Goal: Task Accomplishment & Management: Manage account settings

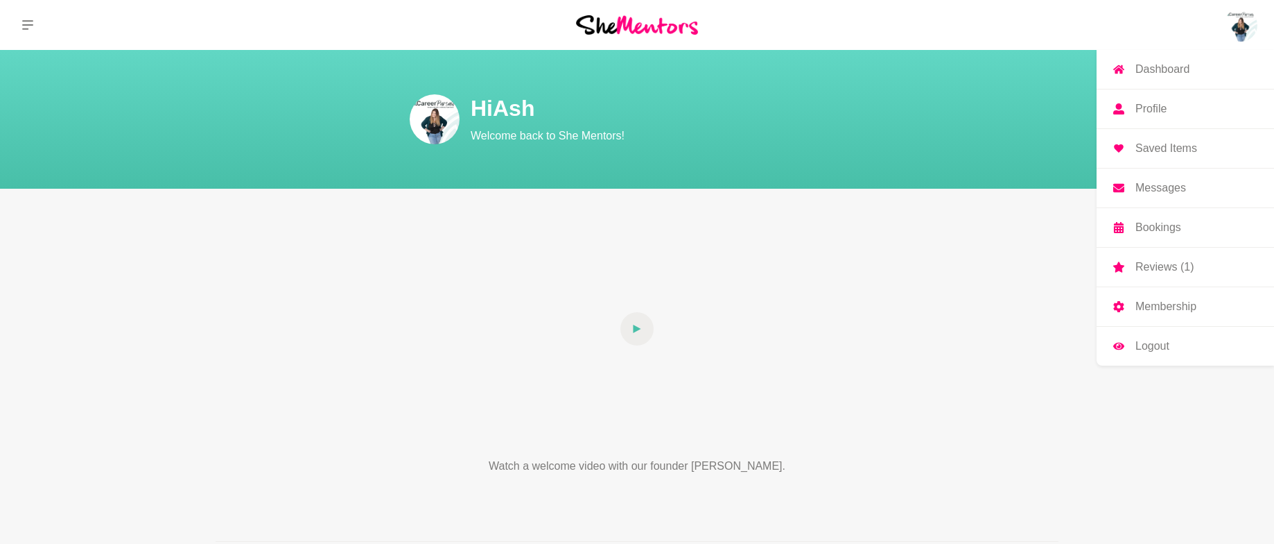
click at [1146, 107] on p "Profile" at bounding box center [1151, 108] width 31 height 11
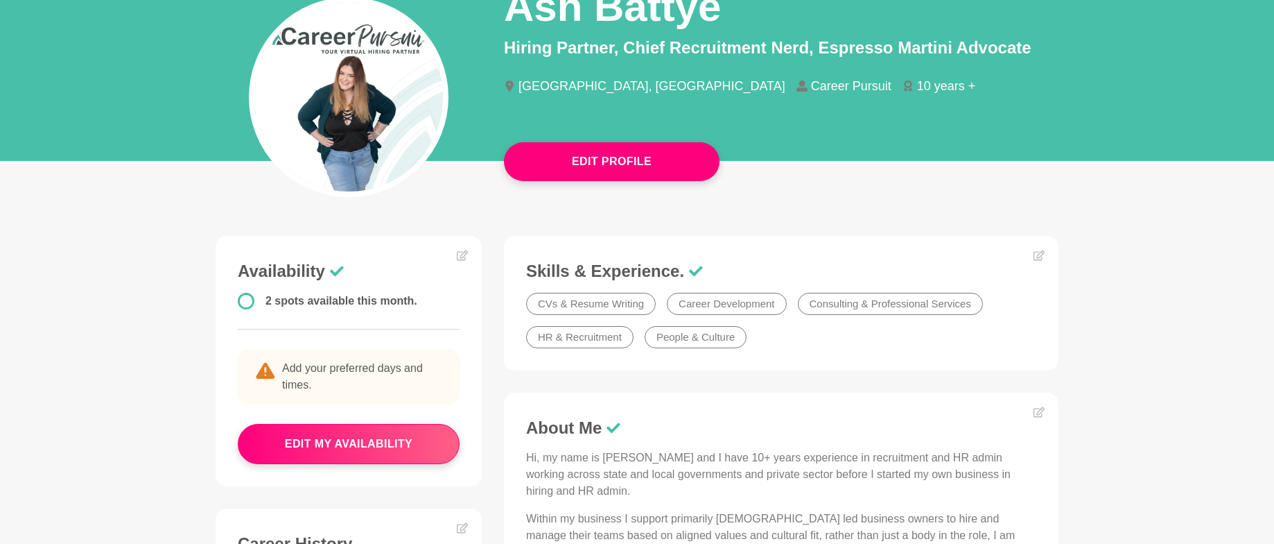
scroll to position [138, 0]
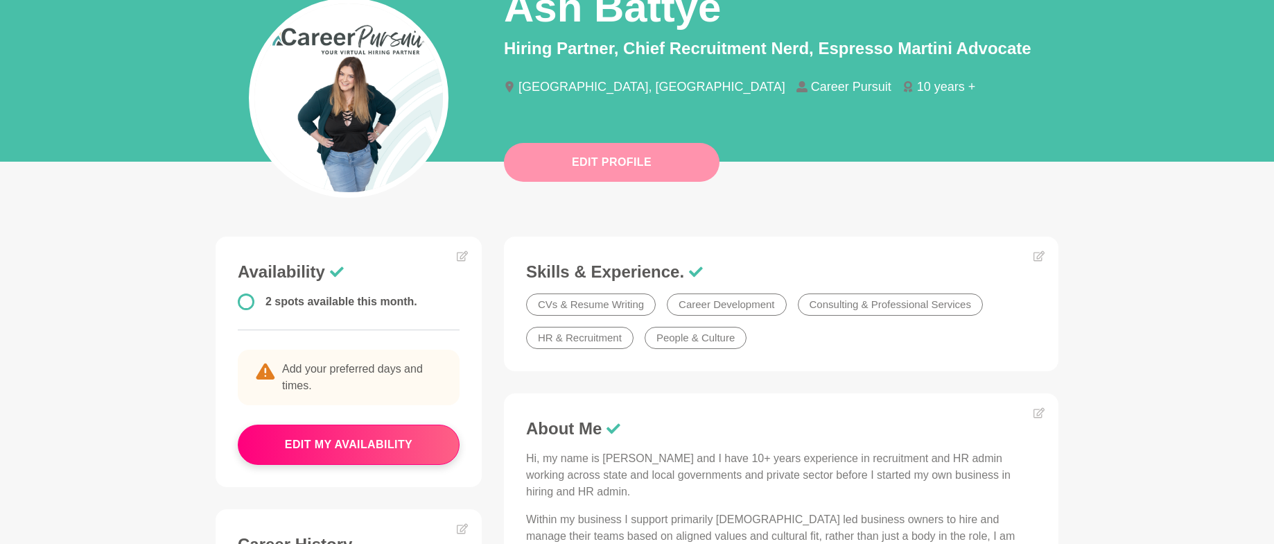
click at [621, 159] on button "Edit Profile" at bounding box center [612, 162] width 216 height 39
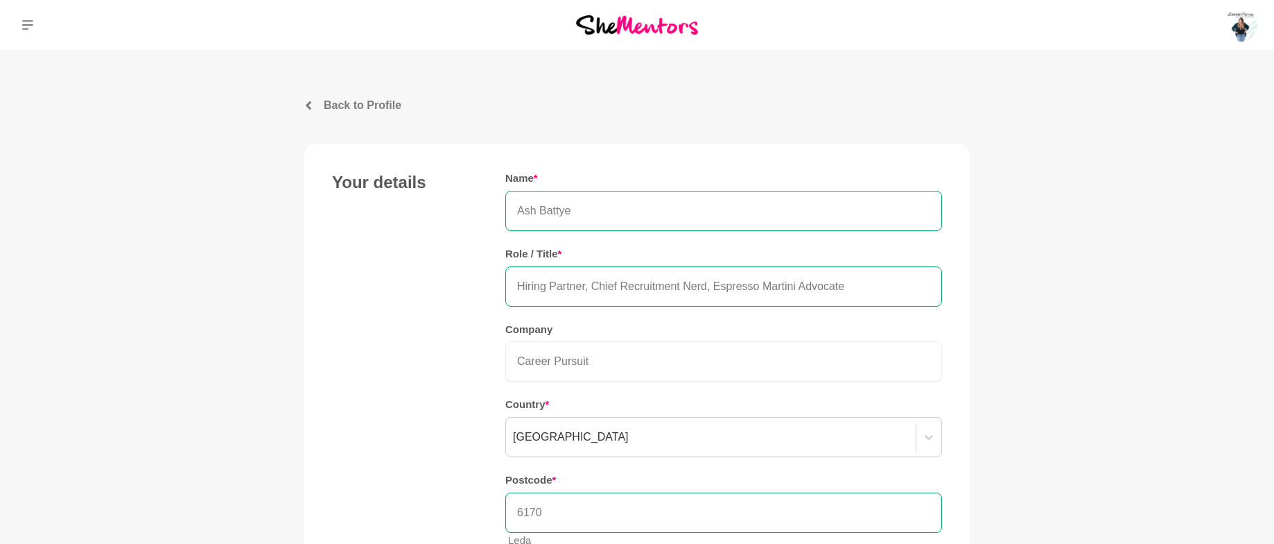
click at [574, 281] on input "Hiring Partner, Chief Recruitment Nerd, Espresso Martini Advocate" at bounding box center [723, 286] width 437 height 40
click at [528, 343] on input "Career Pursuit" at bounding box center [723, 361] width 437 height 40
drag, startPoint x: 609, startPoint y: 361, endPoint x: 492, endPoint y: 347, distance: 118.0
click at [492, 347] on div "Your details Name * Ash Battye Role / Title * Hiring Partner, Chief Recruitment…" at bounding box center [637, 365] width 610 height 387
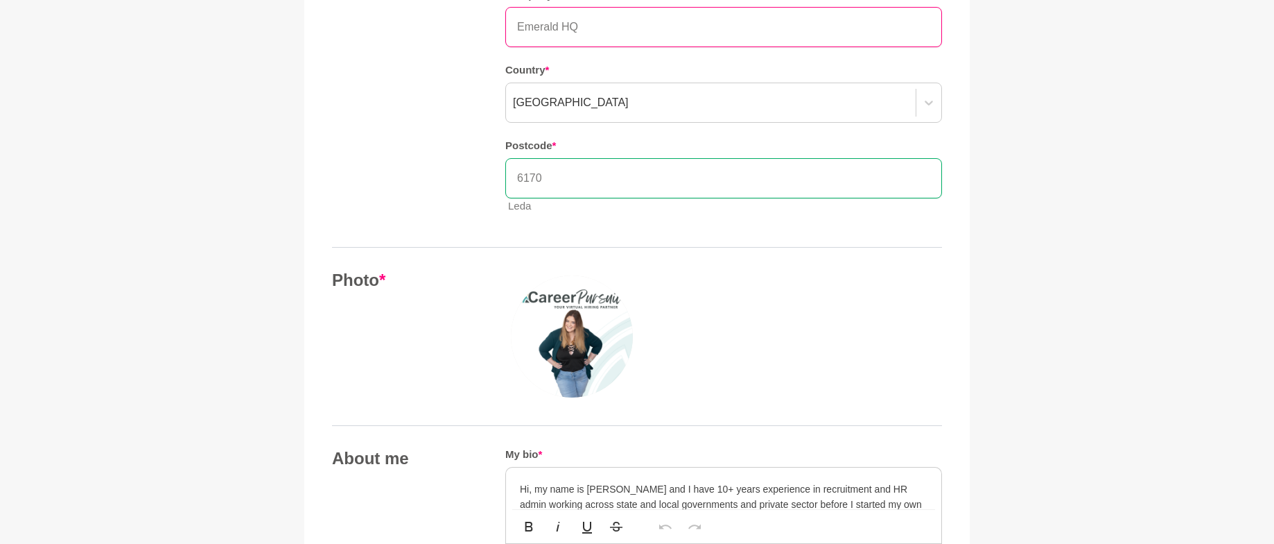
scroll to position [368, 0]
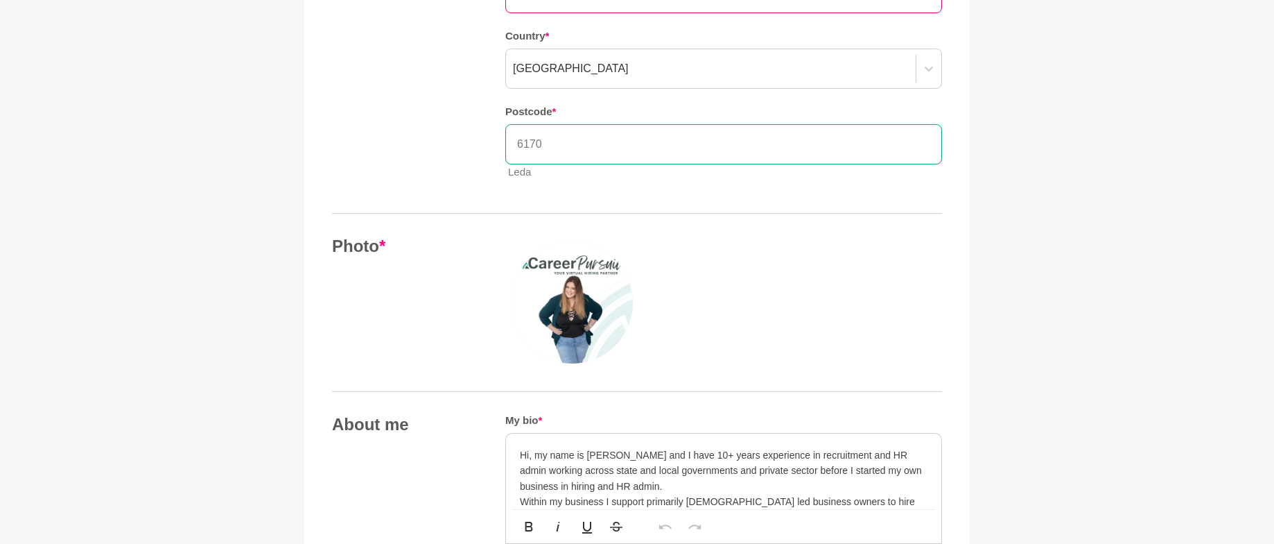
type input "Emerald HQ"
click at [579, 316] on img at bounding box center [572, 302] width 122 height 122
click at [557, 304] on img at bounding box center [572, 302] width 122 height 122
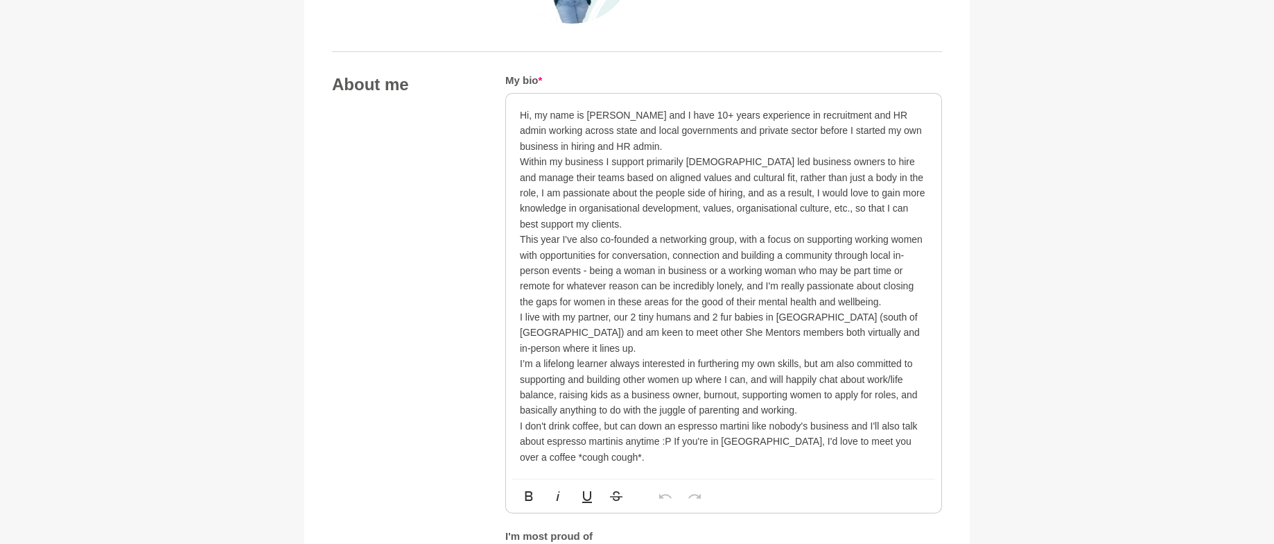
scroll to position [669, 0]
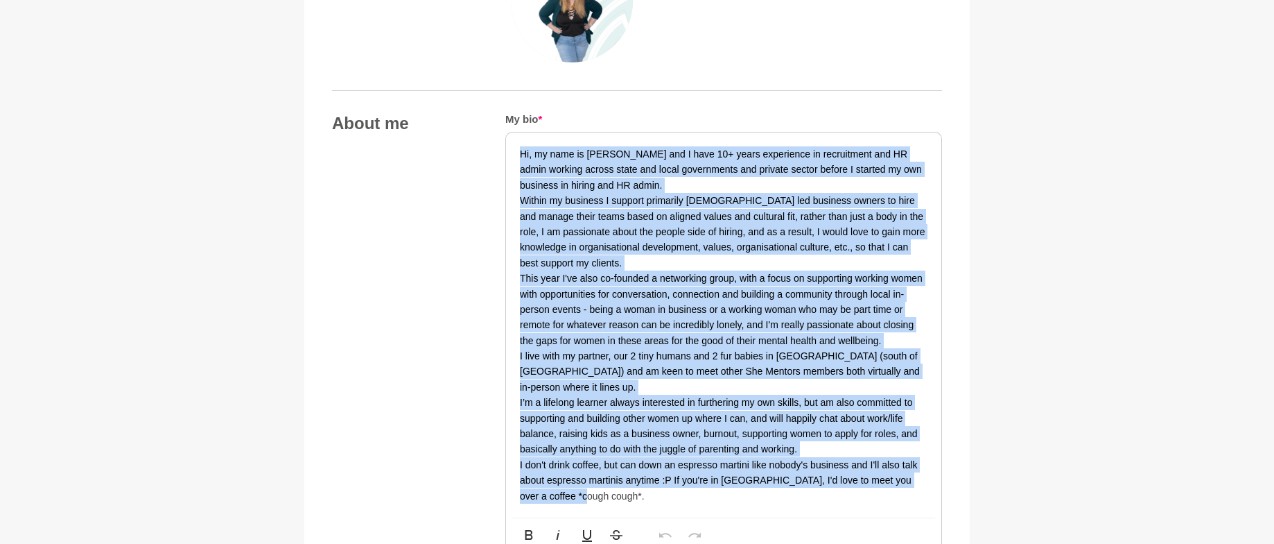
drag, startPoint x: 521, startPoint y: 155, endPoint x: 576, endPoint y: 482, distance: 331.8
click at [576, 482] on div "Hi, my name is Ash and I have 10+ years experience in recruitment and HR admin …" at bounding box center [724, 324] width 408 height 357
copy div "Hi, my name is Ash and I have 10+ years experience in recruitment and HR admin …"
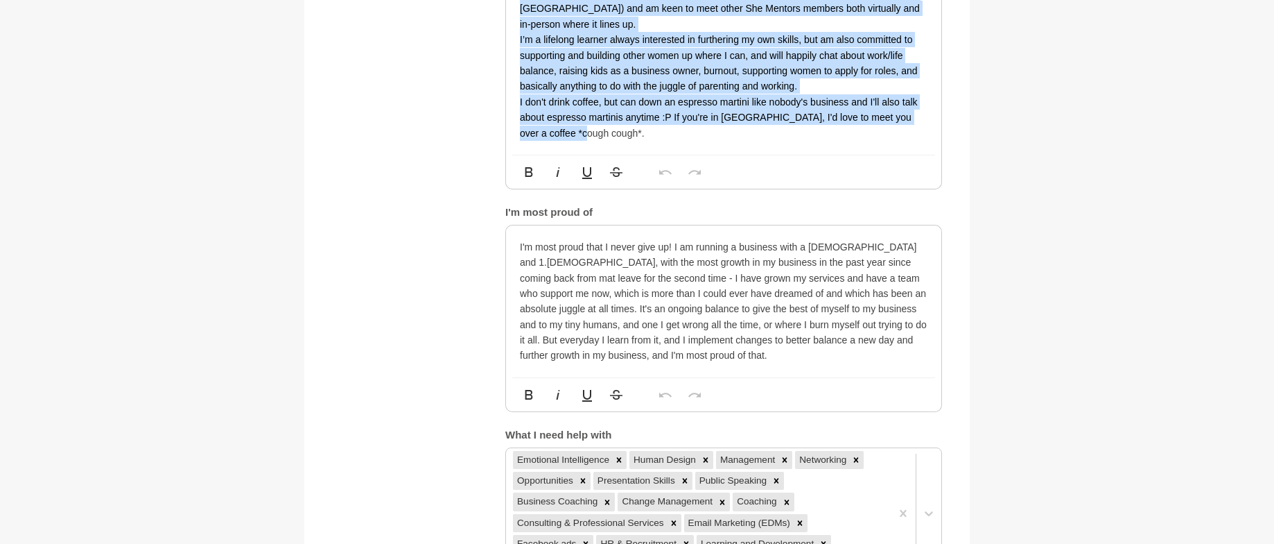
scroll to position [1039, 0]
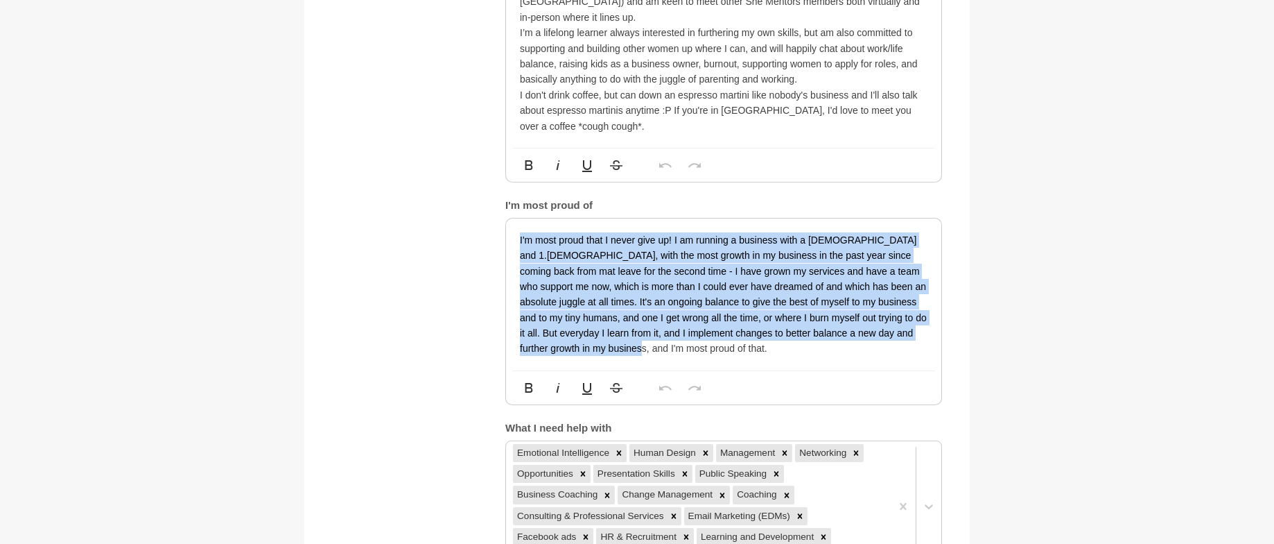
drag, startPoint x: 628, startPoint y: 331, endPoint x: 516, endPoint y: 226, distance: 154.0
click at [516, 226] on div "I'm most proud that I never give up! I am running a business with a 4yo and 1.5…" at bounding box center [723, 294] width 435 height 152
copy p "I'm most proud that I never give up! I am running a business with a 4yo and 1.5…"
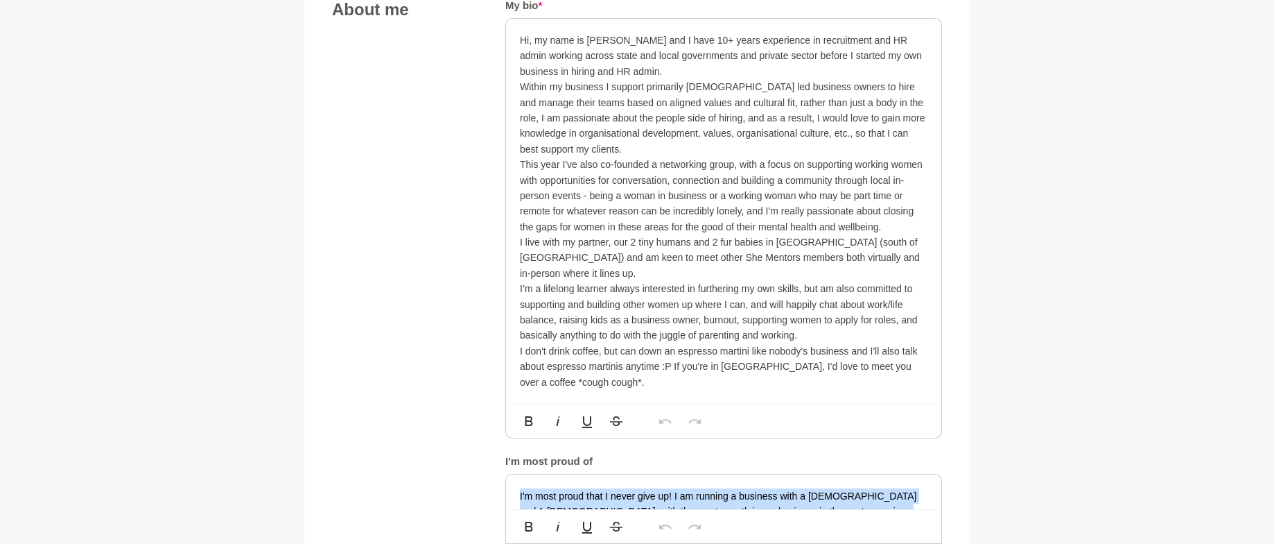
scroll to position [782, 0]
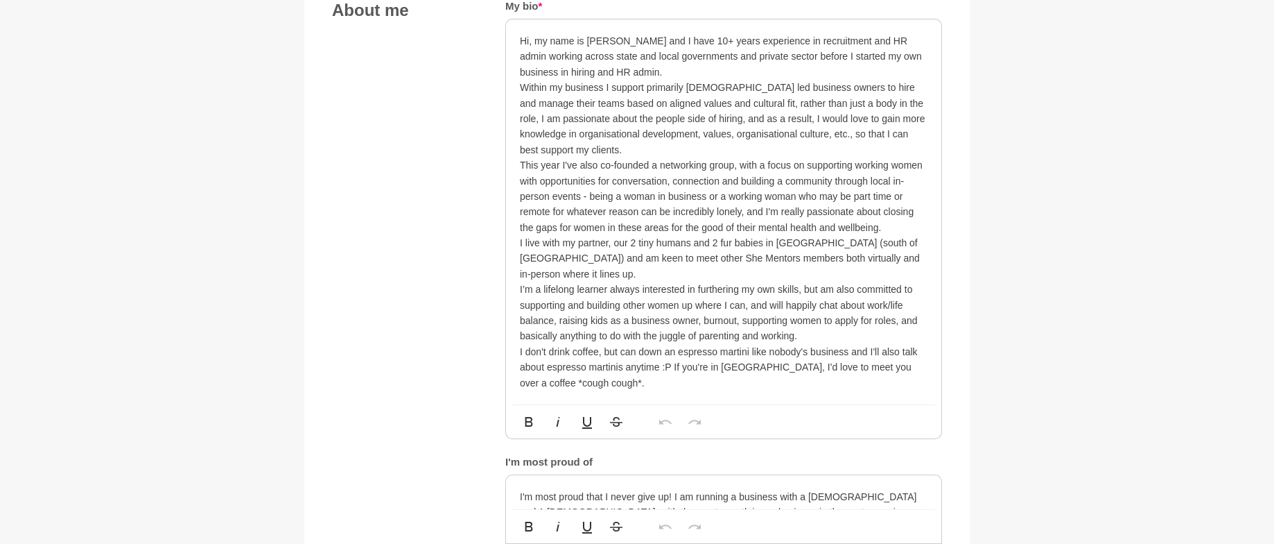
click at [521, 44] on p "Hi, my name is Ash and I have 10+ years experience in recruitment and HR admin …" at bounding box center [724, 56] width 408 height 46
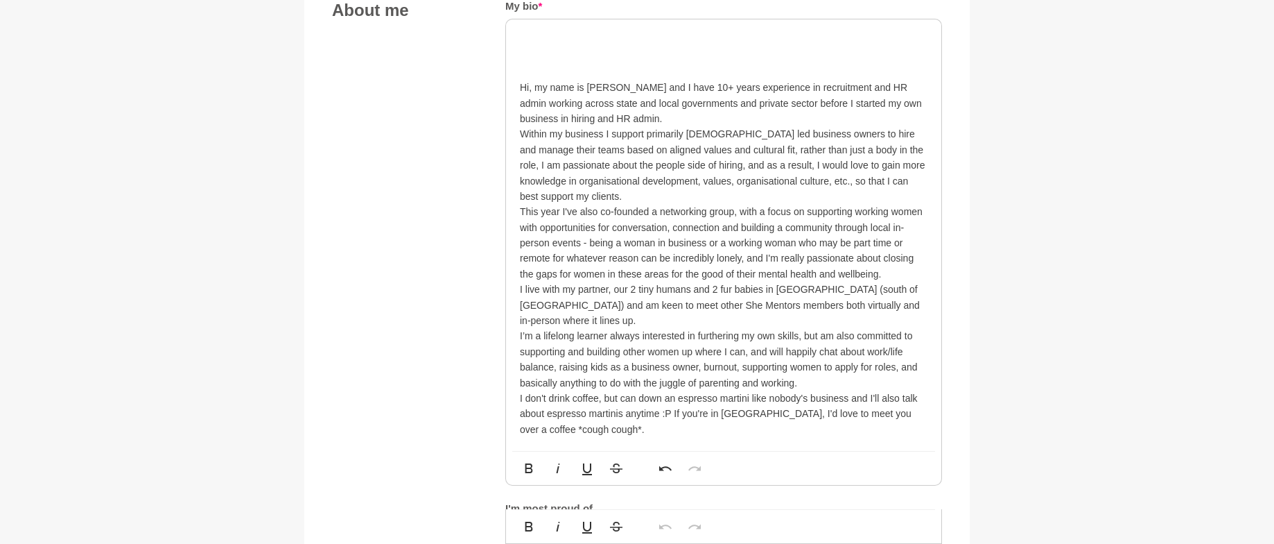
click at [538, 37] on p "Hi, my name is Ash and I have 10+ years experience in recruitment and HR admin …" at bounding box center [724, 79] width 408 height 93
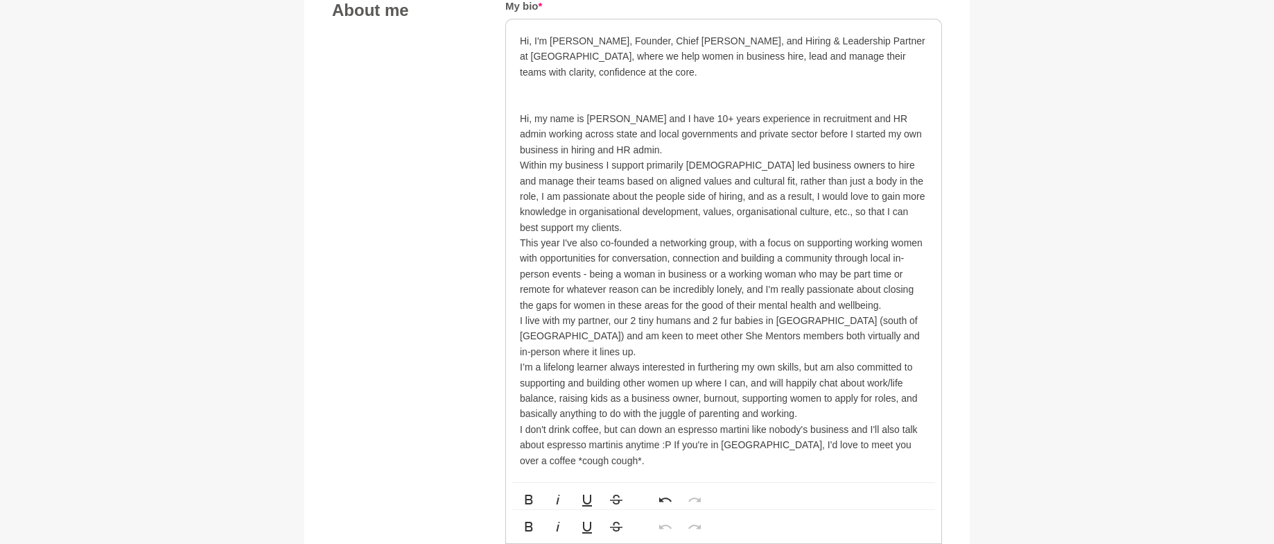
click at [607, 78] on p "Hi, I'm Ash, Founder, Chief Hiring Nerd, and Hiring & Leadership Partner at Eme…" at bounding box center [724, 95] width 408 height 124
click at [607, 76] on p "Hi, I'm Ash, Founder, Chief Hiring Nerd, and Hiring & Leadership Partner at Eme…" at bounding box center [724, 95] width 408 height 124
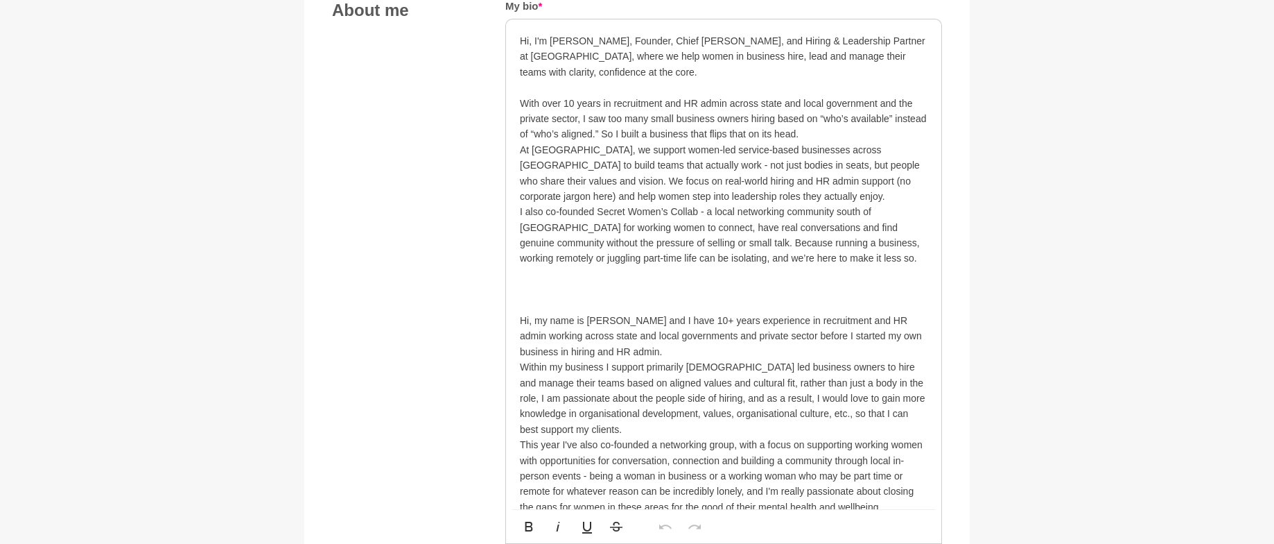
click at [851, 133] on p "With over 10 years in recruitment and HR admin across state and local governmen…" at bounding box center [724, 119] width 408 height 46
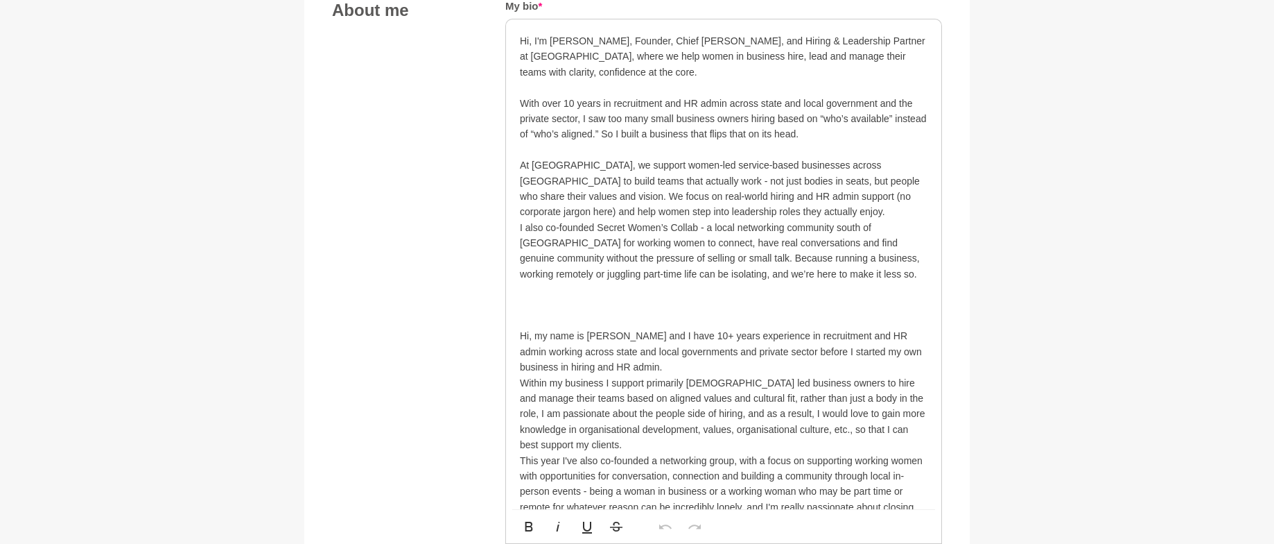
click at [594, 138] on p "With over 10 years in recruitment and HR admin across state and local governmen…" at bounding box center [724, 119] width 408 height 46
click at [822, 136] on p "With over 10 years in recruitment and HR admin across state and local governmen…" at bounding box center [724, 119] width 408 height 46
click at [793, 212] on p "At Emerald HQ, we support women-led service-based businesses across Australia t…" at bounding box center [724, 188] width 408 height 62
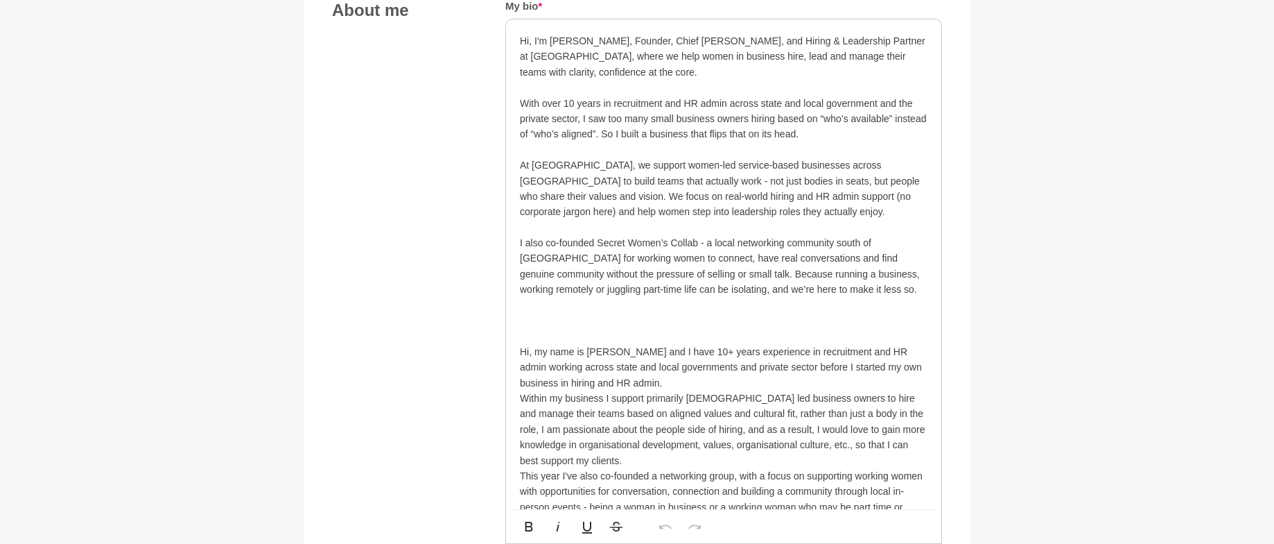
click at [838, 287] on p "I also co-founded Secret Women’s Collab - a local networking community south of…" at bounding box center [724, 266] width 408 height 62
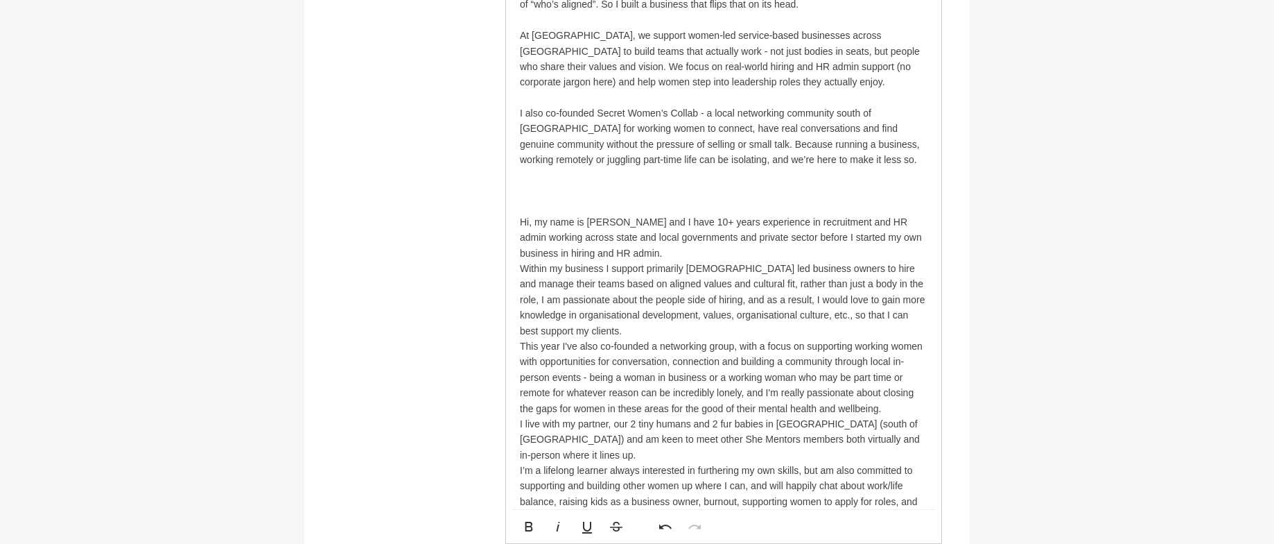
scroll to position [912, 0]
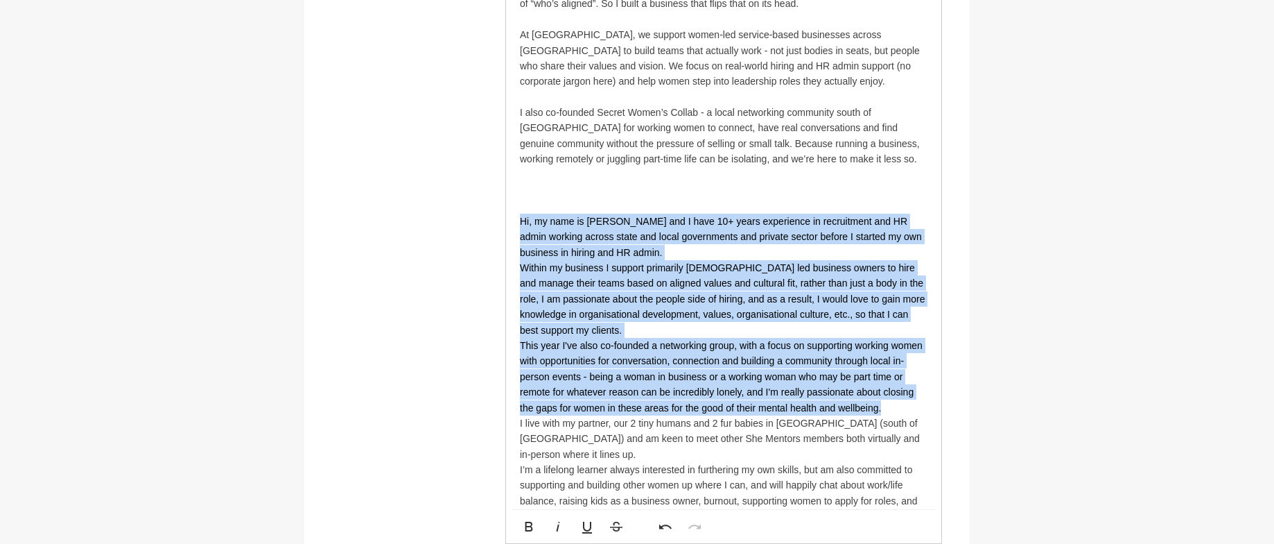
drag, startPoint x: 890, startPoint y: 407, endPoint x: 522, endPoint y: 218, distance: 413.1
click at [522, 218] on div "Hi, I'm Ash, Founder, Chief Hiring Nerd, and Hiring & Leadership Partner at Eme…" at bounding box center [724, 237] width 408 height 668
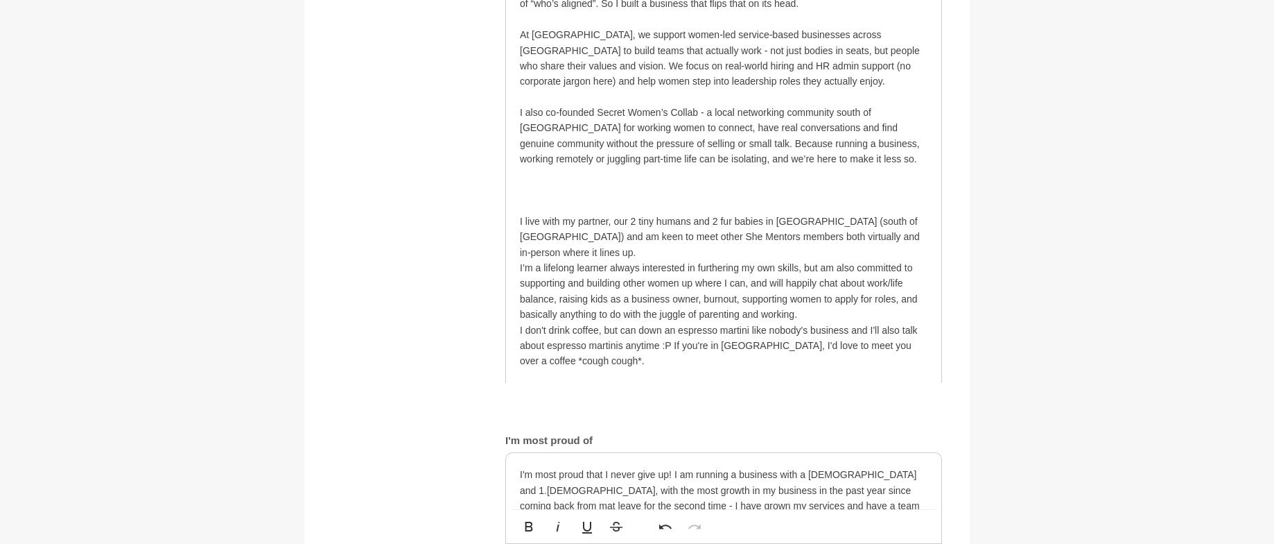
click at [890, 299] on p "I’m a lifelong learner always interested in furthering my own skills, but am al…" at bounding box center [724, 291] width 408 height 62
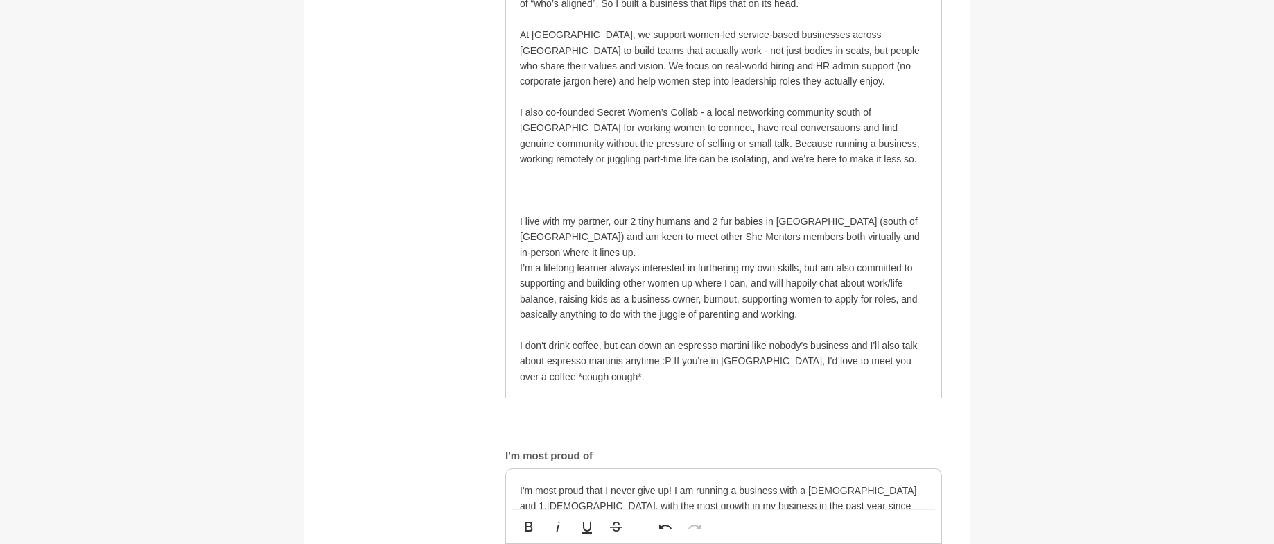
click at [645, 197] on p at bounding box center [724, 190] width 408 height 46
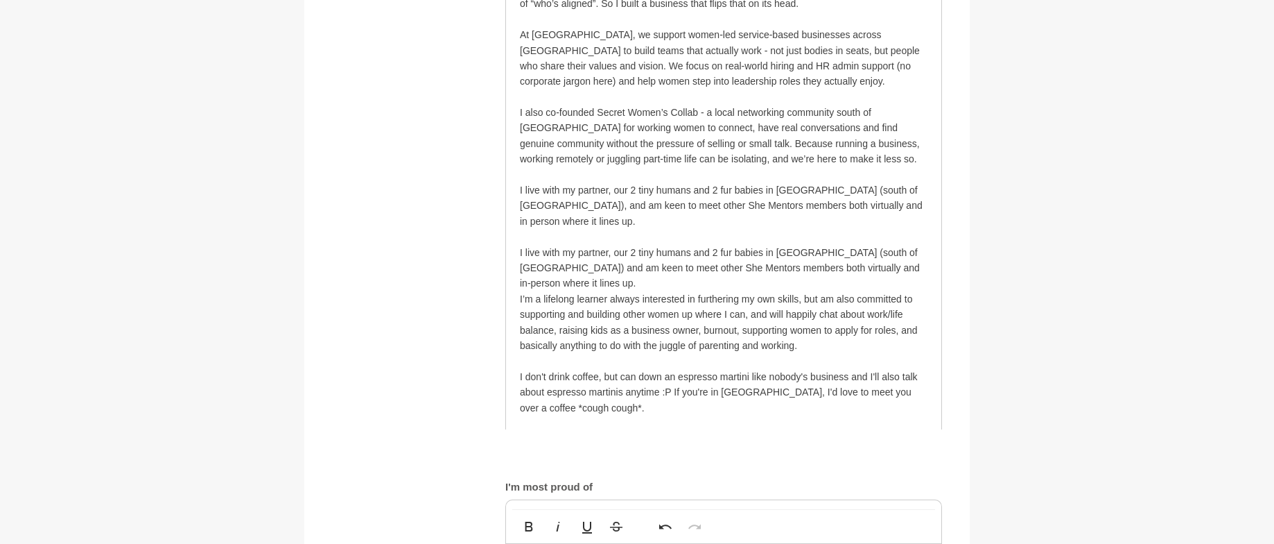
click at [906, 187] on p "I live with my partner, our 2 tiny humans and 2 fur babies in Kwinana (south of…" at bounding box center [724, 213] width 408 height 62
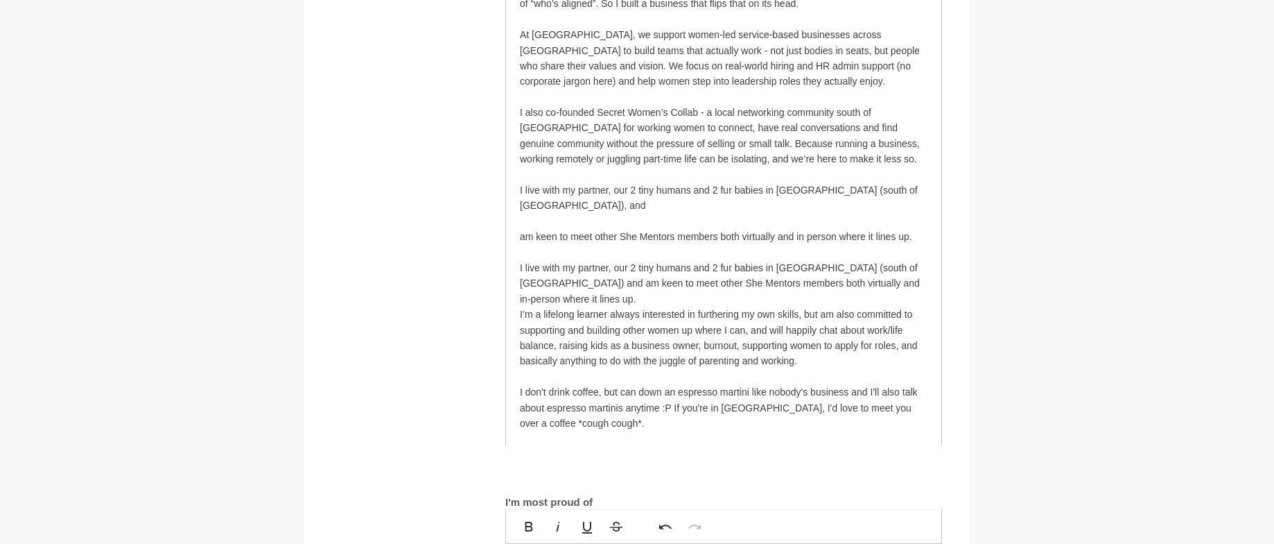
click at [920, 187] on p "I live with my partner, our 2 tiny humans and 2 fur babies in Kwinana (south of…" at bounding box center [724, 197] width 408 height 31
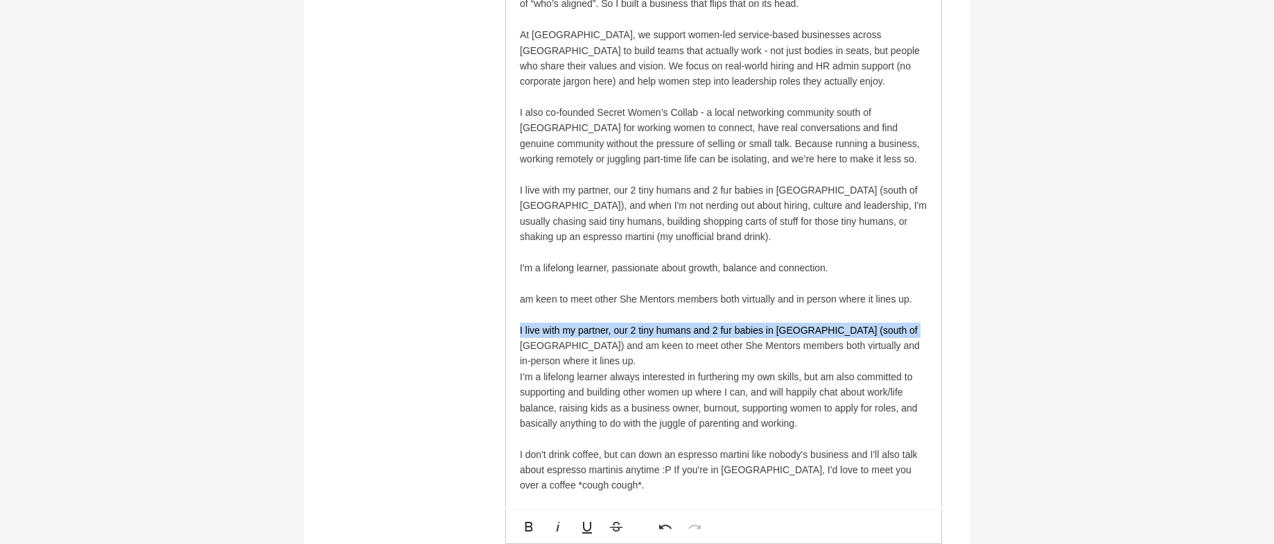
drag, startPoint x: 858, startPoint y: 328, endPoint x: 503, endPoint y: 333, distance: 355.0
click at [503, 333] on div "About me My bio * Hi, I'm Ash, Founder, Chief Hiring Nerd, and Hiring & Leaders…" at bounding box center [637, 400] width 610 height 1061
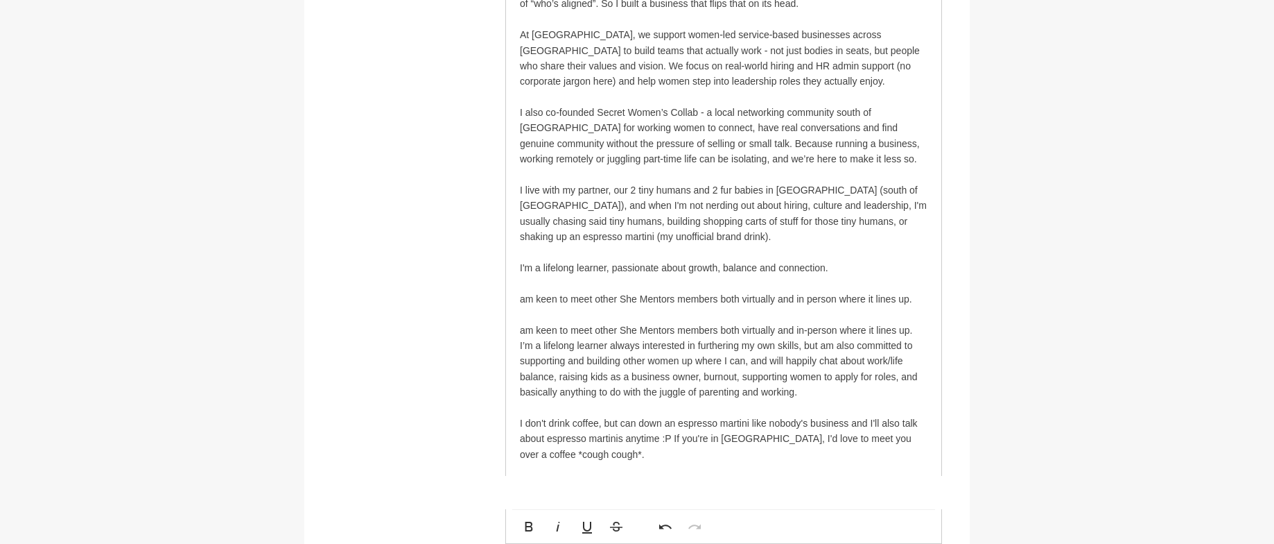
click at [813, 381] on p "I’m a lifelong learner always interested in furthering my own skills, but am al…" at bounding box center [724, 369] width 408 height 62
click at [842, 265] on p "I'm a lifelong learner, passionate about growth, balance and connection." at bounding box center [724, 267] width 408 height 15
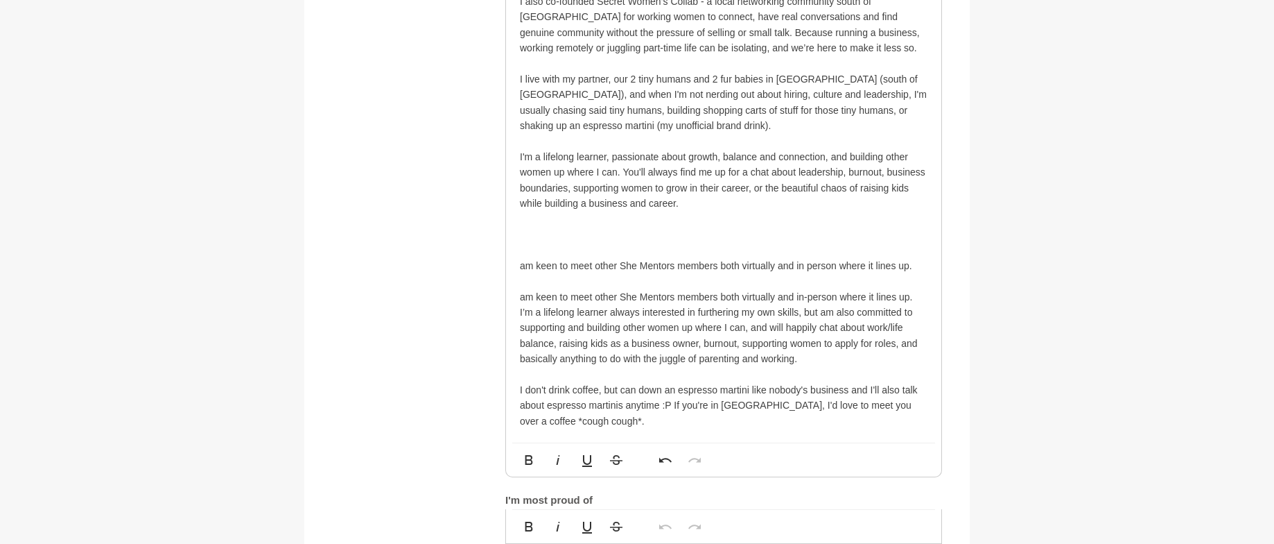
scroll to position [1048, 0]
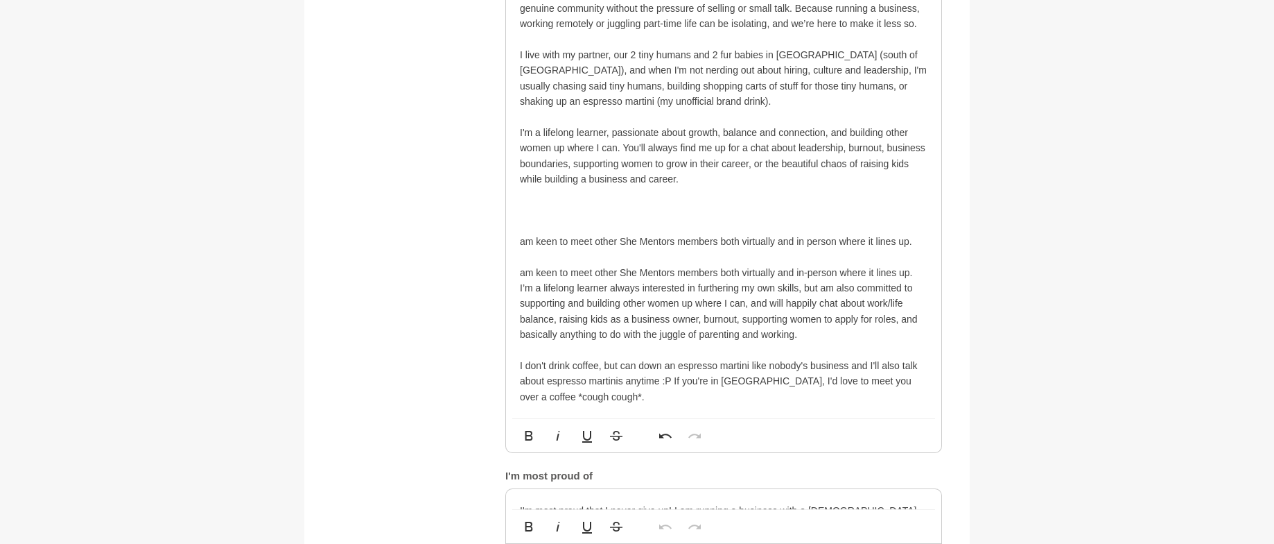
click at [572, 395] on p "I don't drink coffee, but can down an espresso martini like nobody's business a…" at bounding box center [724, 381] width 408 height 46
click at [562, 397] on p "I don't drink coffee, but can down an espresso martini like nobody's business a…" at bounding box center [724, 381] width 408 height 46
click at [671, 379] on p "I don't drink coffee, but can down an espresso martini like nobody's business a…" at bounding box center [724, 381] width 408 height 46
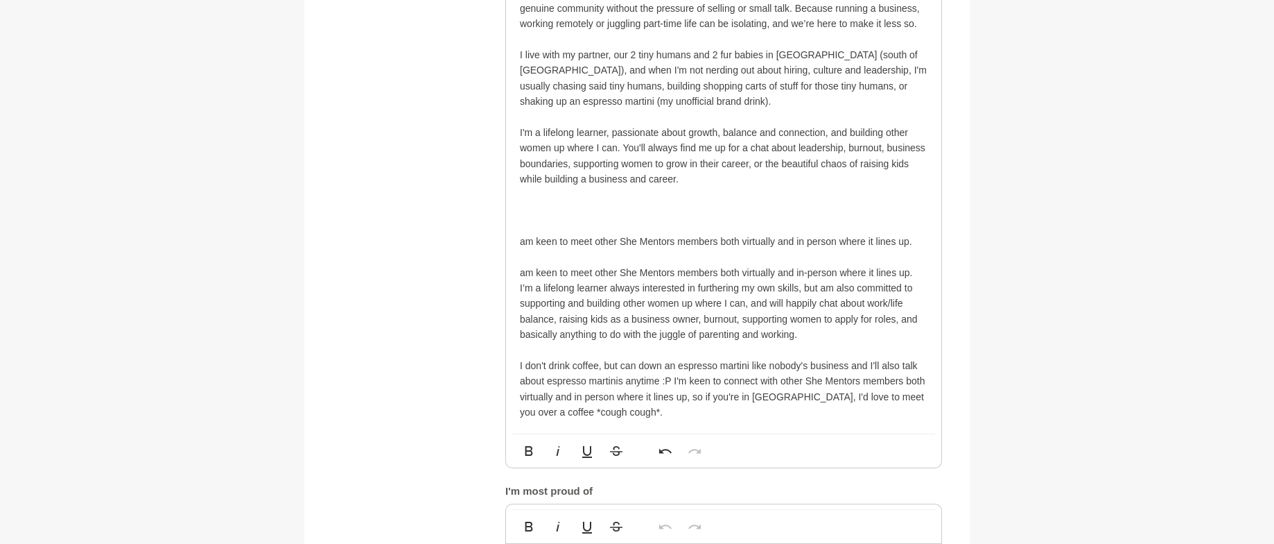
click at [611, 414] on p "I don't drink coffee, but can down an espresso martini like nobody's business a…" at bounding box center [724, 389] width 408 height 62
click at [838, 336] on p "I’m a lifelong learner always interested in furthering my own skills, but am al…" at bounding box center [724, 311] width 408 height 62
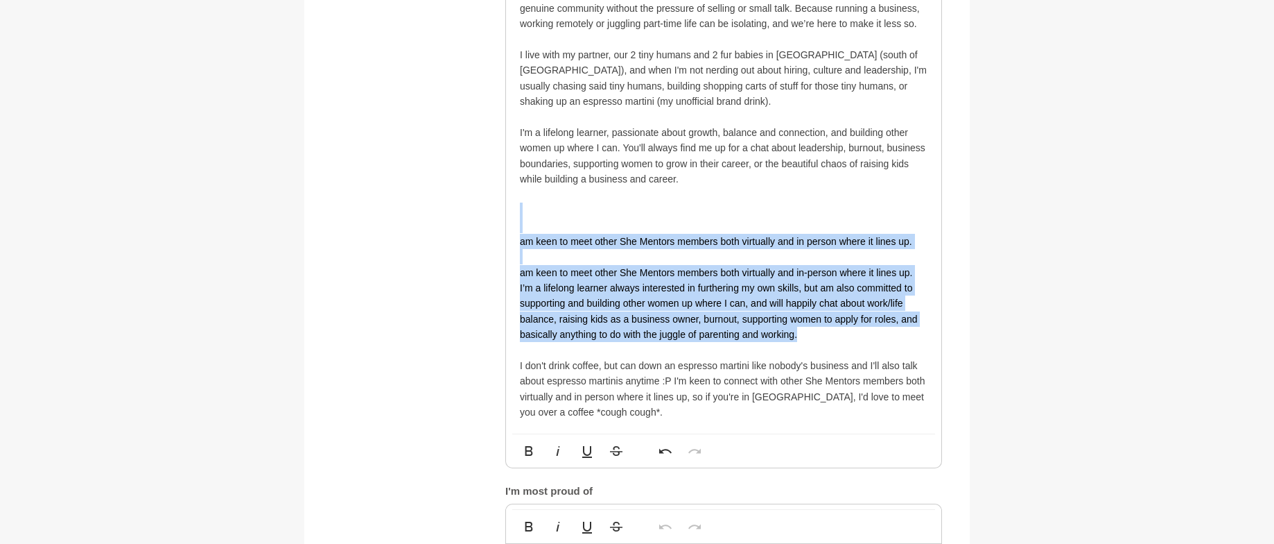
drag, startPoint x: 816, startPoint y: 333, endPoint x: 521, endPoint y: 207, distance: 321.2
click at [521, 207] on div "Hi, I'm Ash, Founder, Chief Hiring Nerd, and Hiring & Leadership Partner at Eme…" at bounding box center [724, 94] width 408 height 652
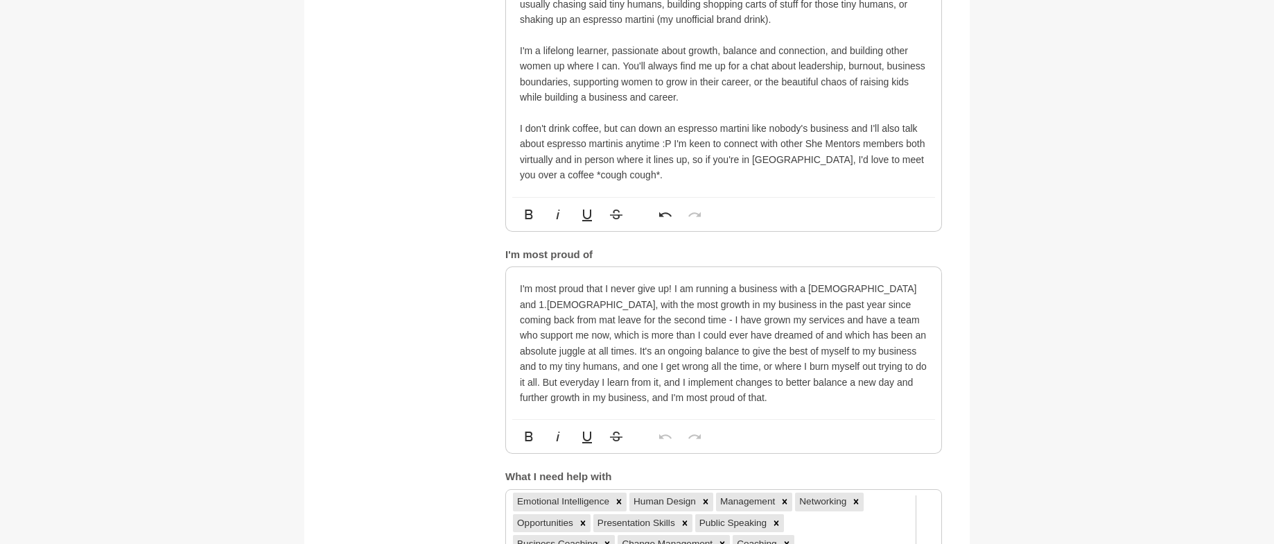
scroll to position [1163, 0]
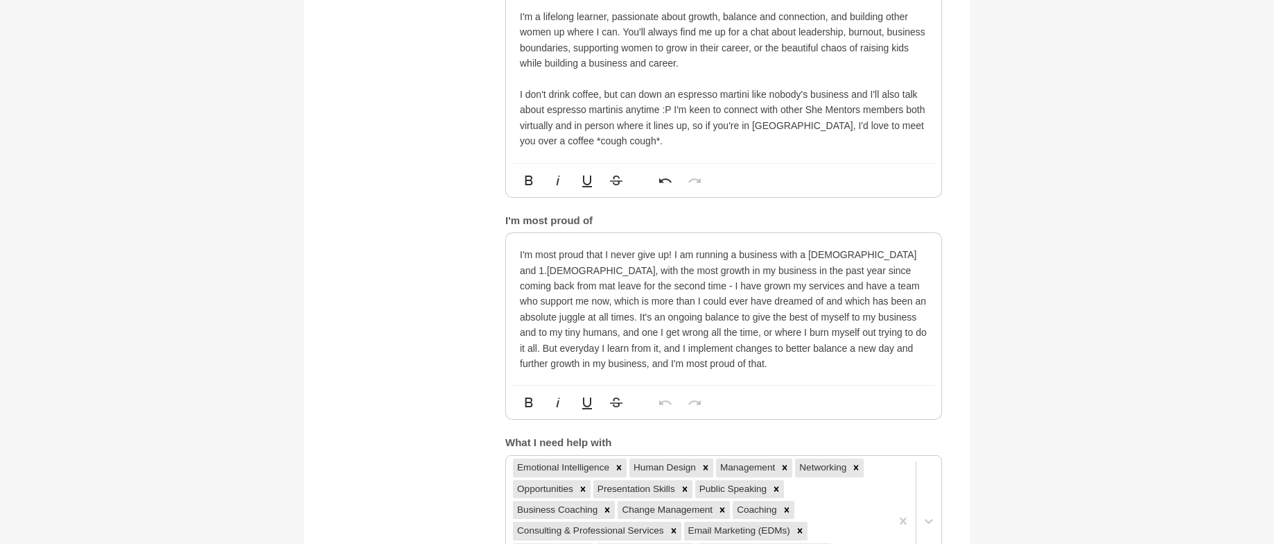
click at [875, 291] on p "I'm most proud that I never give up! I am running a business with a 4yo and 1.5…" at bounding box center [724, 309] width 408 height 124
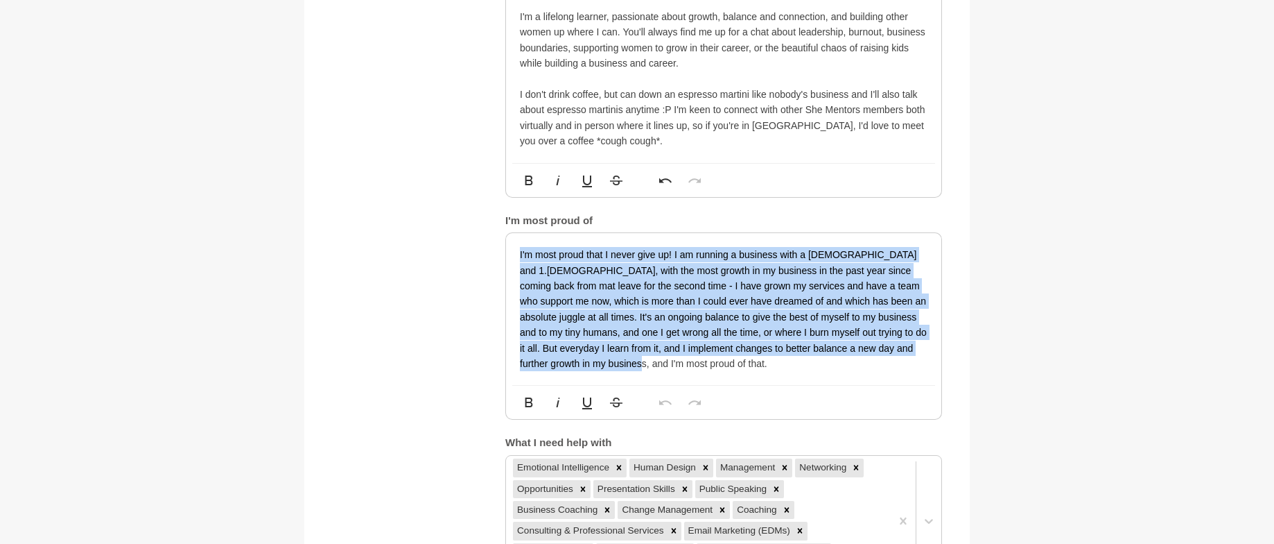
drag, startPoint x: 631, startPoint y: 364, endPoint x: 514, endPoint y: 257, distance: 158.0
click at [514, 257] on div "I'm most proud that I never give up! I am running a business with a 4yo and 1.5…" at bounding box center [723, 309] width 435 height 152
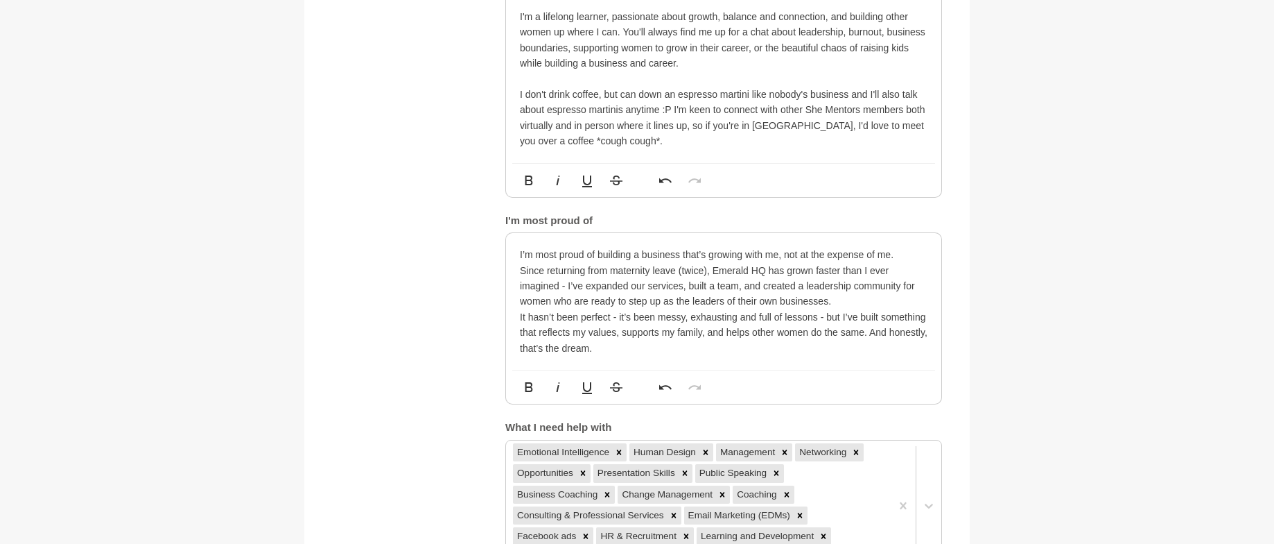
click at [618, 313] on p "It hasn’t been perfect - it’s been messy, exhausting and full of lessons - but …" at bounding box center [724, 332] width 408 height 46
click at [822, 315] on p "It hasn’t been perfect - it’s been messy, exhausting and full of lessons - but …" at bounding box center [724, 332] width 408 height 46
click at [724, 351] on p "It hasn’t been perfect - it’s been messy, exhausting and full of lessons in fac…" at bounding box center [724, 332] width 408 height 46
click at [921, 333] on p "It hasn’t been perfect - it’s been messy, exhausting and full of lessons in fac…" at bounding box center [724, 332] width 408 height 46
click at [520, 266] on p "Since returning from maternity leave (twice), Emerald HQ has grown faster than …" at bounding box center [724, 286] width 408 height 46
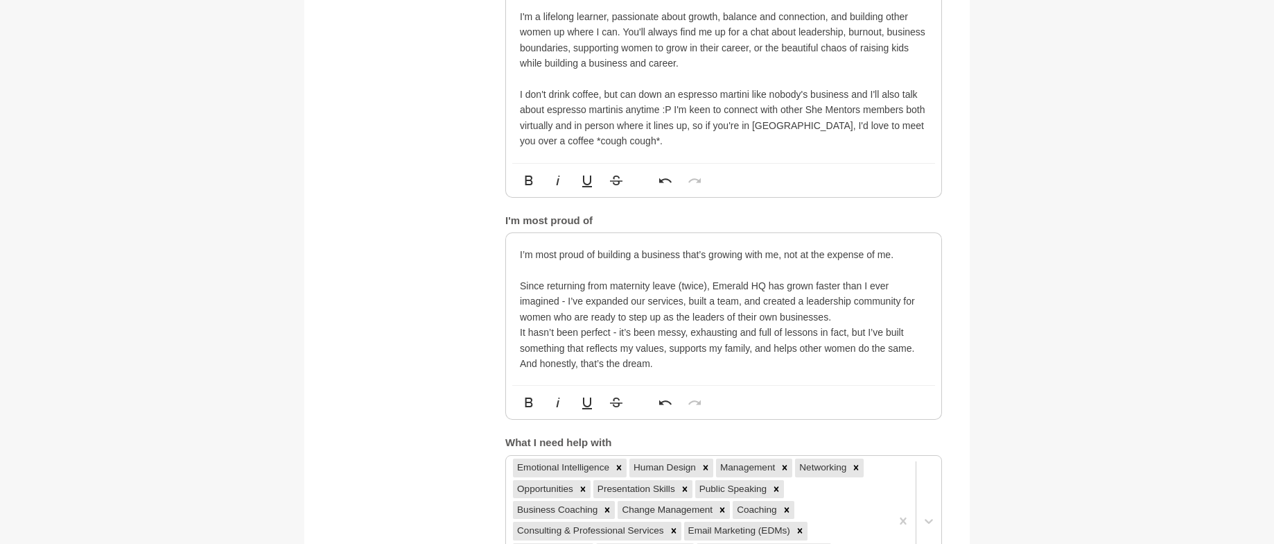
click at [847, 318] on p "Since returning from maternity leave (twice), Emerald HQ has grown faster than …" at bounding box center [724, 301] width 408 height 46
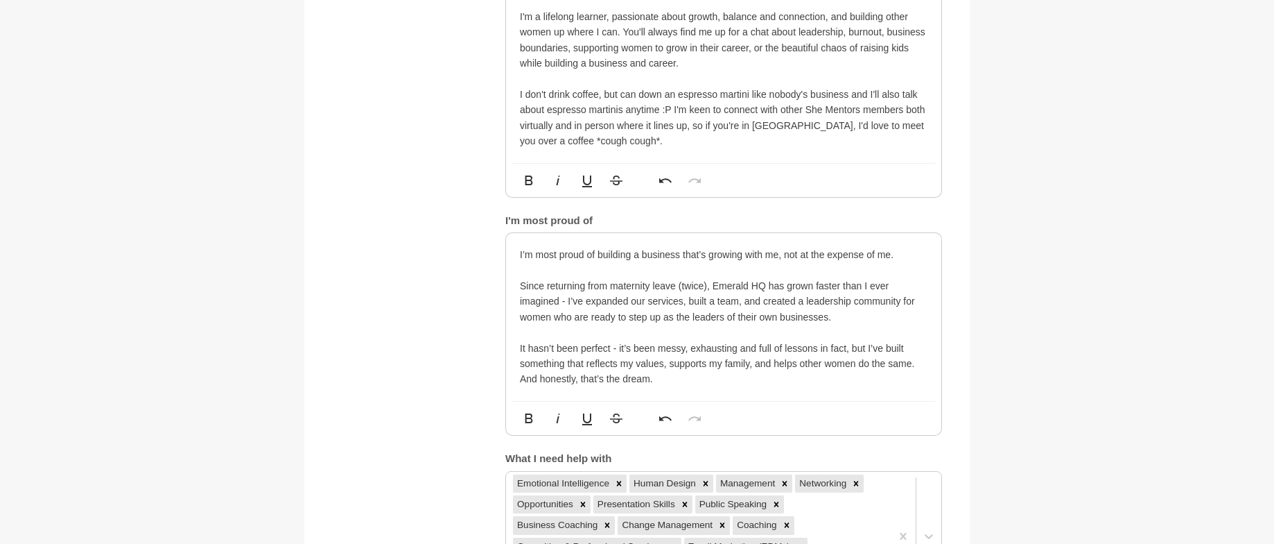
click at [928, 358] on div "I’m most proud of building a business that’s growing with me, not at the expens…" at bounding box center [723, 317] width 435 height 168
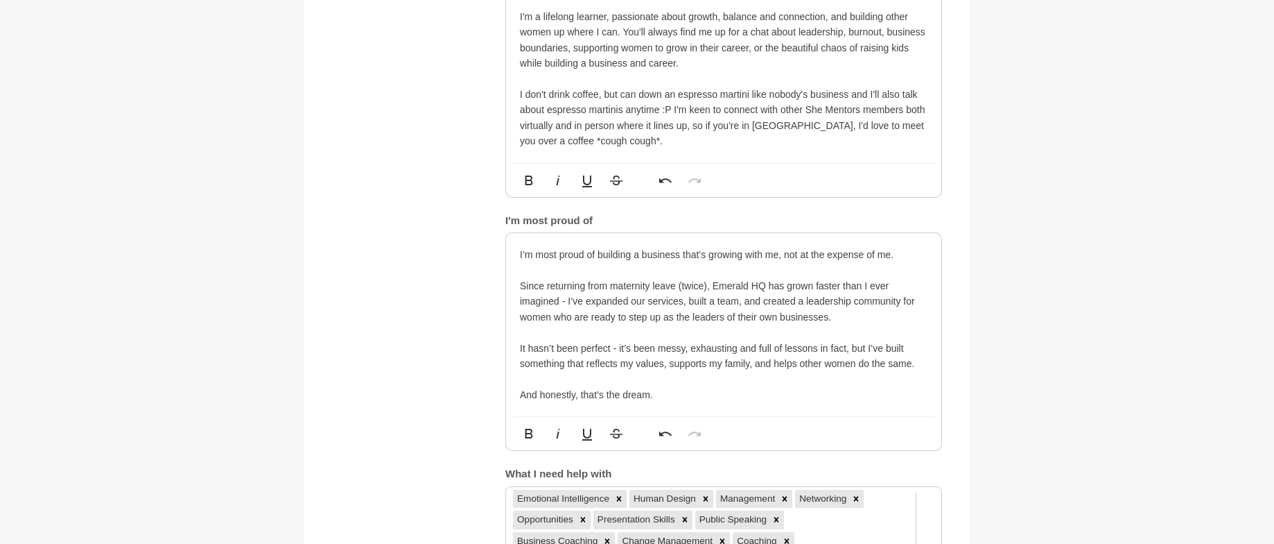
click at [753, 253] on p "I’m most proud of building a business that’s growing with me, not at the expens…" at bounding box center [724, 254] width 408 height 15
click at [563, 430] on icon "button" at bounding box center [558, 433] width 17 height 17
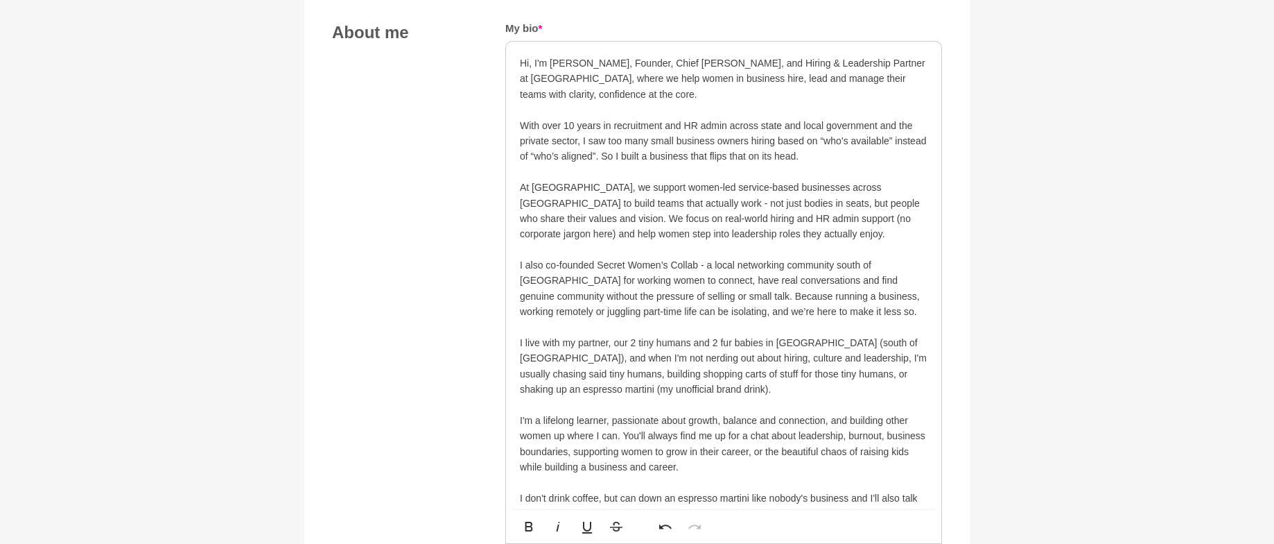
scroll to position [757, 0]
click at [603, 124] on p "With over 10 years in recruitment and HR admin across state and local governmen…" at bounding box center [724, 144] width 408 height 46
drag, startPoint x: 552, startPoint y: 64, endPoint x: 830, endPoint y: 66, distance: 278.0
click at [830, 66] on p "Hi, I'm Ash, Founder, Chief Hiring Nerd, and Hiring & Leadership Partner at Eme…" at bounding box center [724, 89] width 408 height 62
drag, startPoint x: 866, startPoint y: 64, endPoint x: 915, endPoint y: 62, distance: 49.3
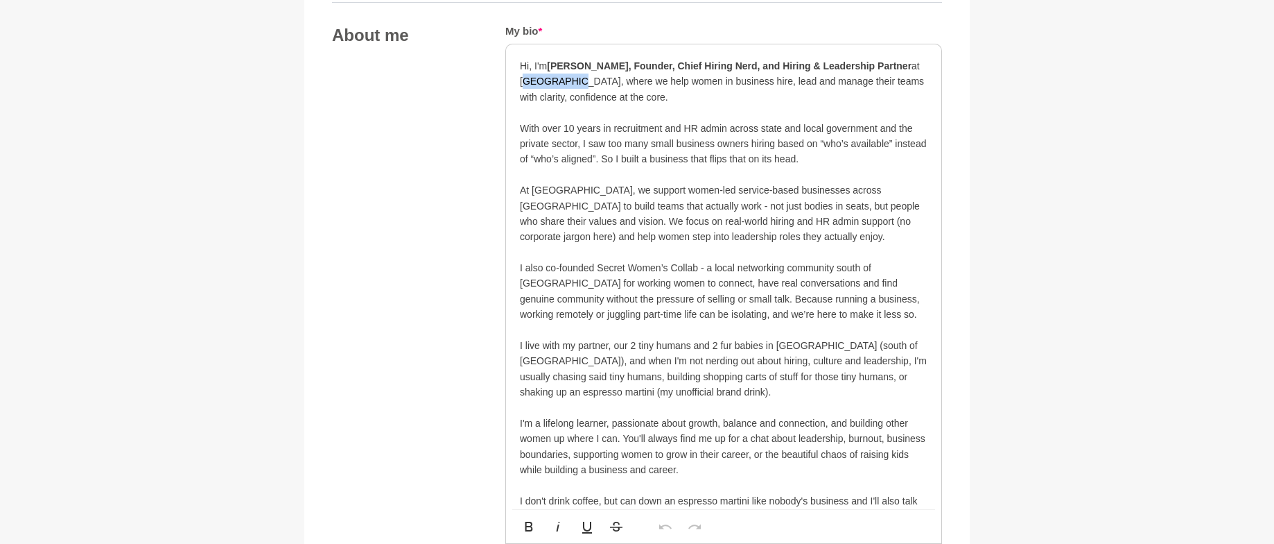
click at [915, 62] on p "Hi, I'm Ash, Founder, Chief Hiring Nerd, and Hiring & Leadership Partner at Eme…" at bounding box center [724, 89] width 408 height 62
click at [718, 165] on p "With over 10 years in recruitment and HR admin across state and local governmen…" at bounding box center [724, 144] width 408 height 46
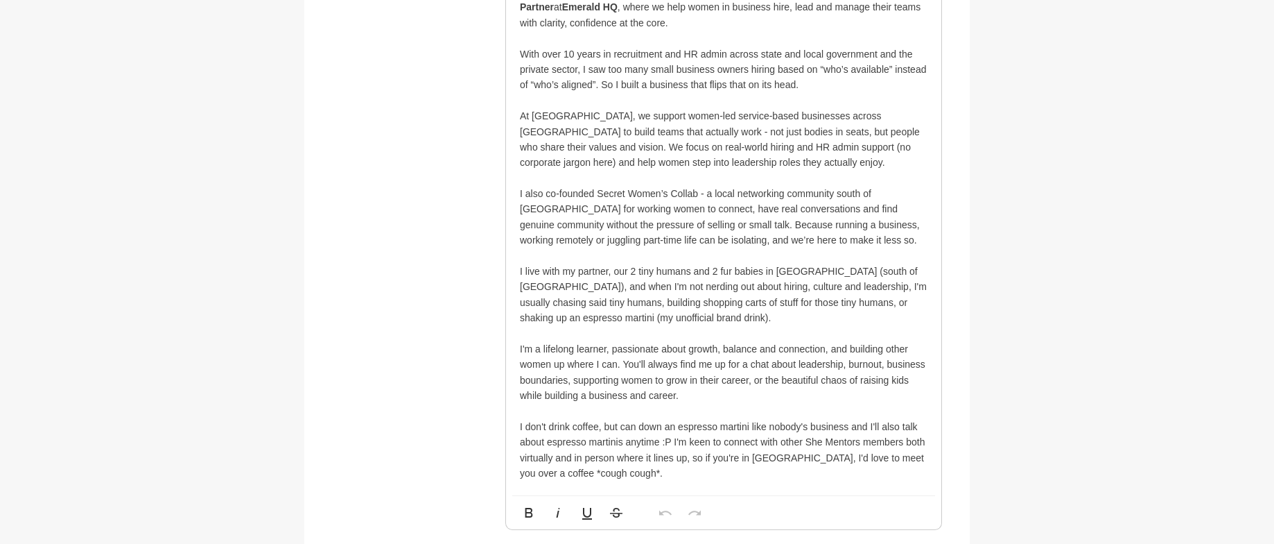
scroll to position [836, 0]
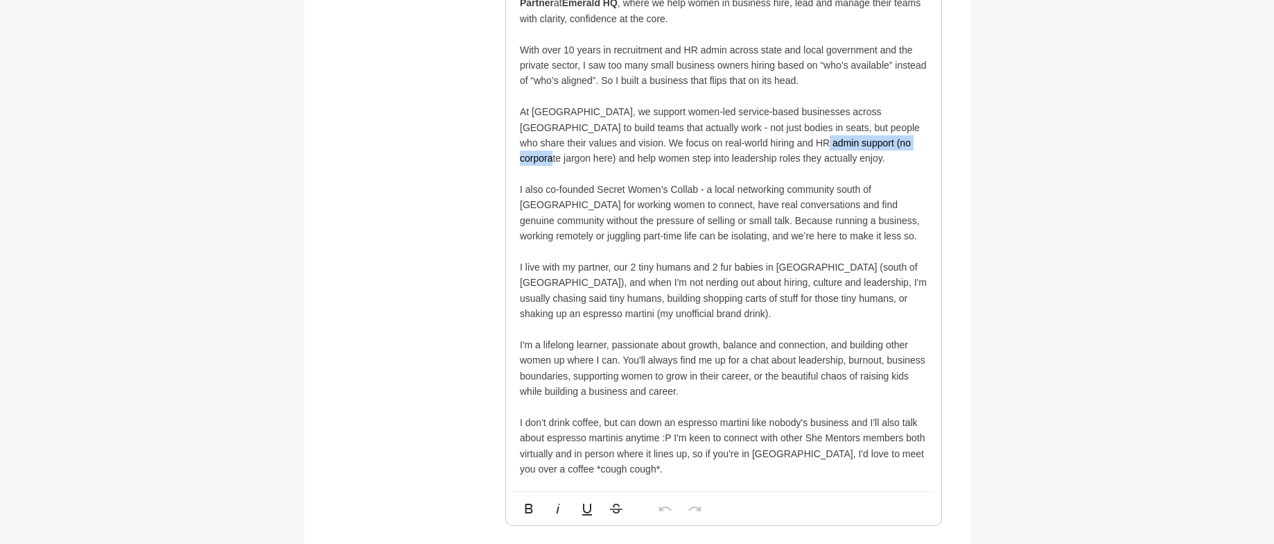
drag, startPoint x: 779, startPoint y: 144, endPoint x: 890, endPoint y: 144, distance: 110.9
click at [890, 144] on p "At Emerald HQ, we support women-led service-based businesses across Australia t…" at bounding box center [724, 135] width 408 height 62
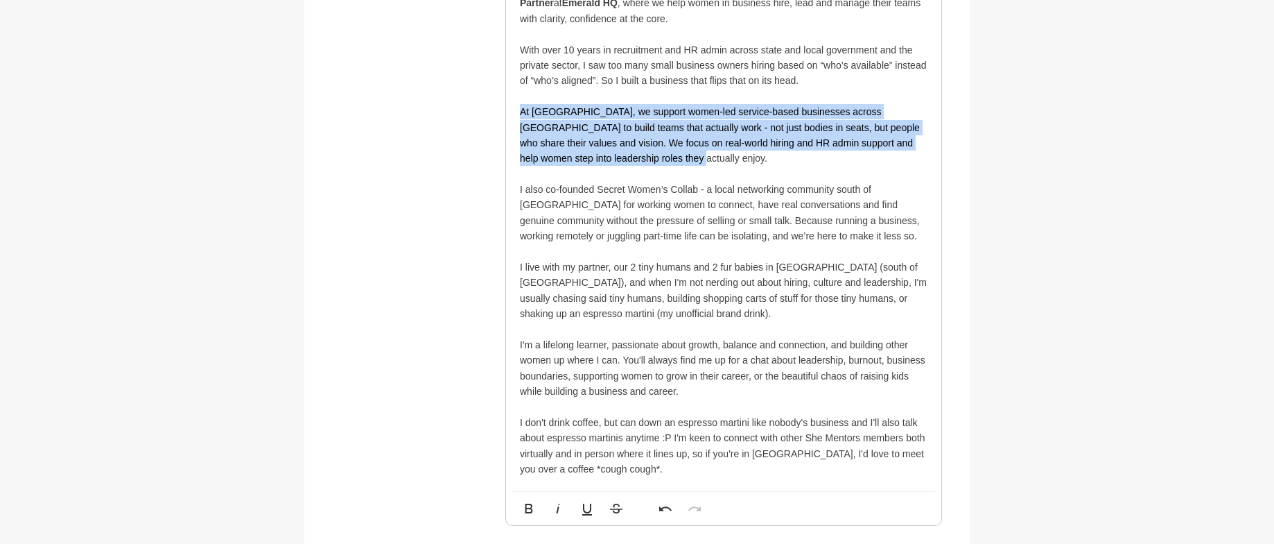
drag, startPoint x: 521, startPoint y: 111, endPoint x: 732, endPoint y: 154, distance: 215.1
click at [732, 154] on p "At Emerald HQ, we support women-led service-based businesses across Australia t…" at bounding box center [724, 135] width 408 height 62
copy p "At Emerald HQ, we support women-led service-based businesses across Australia t…"
click at [685, 161] on p "At Emerald HQ, we support women-led service-based businesses across Australia t…" at bounding box center [724, 135] width 408 height 62
drag, startPoint x: 711, startPoint y: 157, endPoint x: 523, endPoint y: 114, distance: 192.6
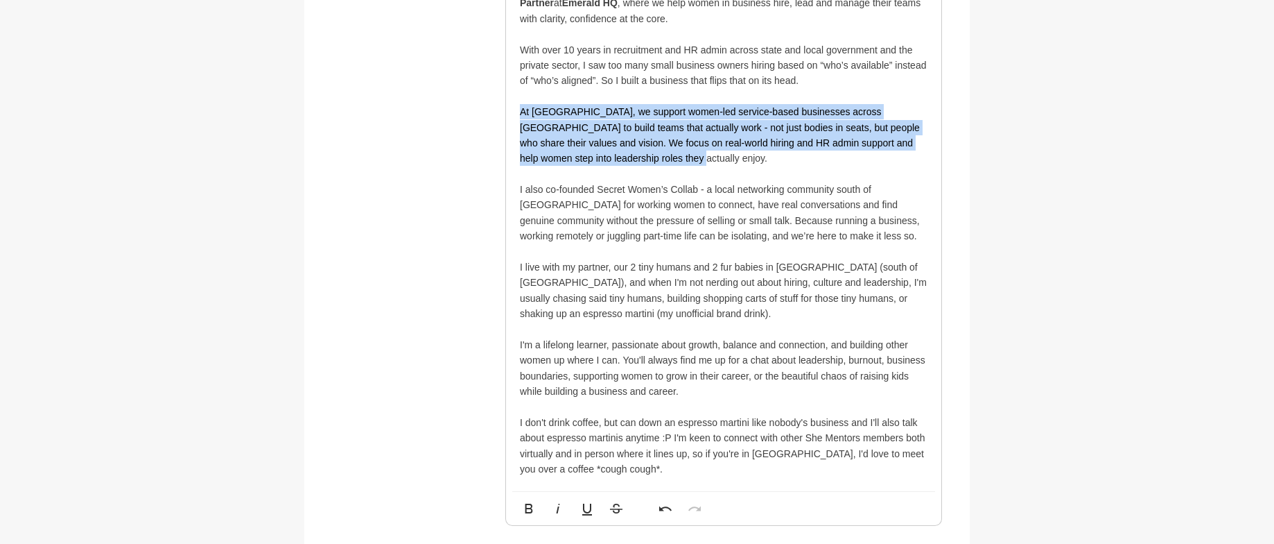
click at [523, 114] on p "At Emerald HQ, we support women-led service-based businesses across Australia t…" at bounding box center [724, 135] width 408 height 62
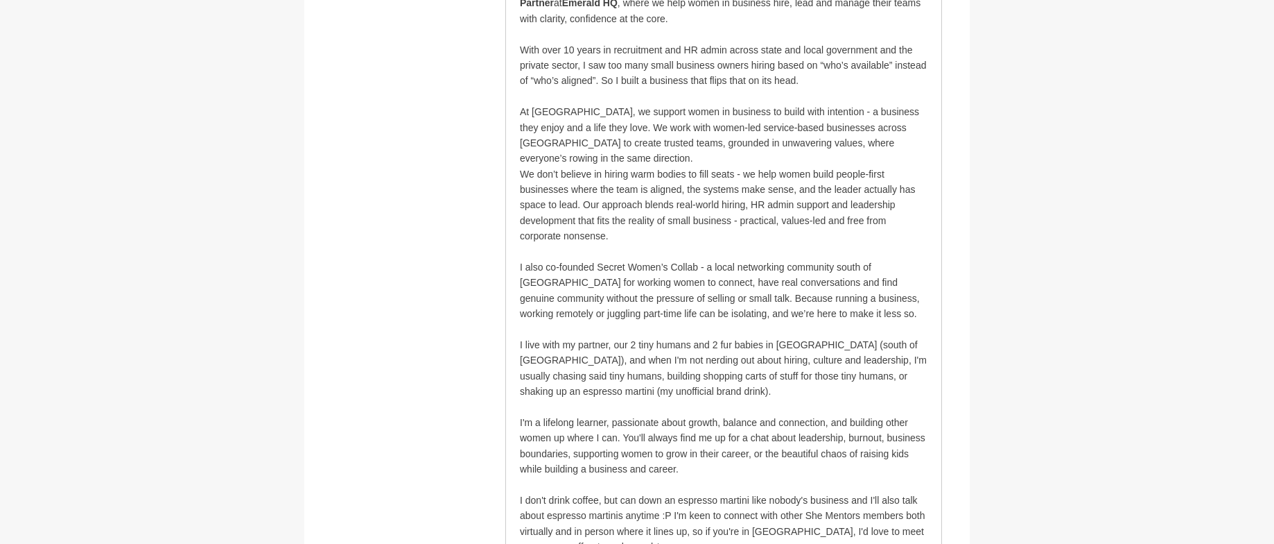
click at [579, 156] on p "At Emerald HQ, we support women in business to build with intention - a busines…" at bounding box center [724, 135] width 408 height 62
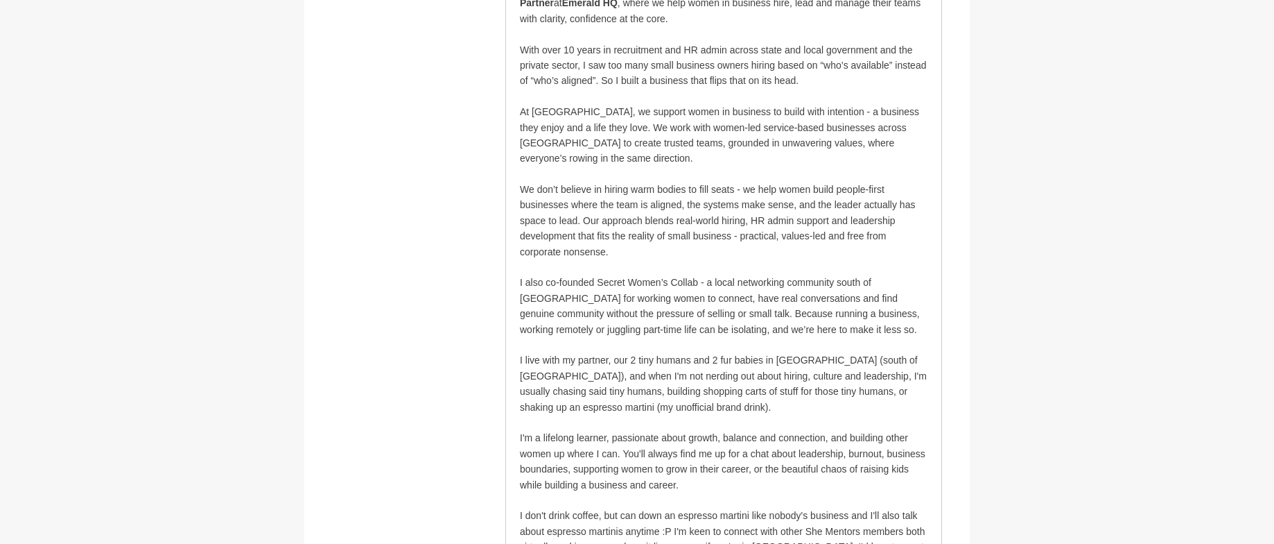
click at [648, 266] on p at bounding box center [724, 266] width 408 height 15
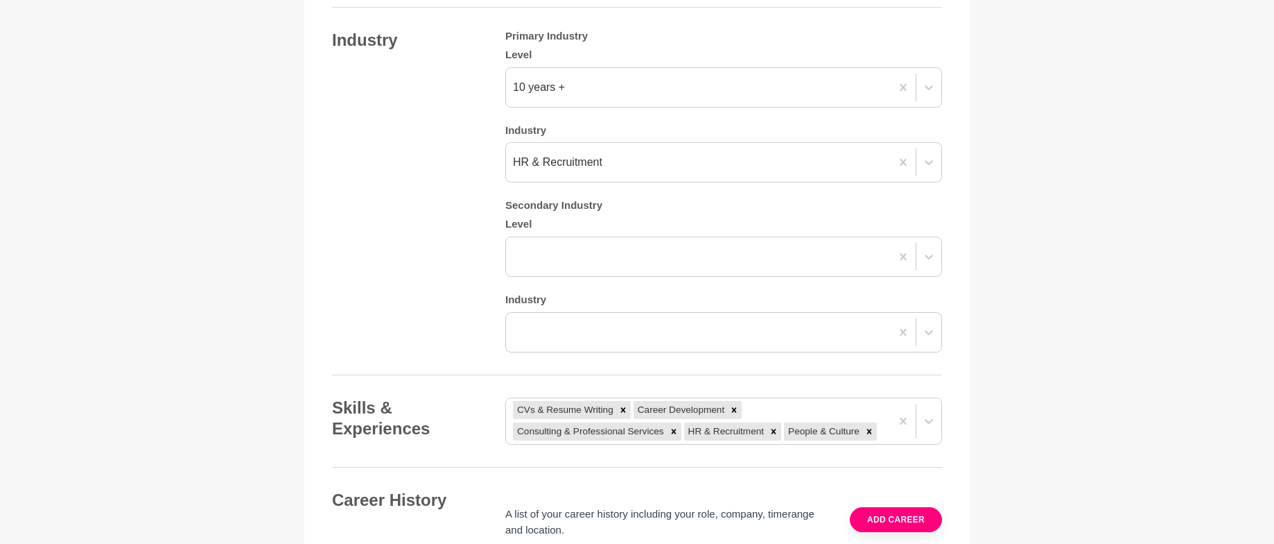
scroll to position [1907, 0]
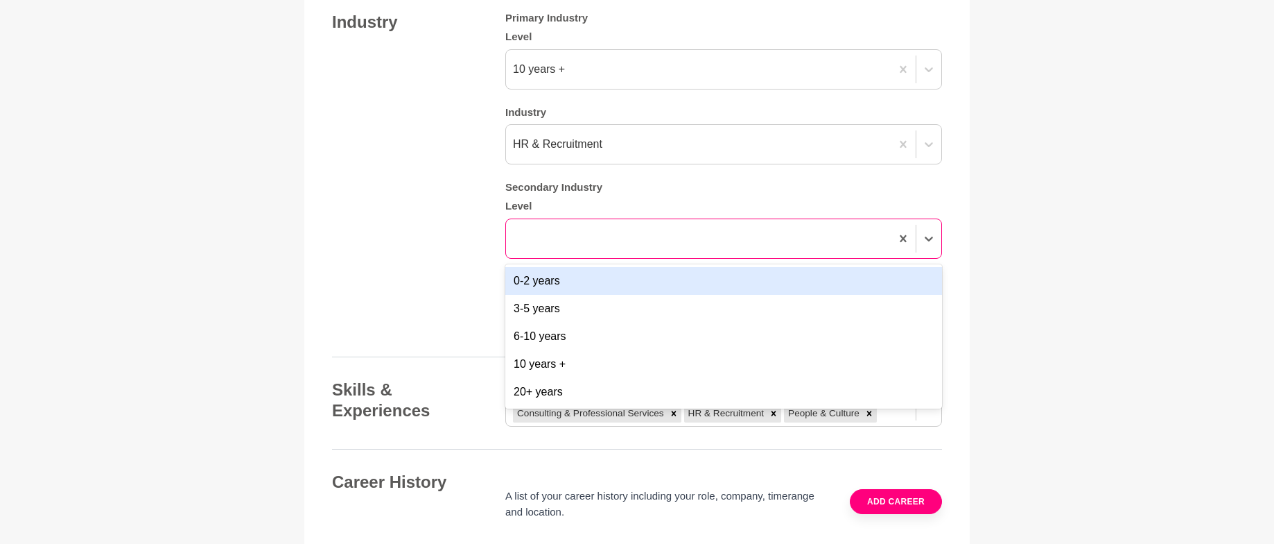
click at [788, 233] on div at bounding box center [698, 238] width 385 height 25
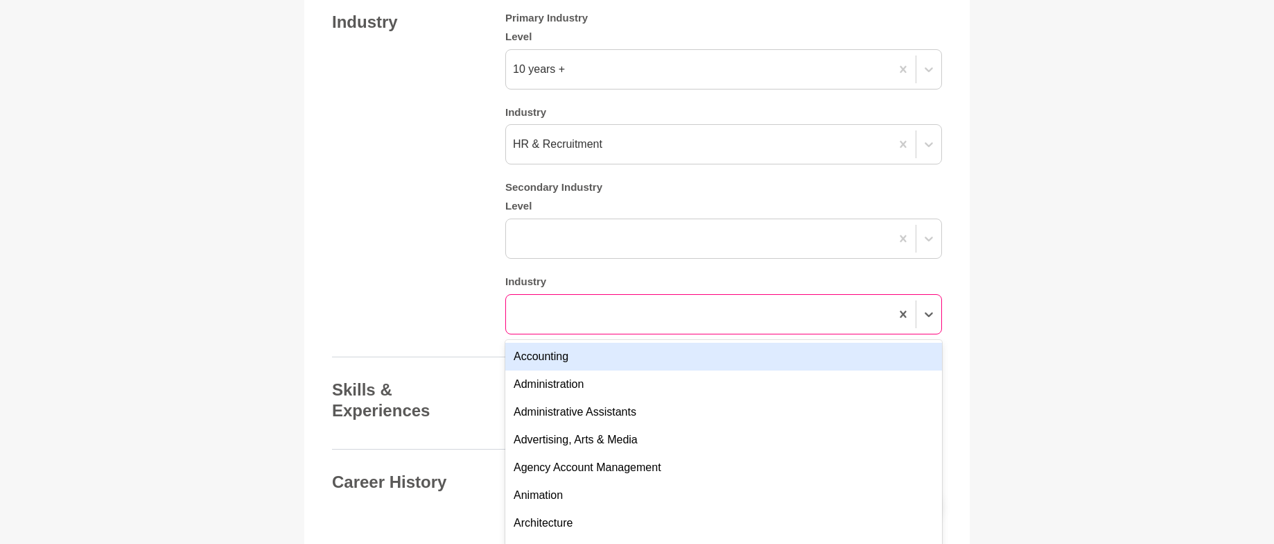
click at [821, 310] on div at bounding box center [698, 314] width 385 height 25
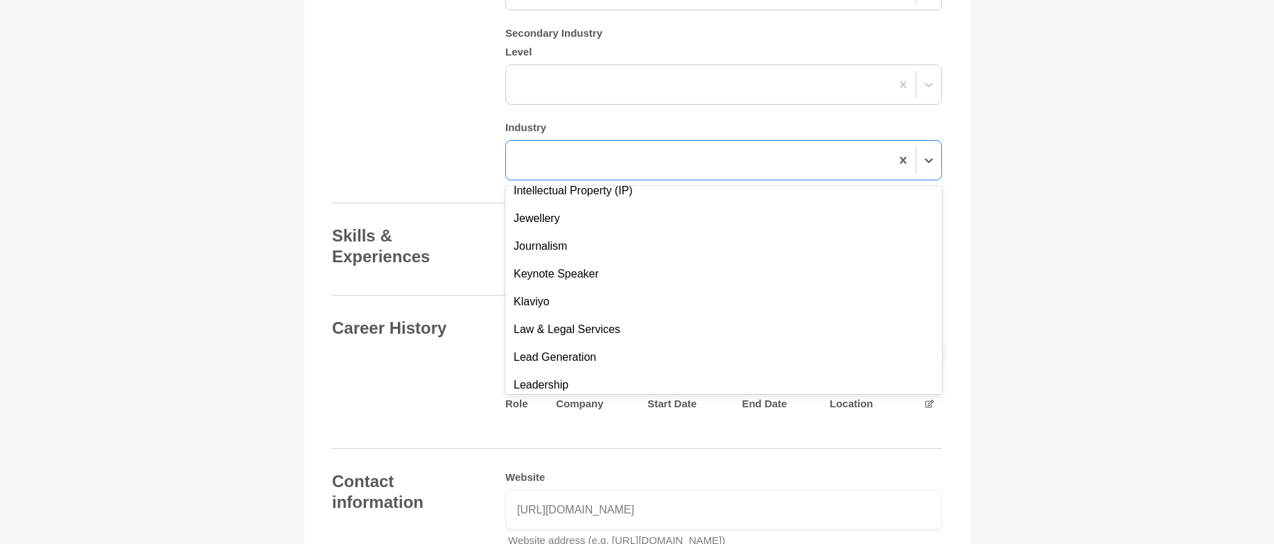
scroll to position [1801, 0]
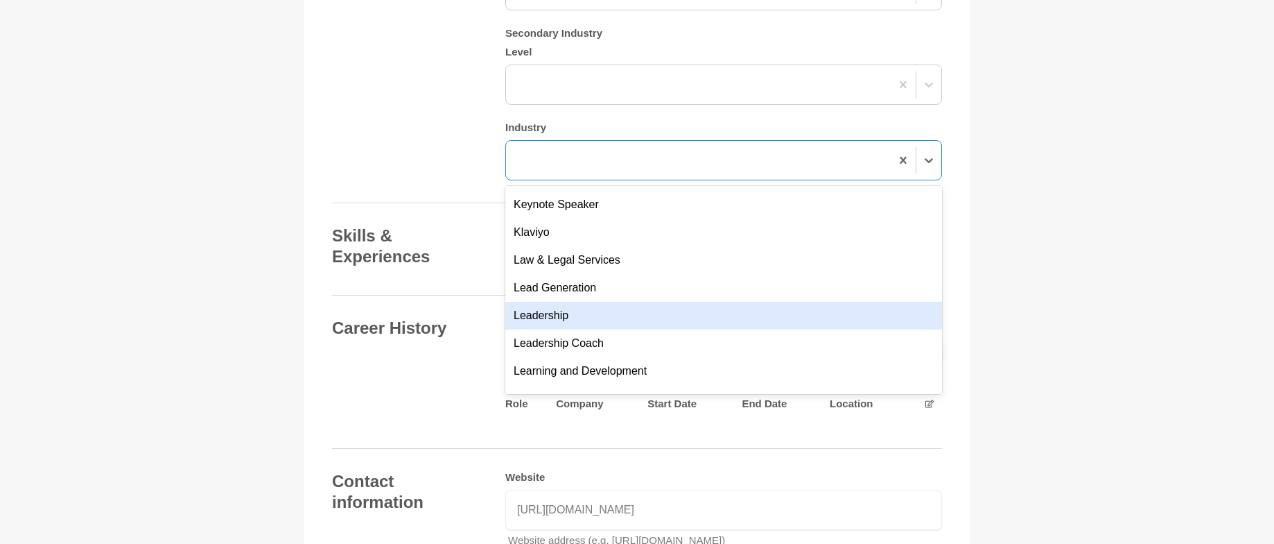
click at [670, 316] on div "Leadership" at bounding box center [723, 316] width 437 height 28
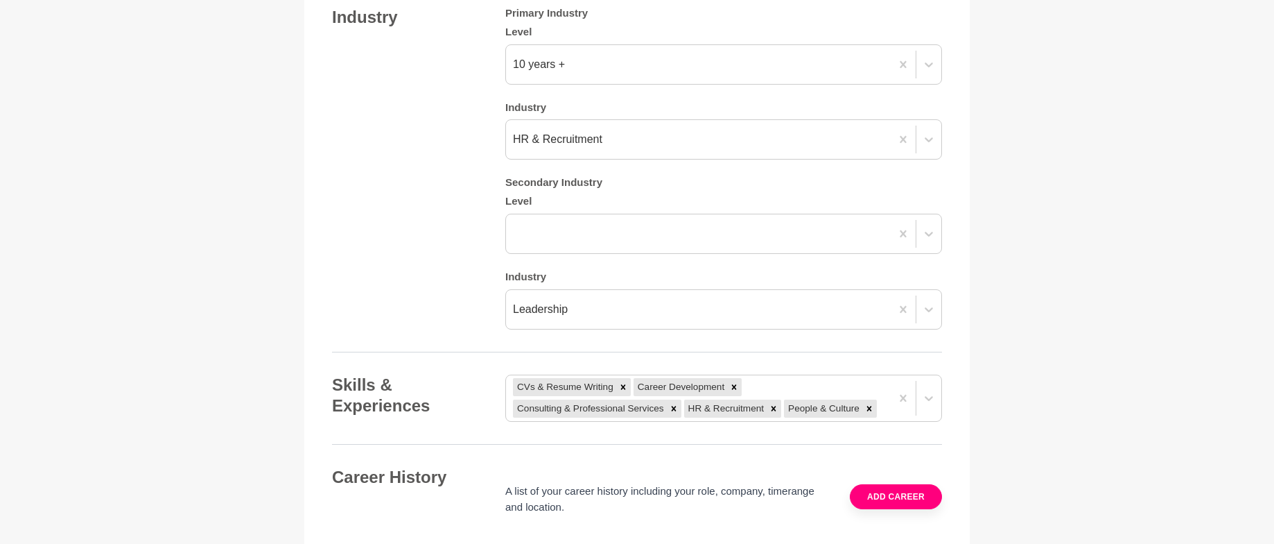
scroll to position [1910, 0]
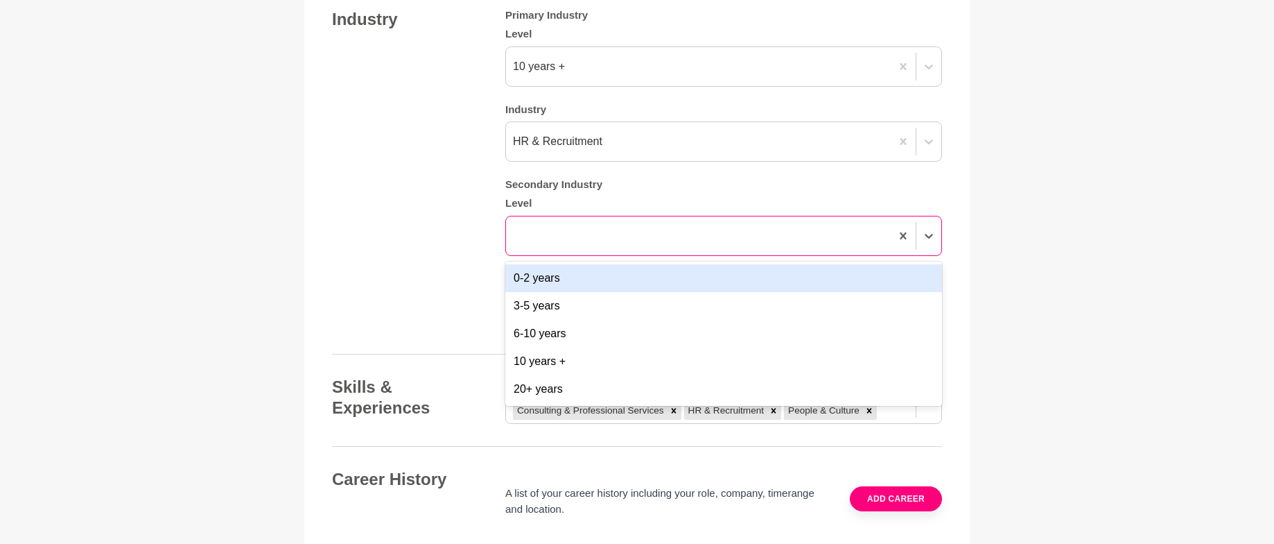
click at [542, 226] on div at bounding box center [698, 235] width 385 height 25
click at [550, 279] on div "0-2 years" at bounding box center [723, 278] width 437 height 28
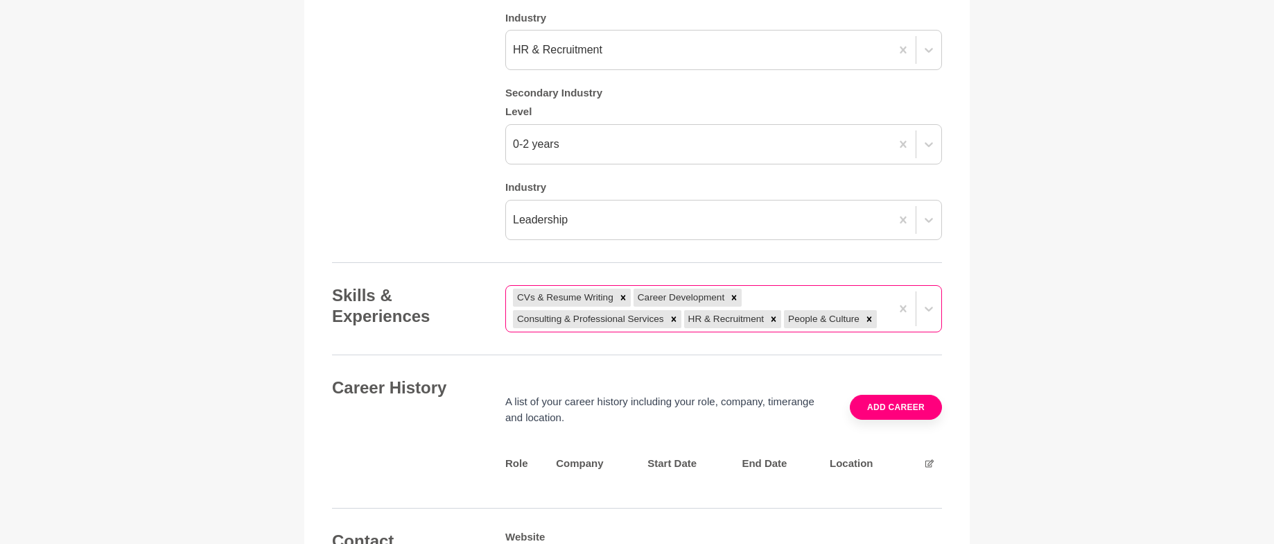
scroll to position [2009, 0]
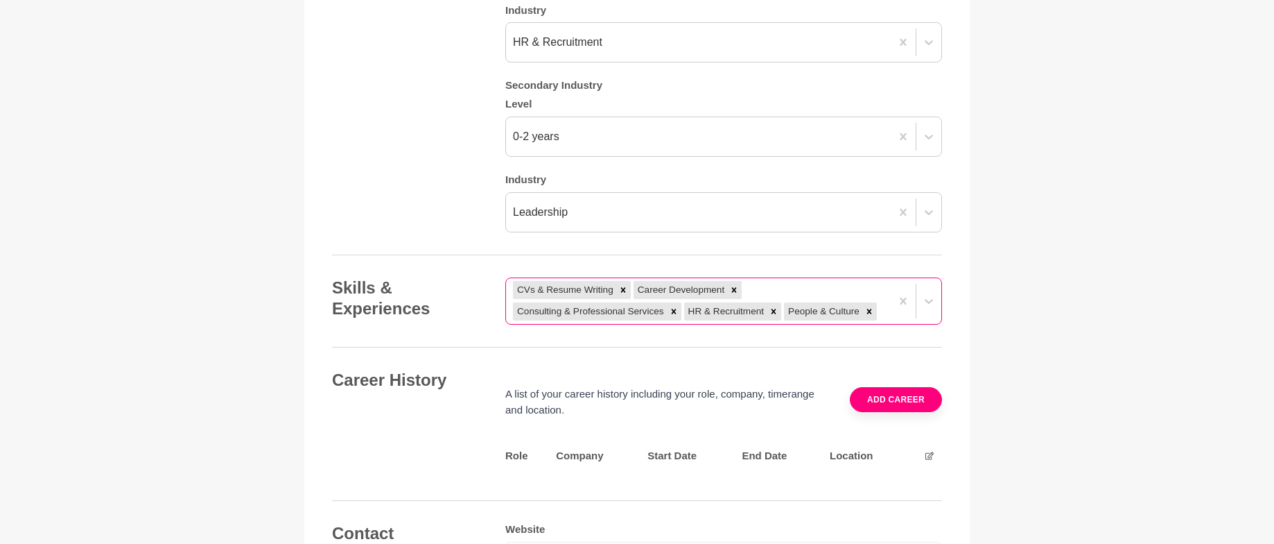
click at [883, 322] on div "CVs & Resume Writing Career Development Consulting & Professional Services HR &…" at bounding box center [698, 301] width 385 height 46
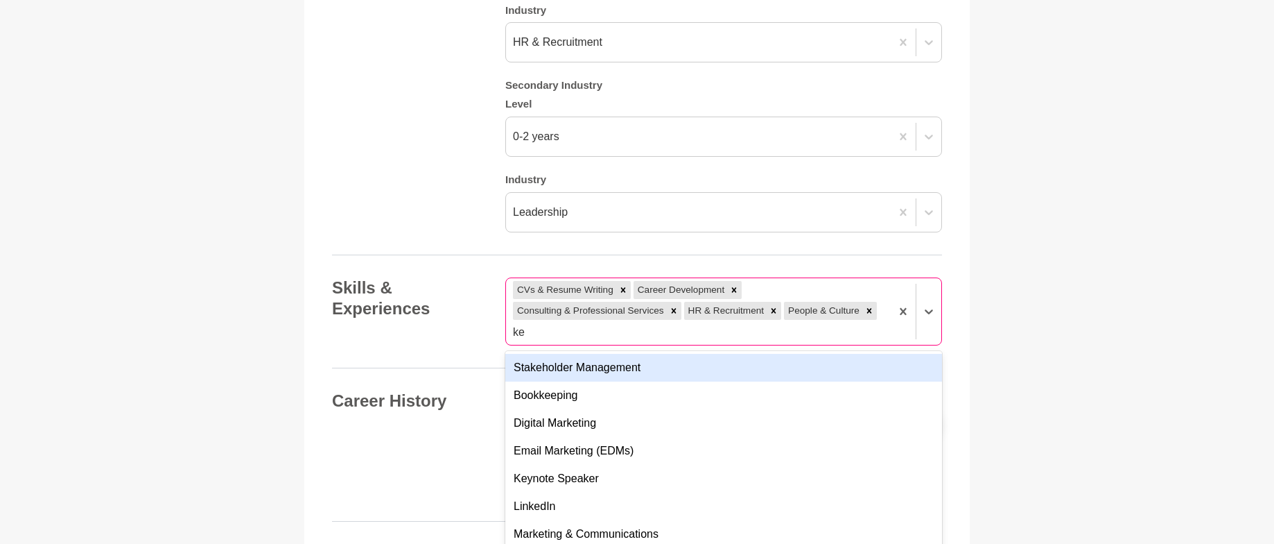
type input "k"
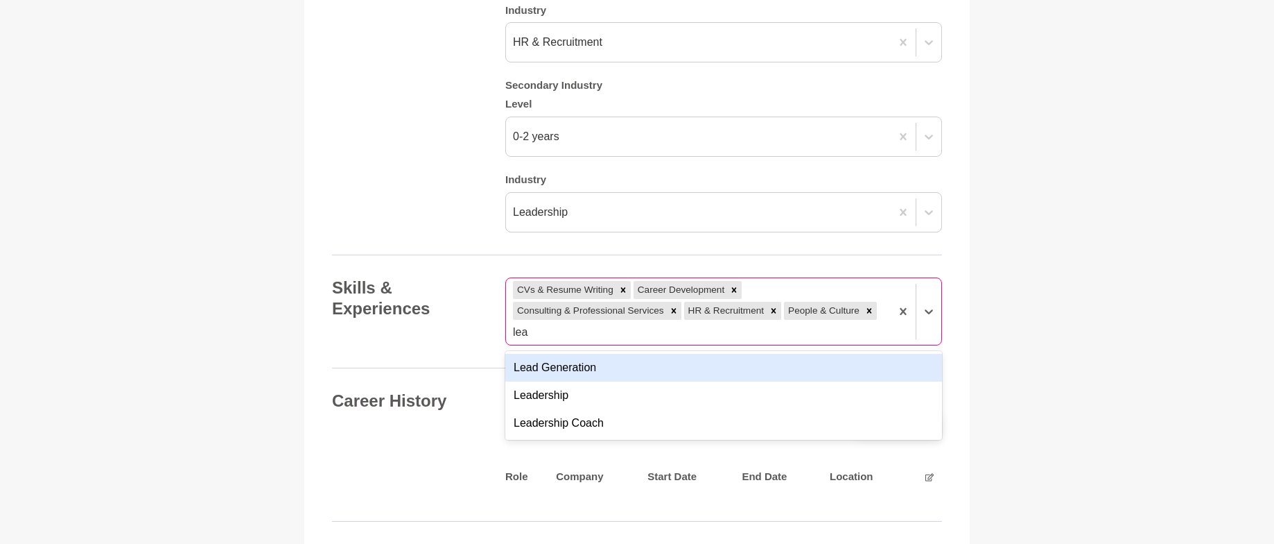
type input "lead"
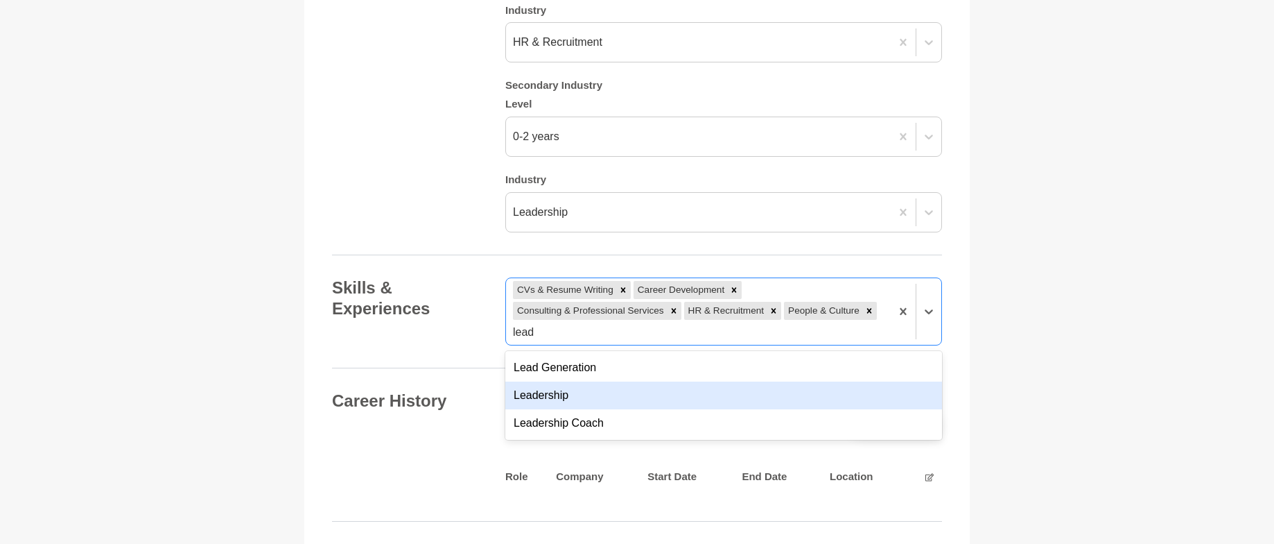
click at [537, 390] on div "Leadership" at bounding box center [723, 395] width 437 height 28
type input "c"
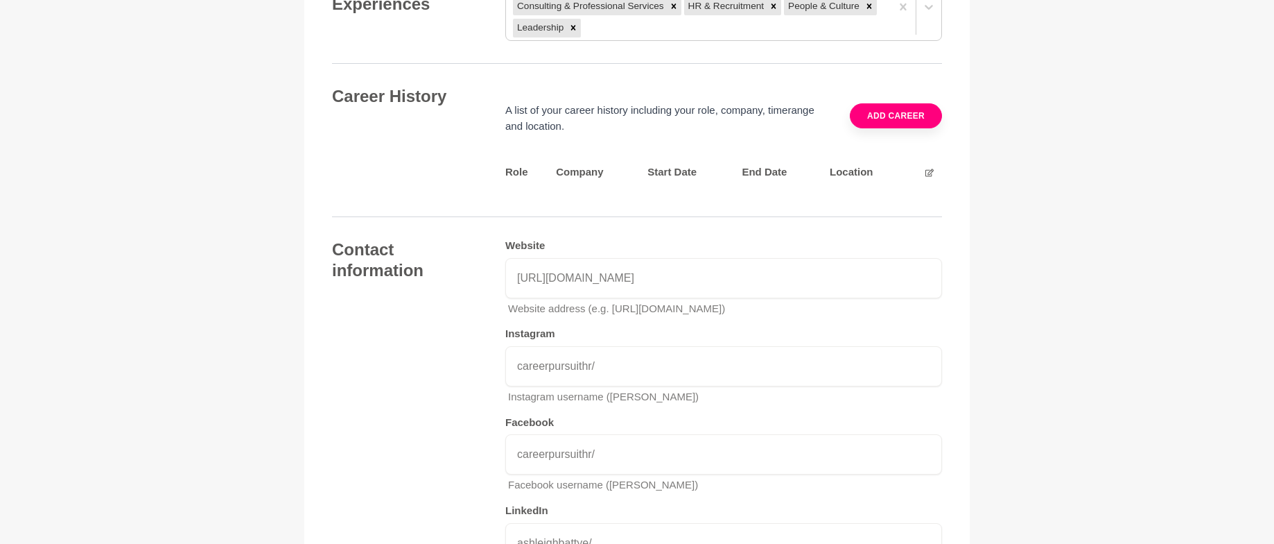
scroll to position [2328, 0]
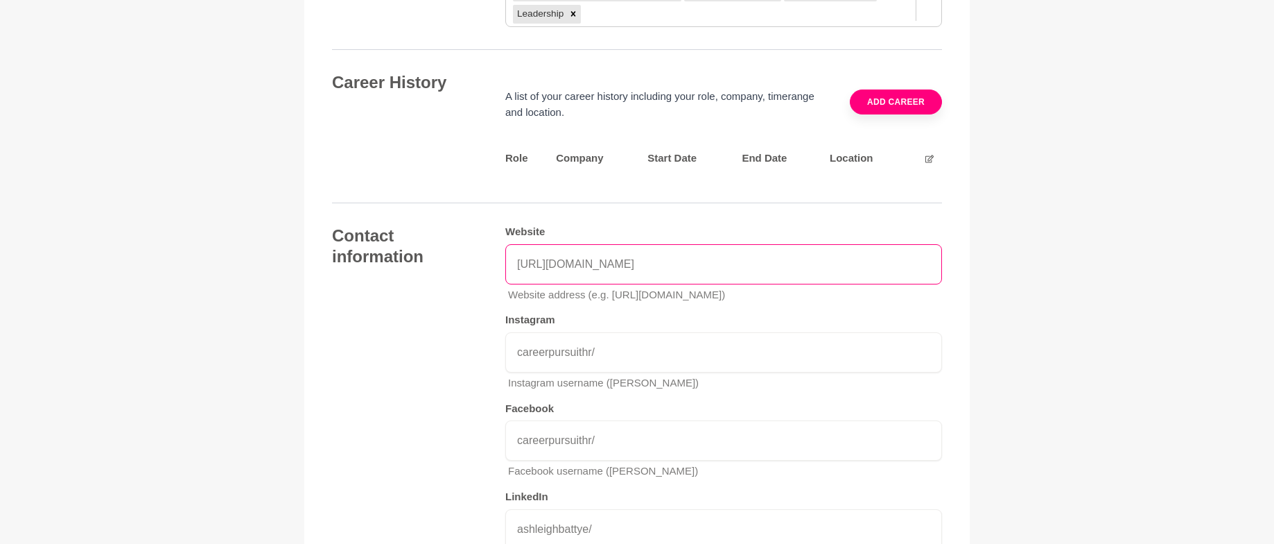
click at [614, 266] on input "https://www.careerpursuit.com.au" at bounding box center [723, 264] width 437 height 40
click at [661, 260] on input "https://www.careerpursuit.com.au" at bounding box center [723, 264] width 437 height 40
drag, startPoint x: 646, startPoint y: 263, endPoint x: 582, endPoint y: 264, distance: 63.1
click at [582, 264] on input "https://www.careerpursuit.com.au" at bounding box center [723, 264] width 437 height 40
type input "https://www.emeraldhq.com.au"
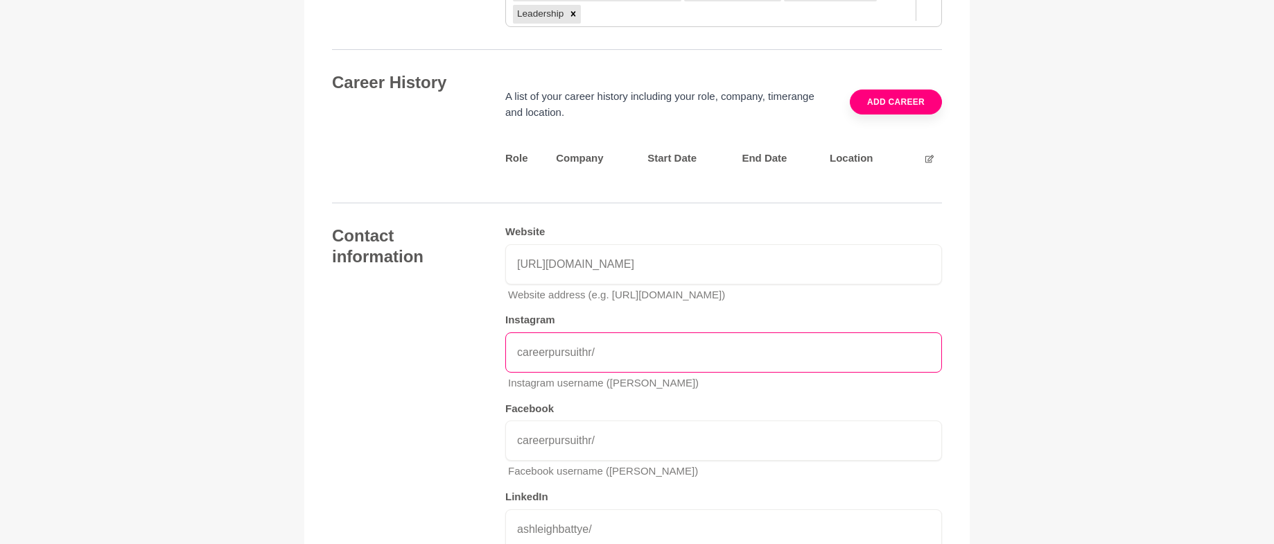
click at [594, 352] on input "careerpursuithr/" at bounding box center [723, 352] width 437 height 40
drag, startPoint x: 591, startPoint y: 349, endPoint x: 500, endPoint y: 346, distance: 91.6
click at [500, 346] on div "Contact information Website https://www.emeraldhq.com.au Website address (e.g. …" at bounding box center [637, 401] width 610 height 353
drag, startPoint x: 586, startPoint y: 346, endPoint x: 462, endPoint y: 345, distance: 123.4
click at [462, 345] on div "Contact information Website https://www.emeraldhq.com.au Website address (e.g. …" at bounding box center [637, 401] width 610 height 353
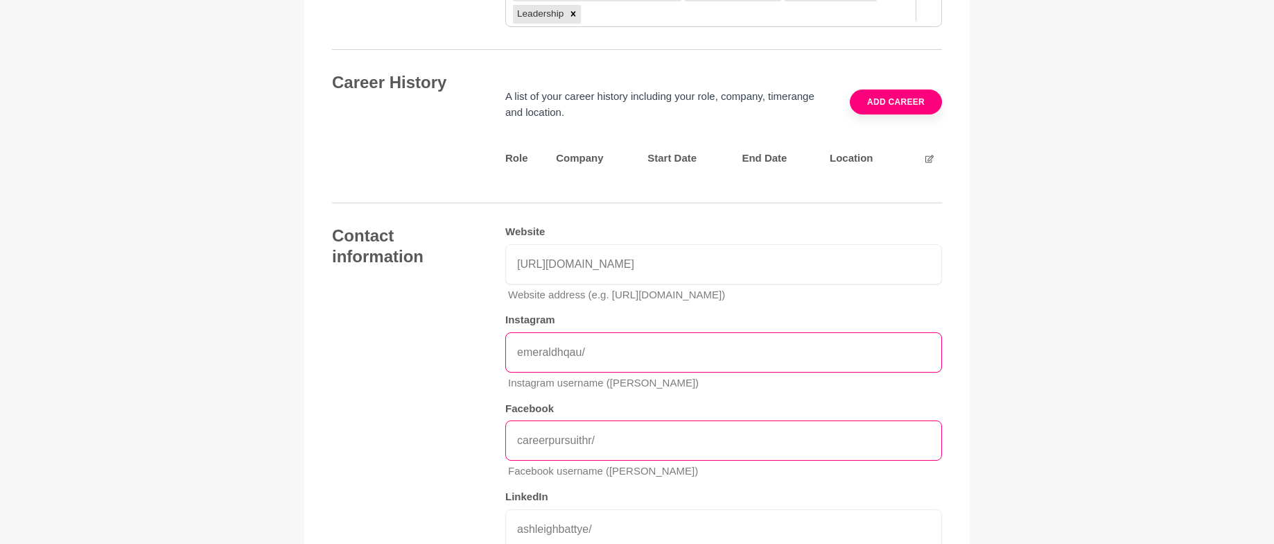
type input "emeraldhqau/"
drag, startPoint x: 597, startPoint y: 436, endPoint x: 478, endPoint y: 431, distance: 118.7
click at [478, 431] on div "Contact information Website https://www.emeraldhq.com.au Website address (e.g. …" at bounding box center [637, 401] width 610 height 353
paste input "emeraldhqau"
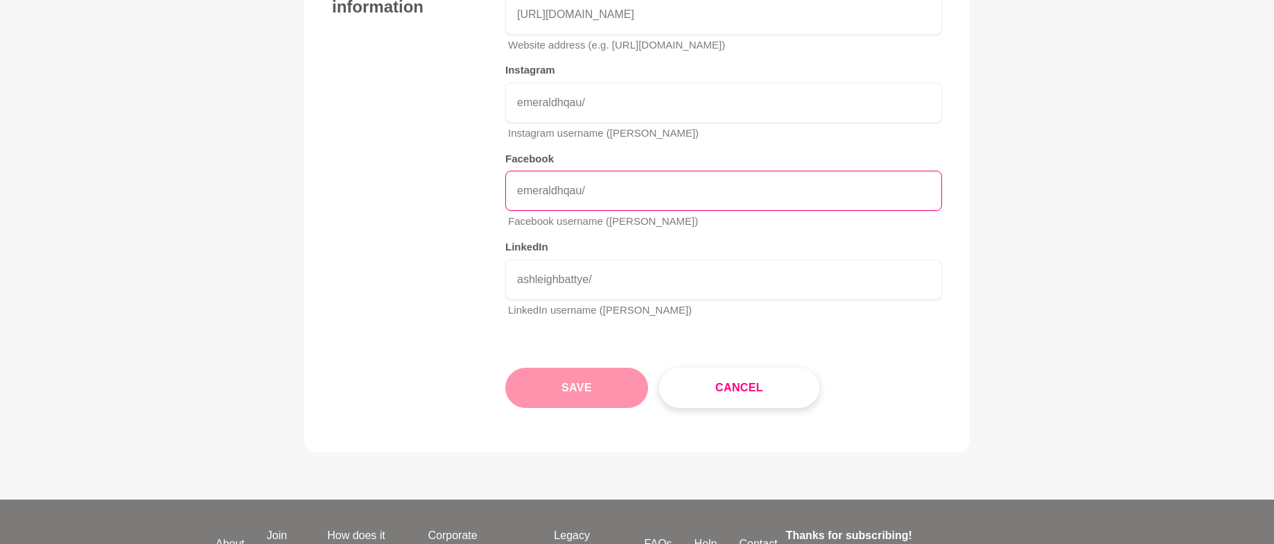
scroll to position [2598, 0]
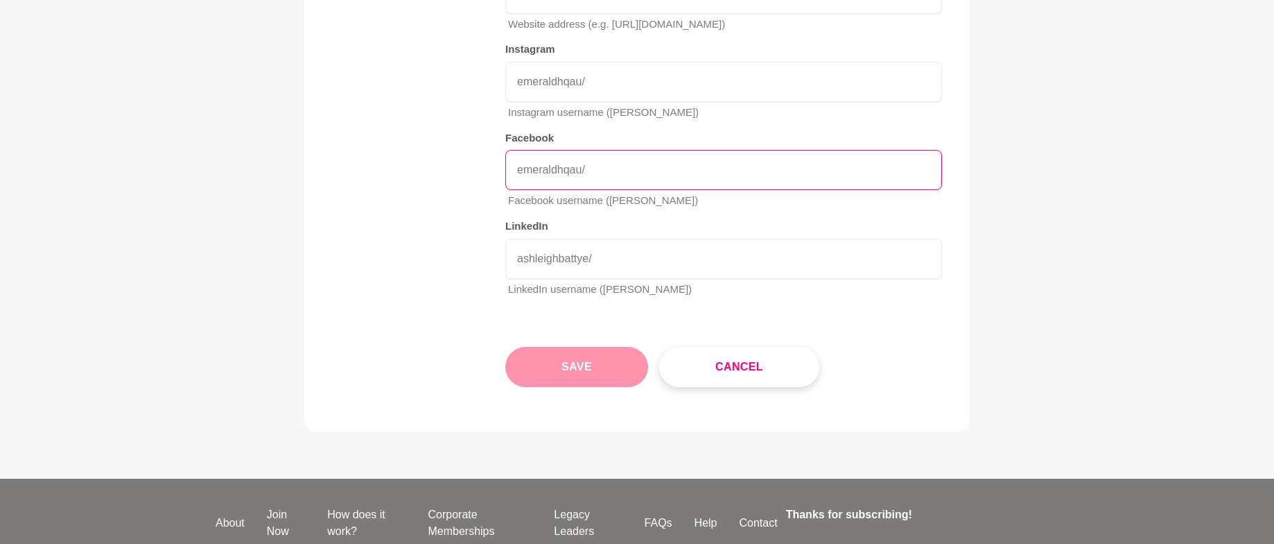
type input "emeraldhqau/"
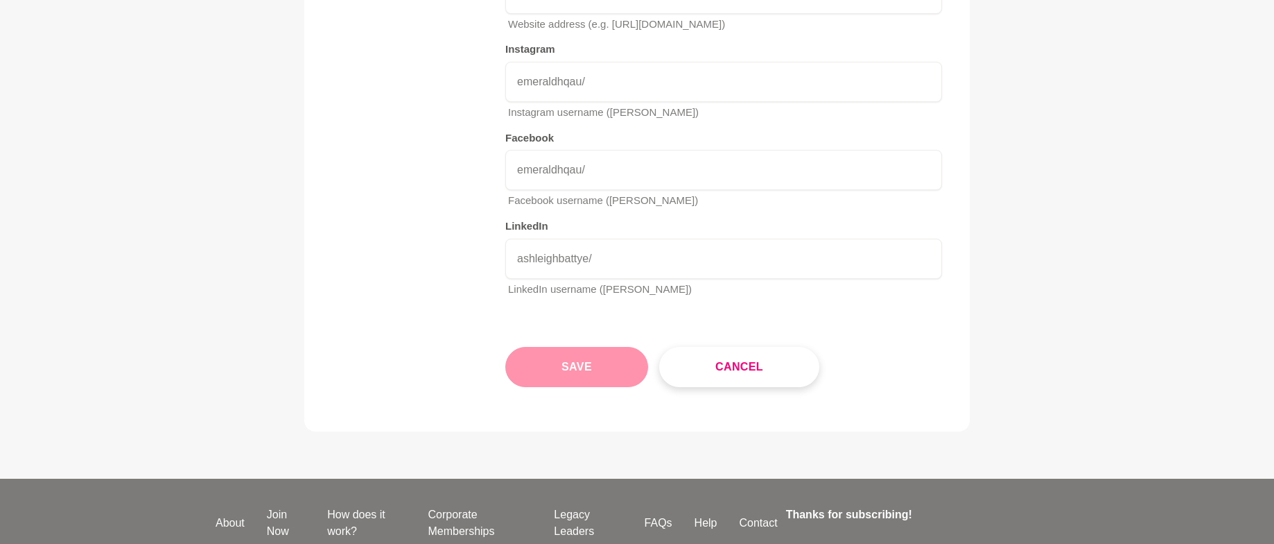
click at [577, 357] on button "Save" at bounding box center [576, 367] width 143 height 40
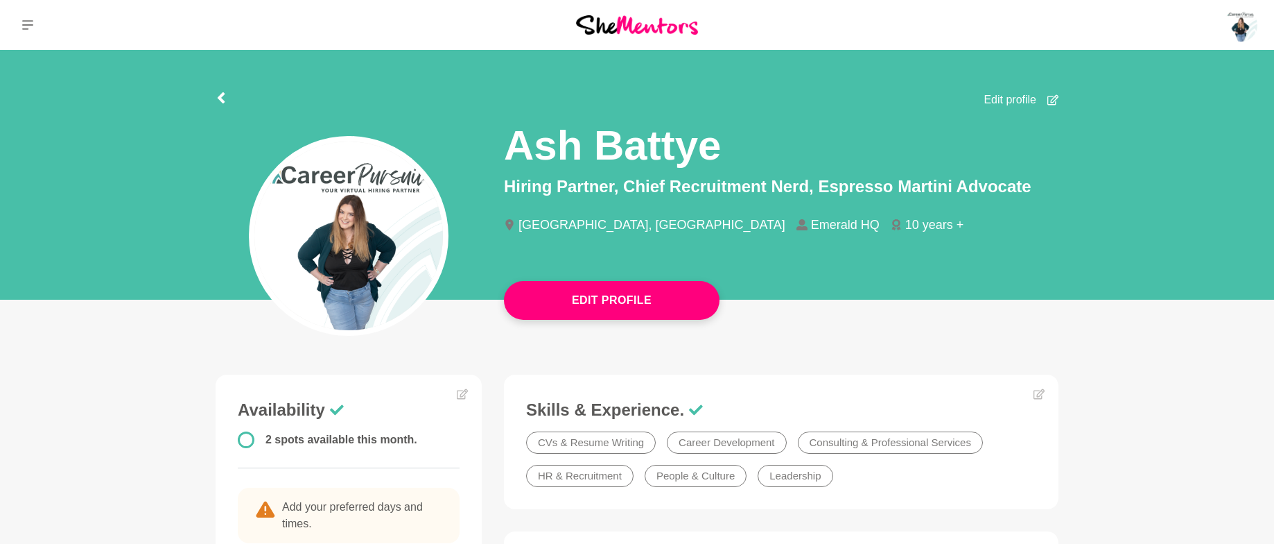
click at [327, 227] on img at bounding box center [348, 235] width 189 height 189
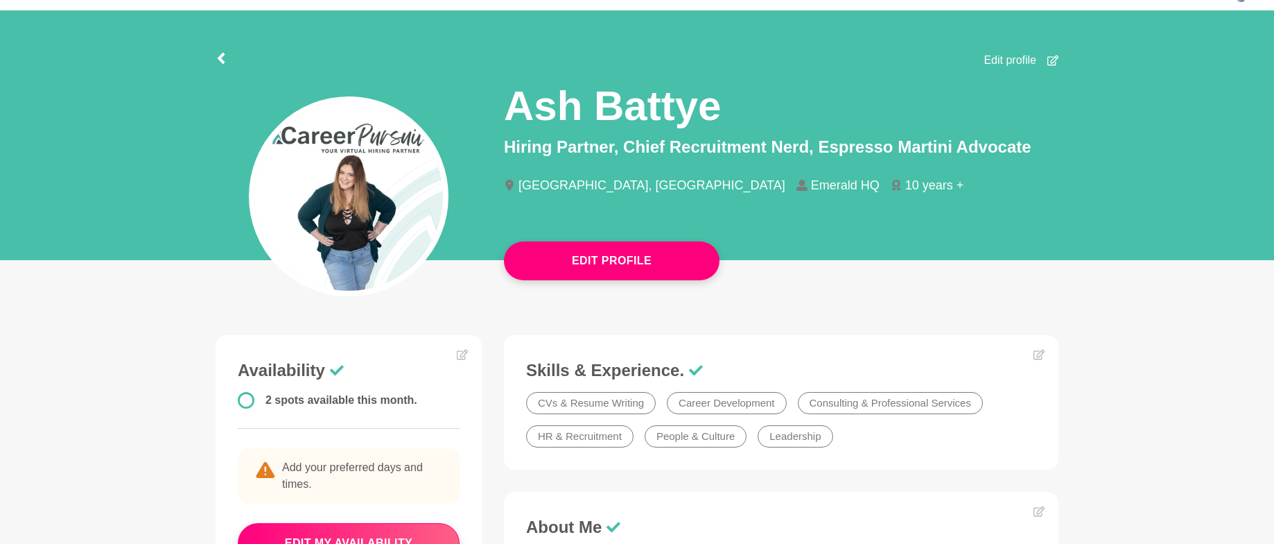
scroll to position [43, 0]
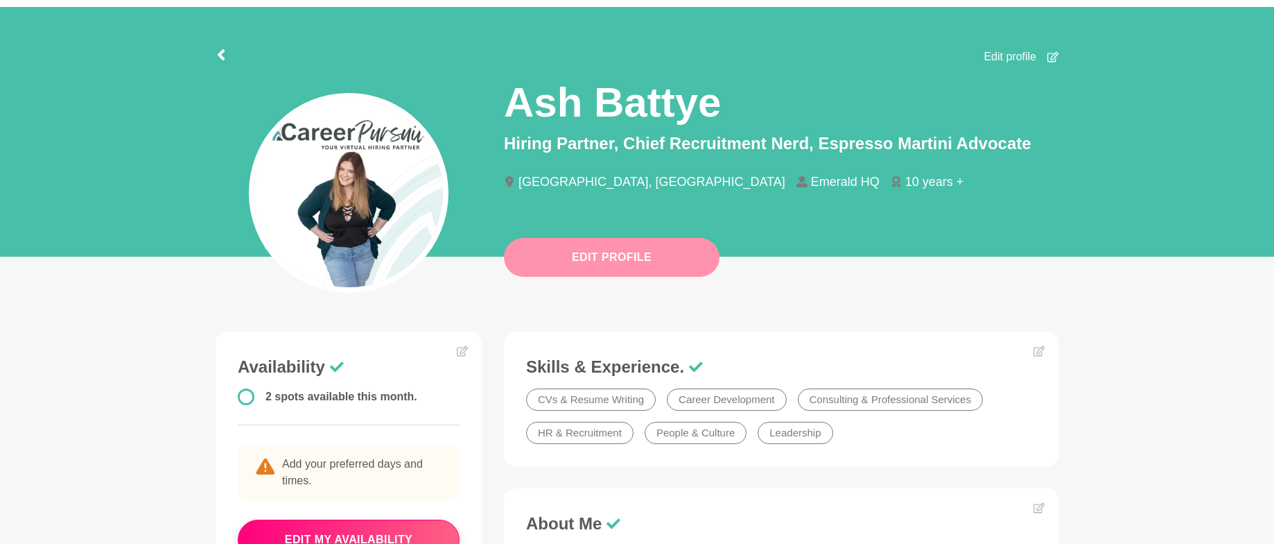
click at [610, 263] on button "Edit Profile" at bounding box center [612, 257] width 216 height 39
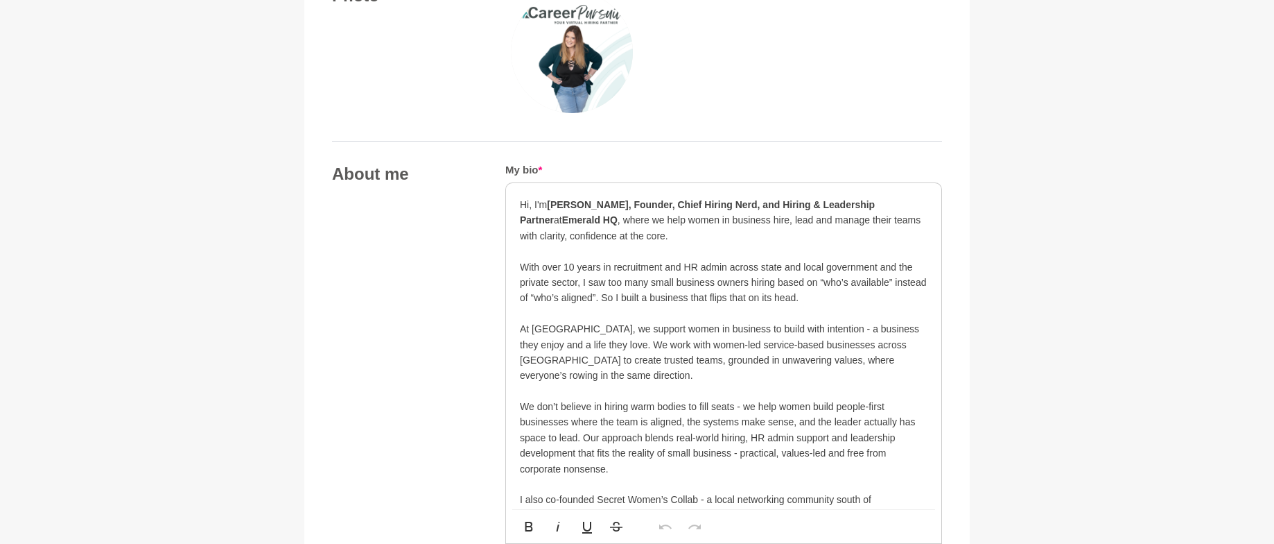
scroll to position [618, 0]
click at [560, 58] on img at bounding box center [572, 53] width 122 height 122
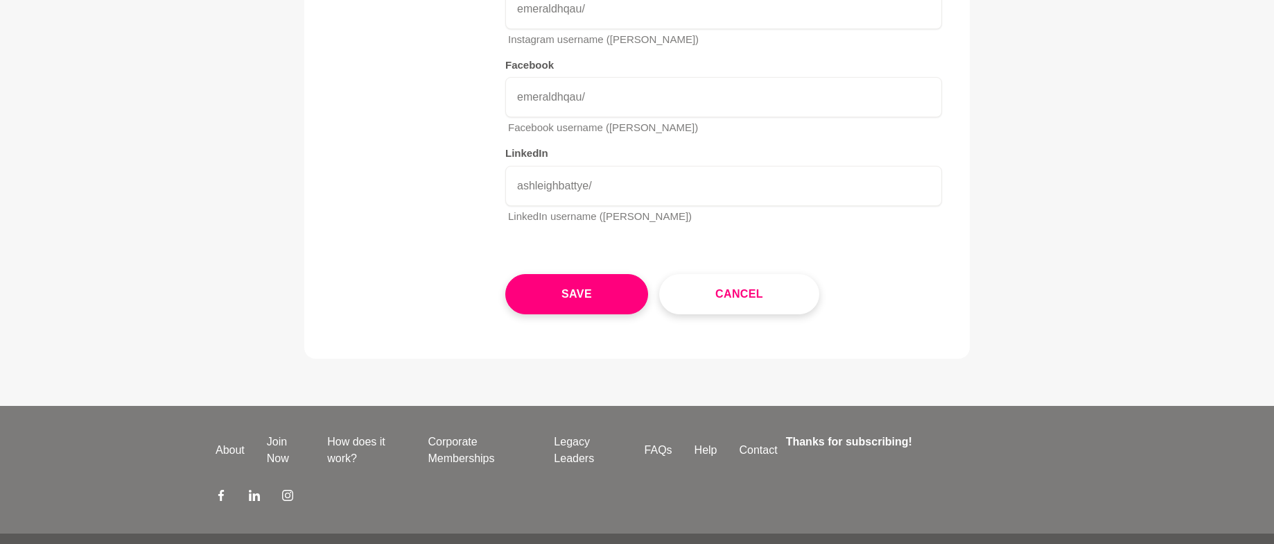
scroll to position [2716, 0]
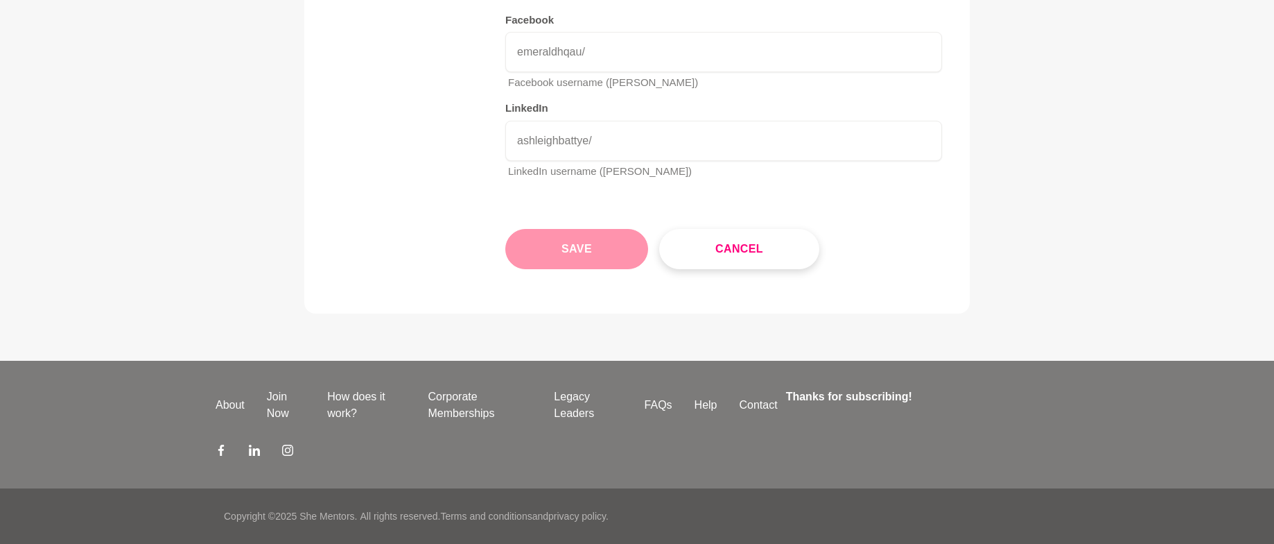
click at [554, 243] on button "Save" at bounding box center [576, 249] width 143 height 40
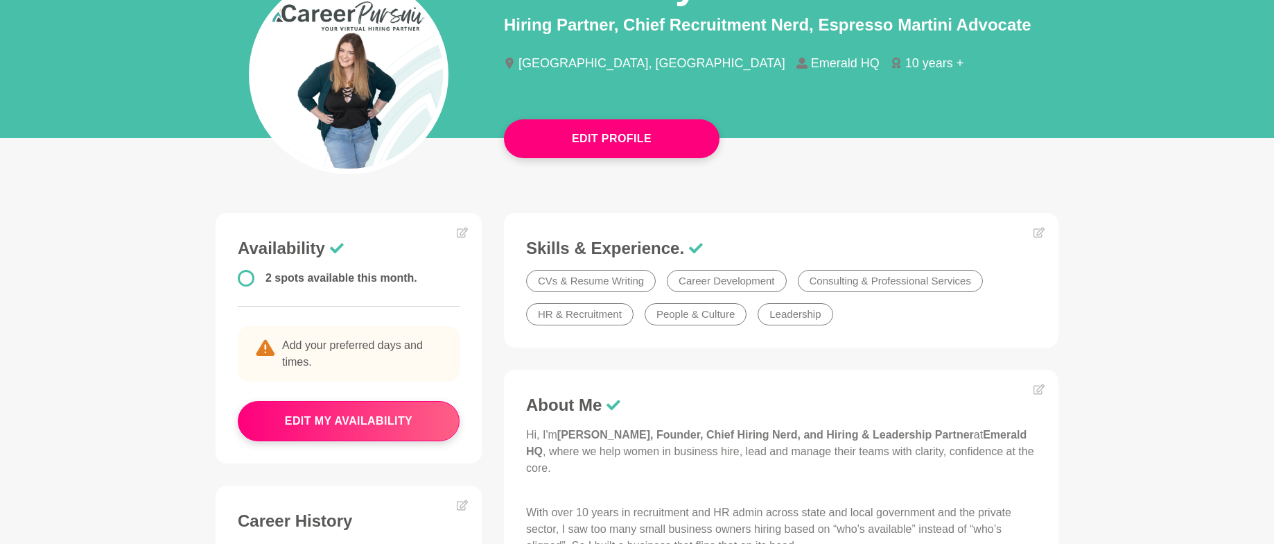
scroll to position [164, 0]
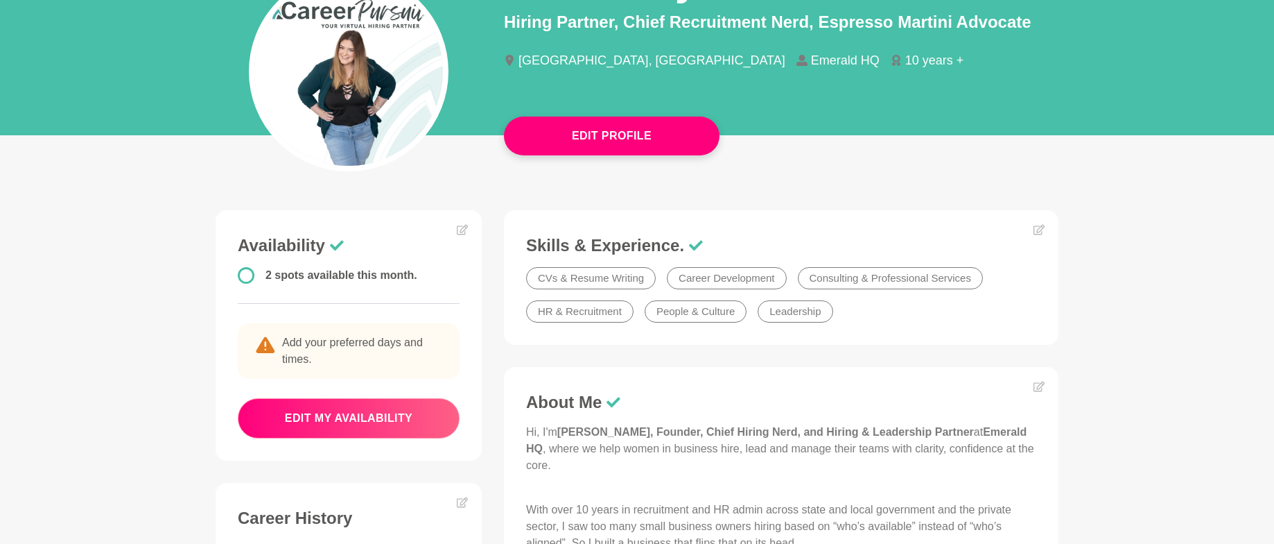
click at [313, 421] on button "edit my availability" at bounding box center [349, 418] width 222 height 40
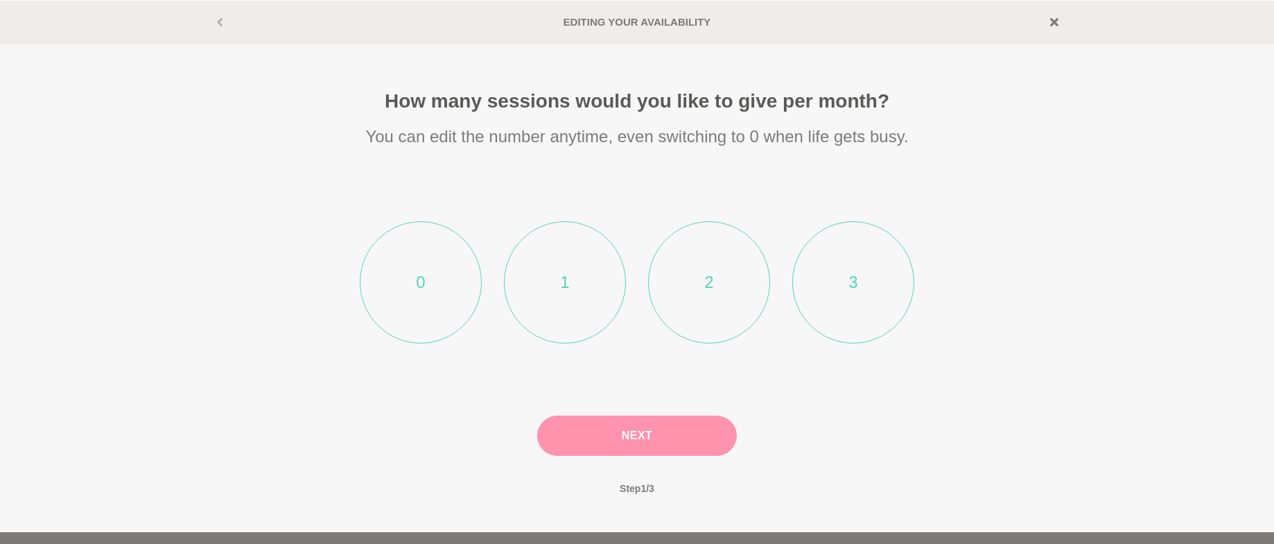
scroll to position [61, 0]
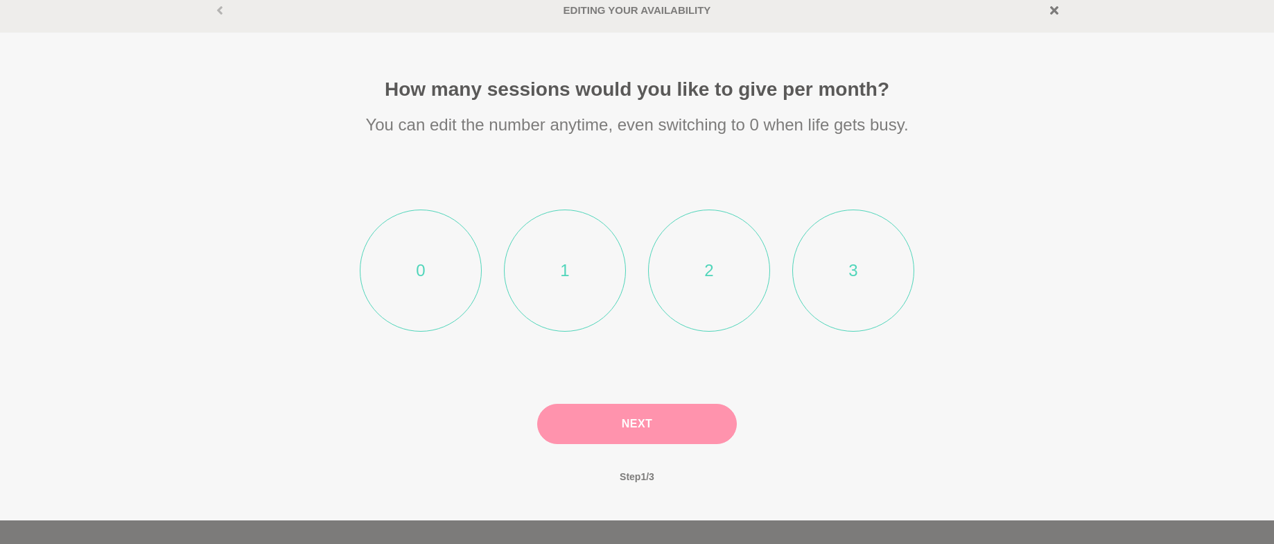
click at [726, 288] on li "2" at bounding box center [709, 270] width 122 height 122
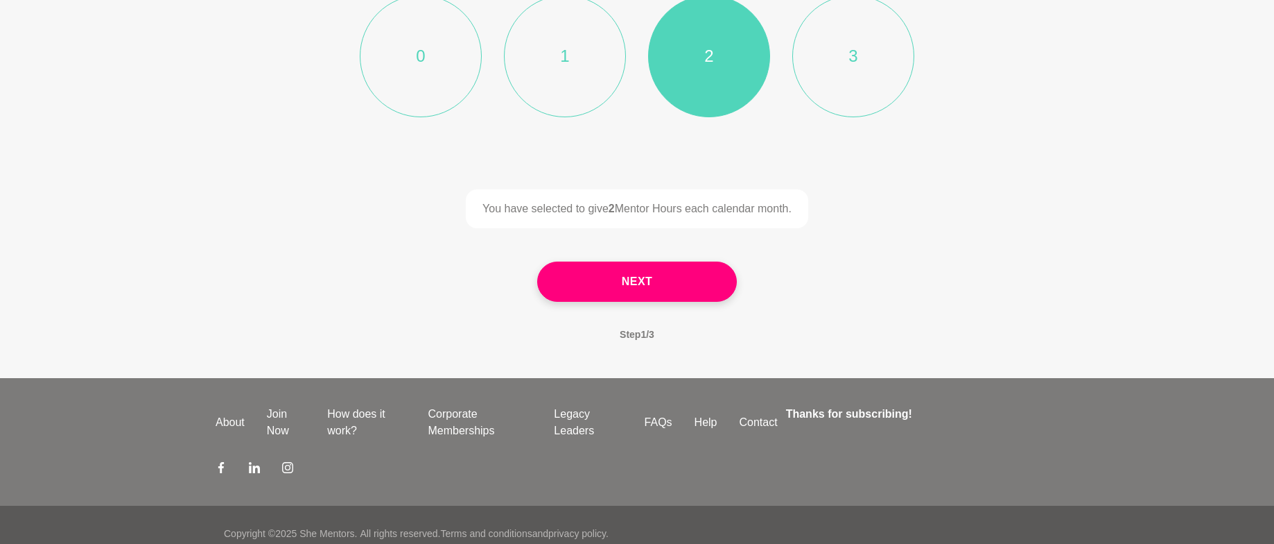
scroll to position [283, 0]
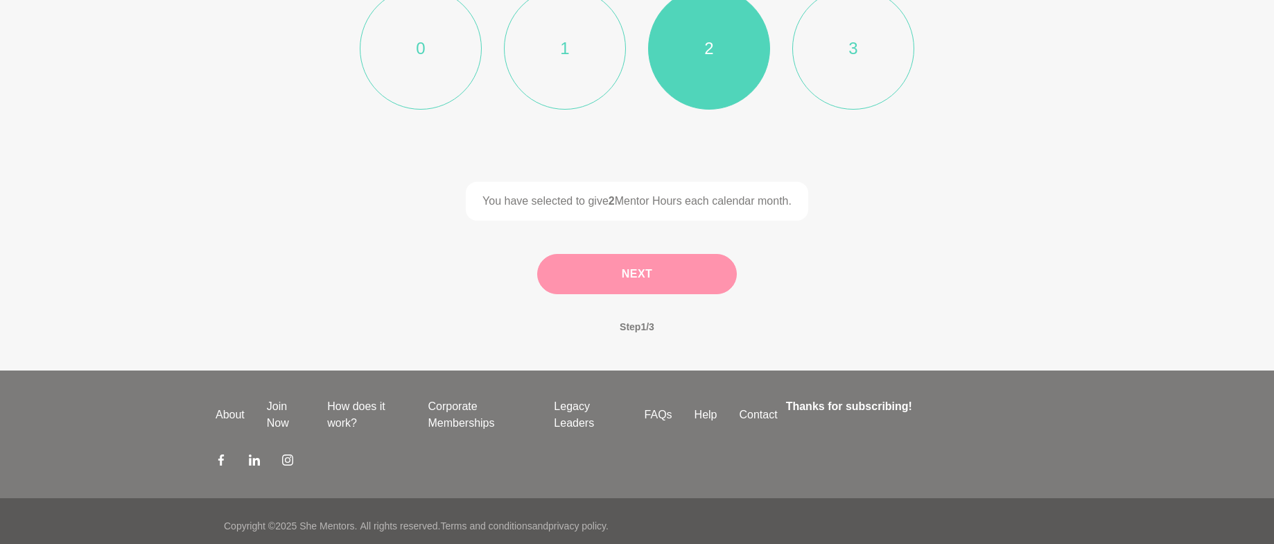
click at [630, 272] on button "Next" at bounding box center [637, 274] width 200 height 40
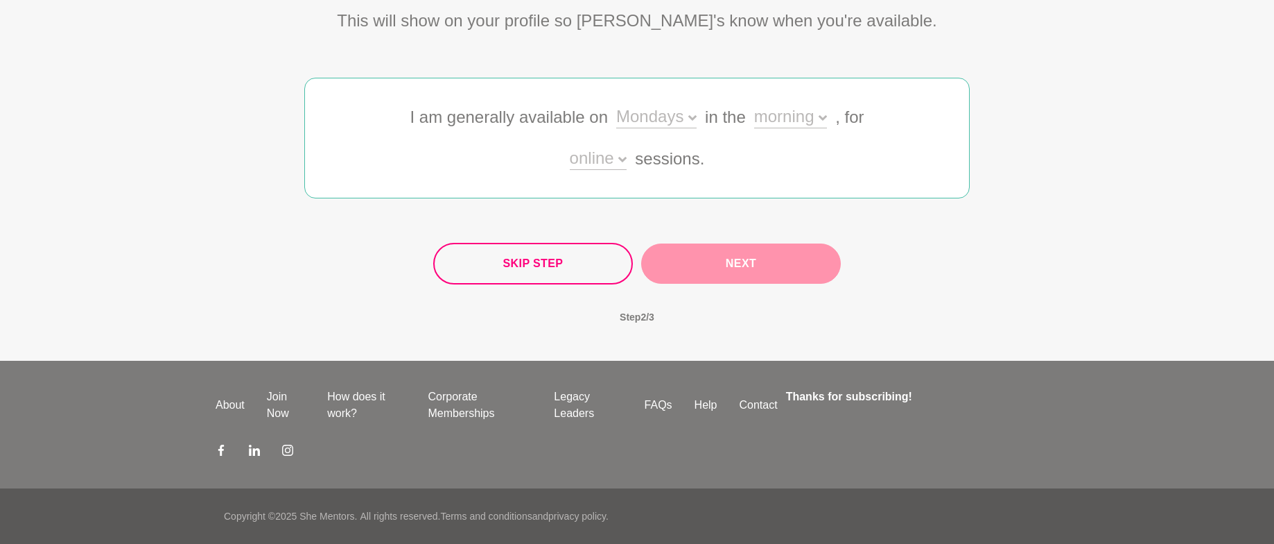
click at [689, 120] on icon at bounding box center [693, 118] width 8 height 8
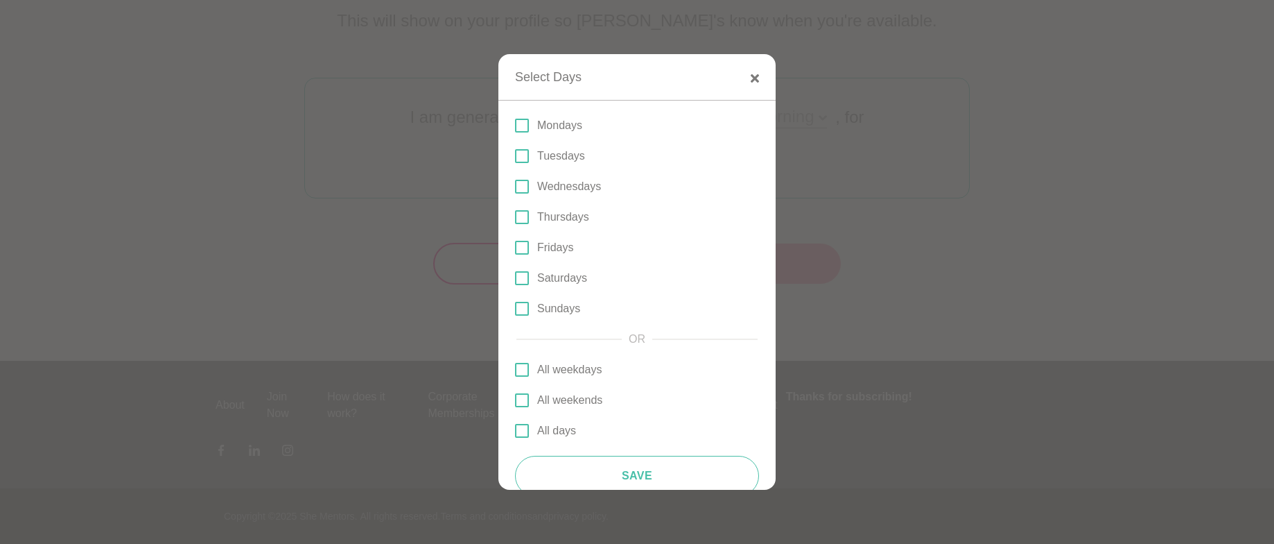
click at [528, 122] on span at bounding box center [522, 126] width 14 height 14
click at [515, 125] on input "Mondays" at bounding box center [515, 125] width 0 height 0
click at [519, 159] on span at bounding box center [522, 156] width 14 height 14
click at [515, 156] on input "Tuesdays" at bounding box center [515, 156] width 0 height 0
click at [524, 216] on span at bounding box center [522, 217] width 14 height 14
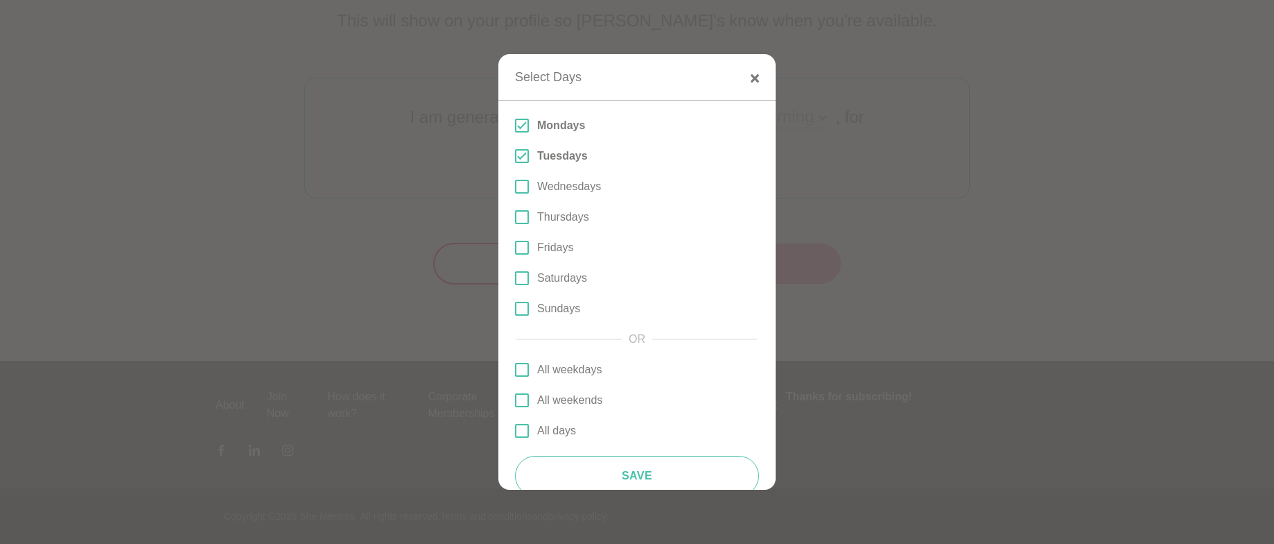
click at [515, 217] on input "Thursdays" at bounding box center [515, 217] width 0 height 0
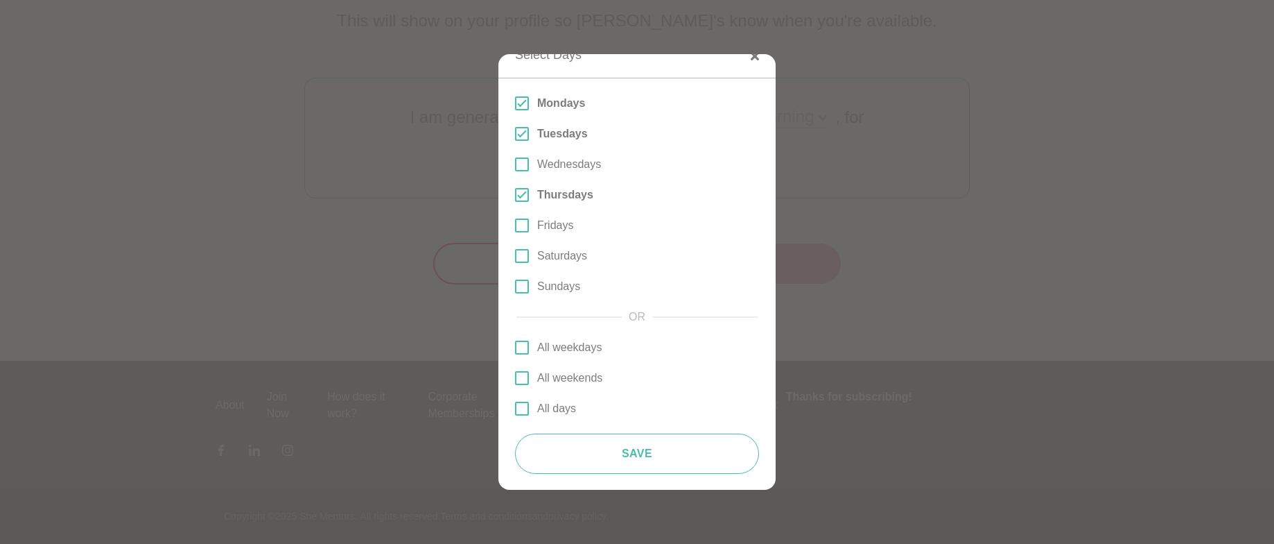
scroll to position [23, 0]
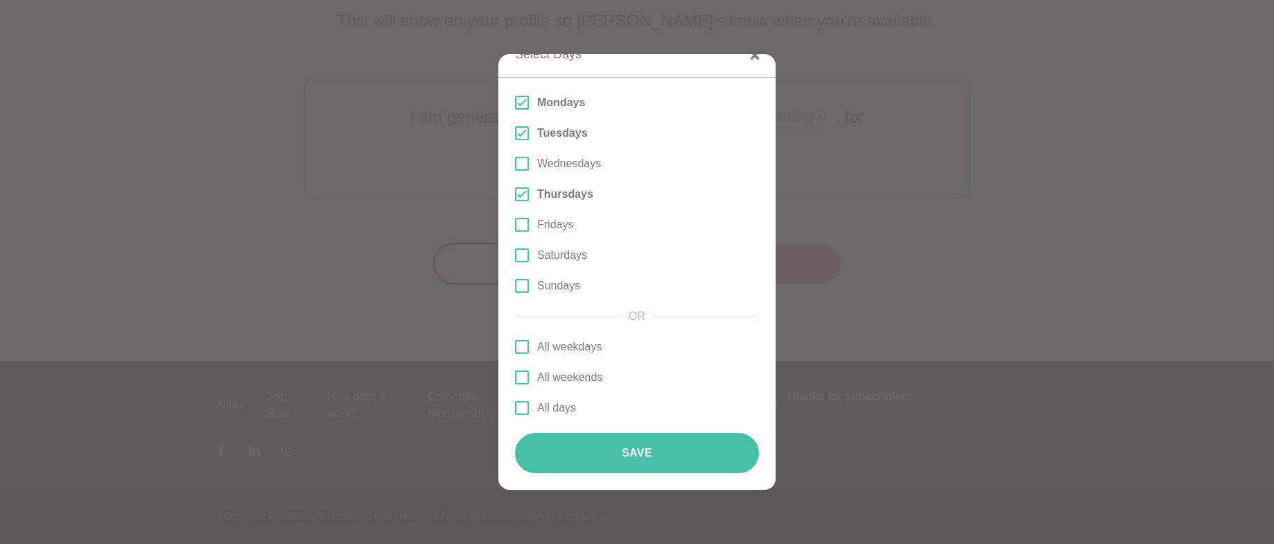
click at [657, 444] on button "Save" at bounding box center [637, 453] width 244 height 40
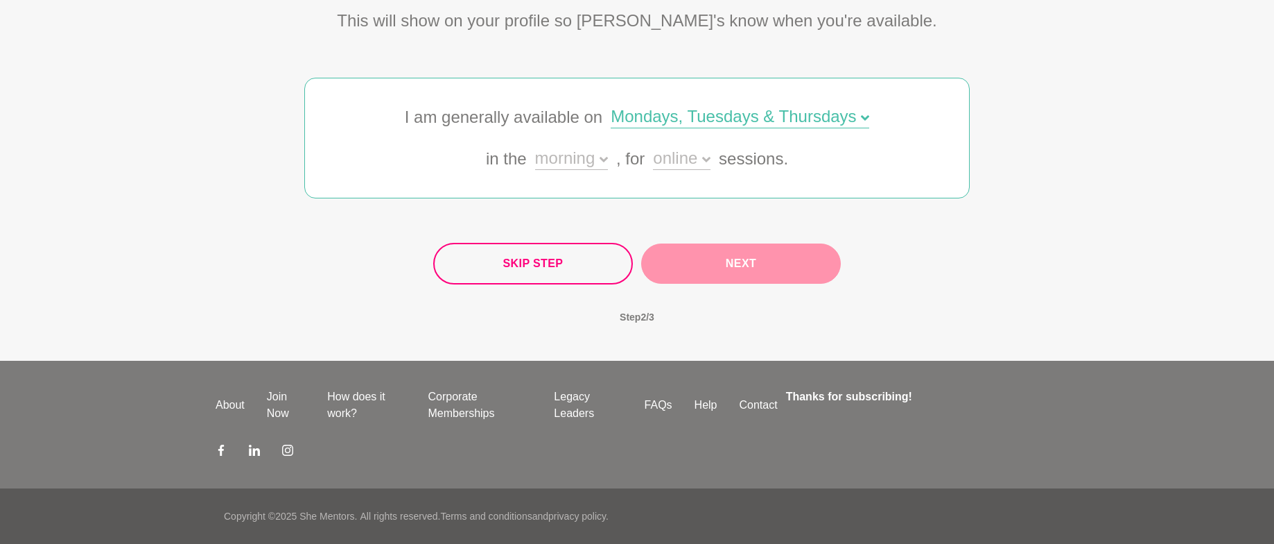
click at [600, 159] on icon at bounding box center [604, 160] width 8 height 6
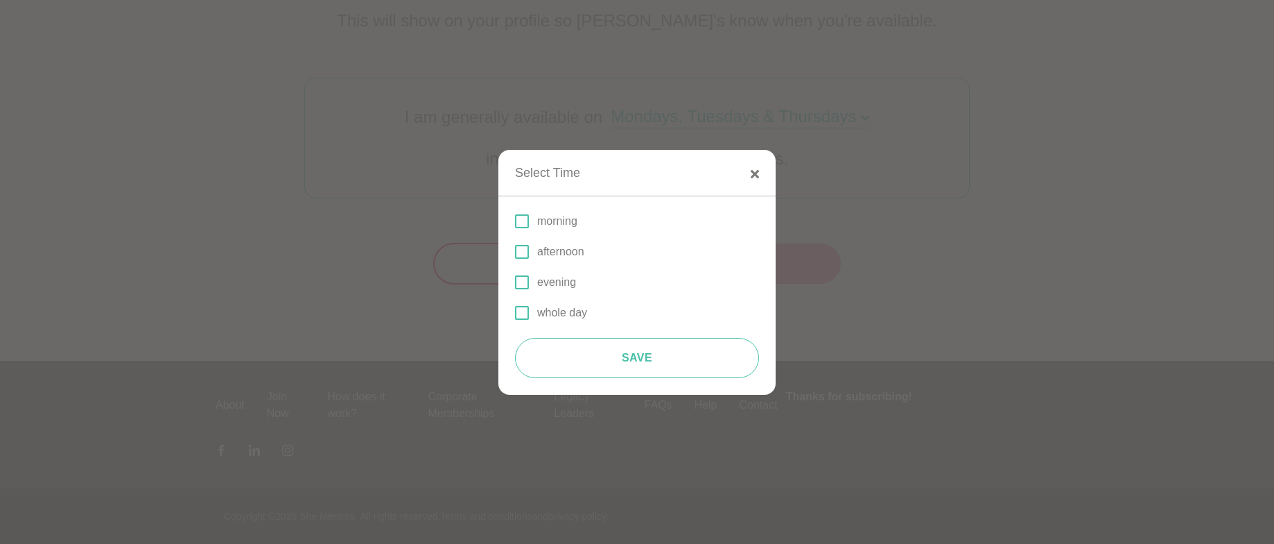
click at [523, 225] on span at bounding box center [522, 221] width 14 height 14
click at [515, 221] on input "morning" at bounding box center [515, 221] width 0 height 0
click at [523, 252] on span at bounding box center [522, 252] width 14 height 14
click at [515, 252] on input "afternoon" at bounding box center [515, 252] width 0 height 0
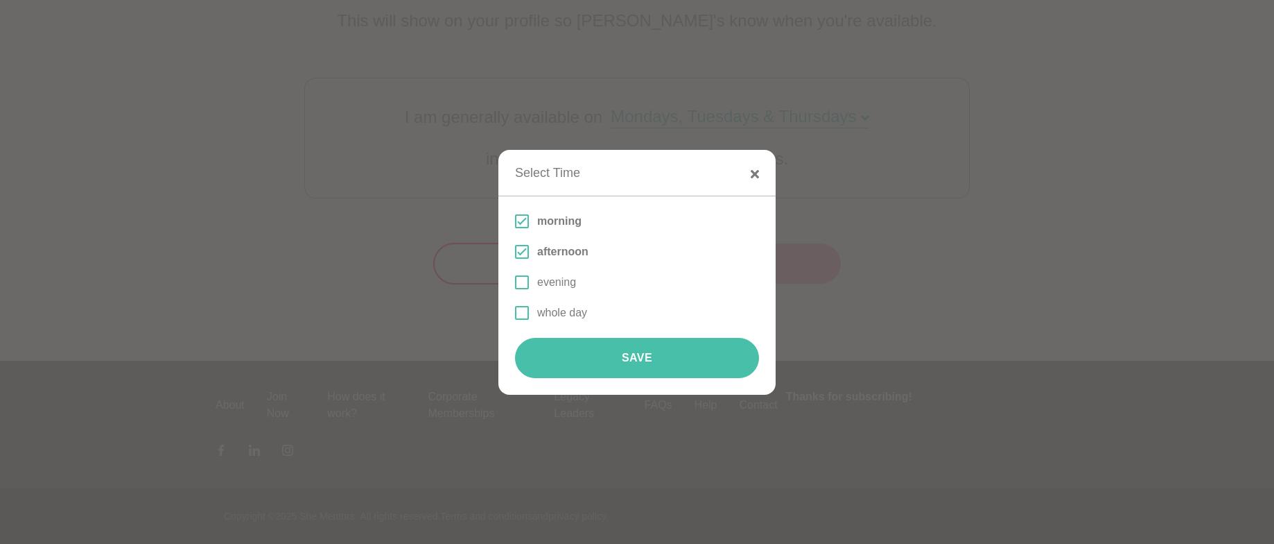
click at [625, 349] on button "Save" at bounding box center [637, 358] width 244 height 40
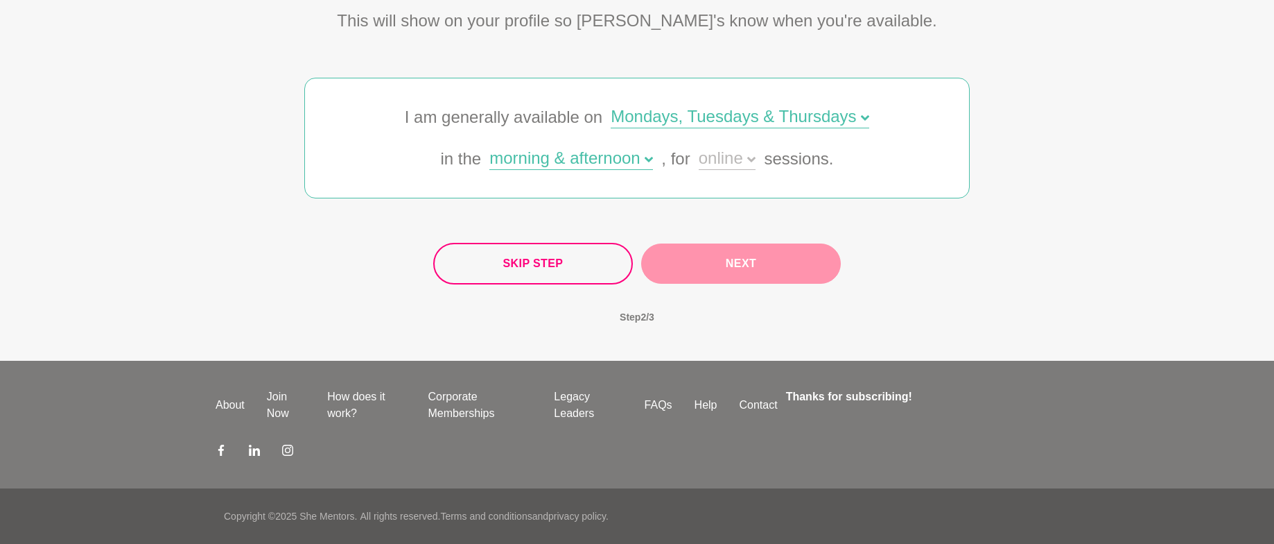
click at [717, 266] on div "Skip Step Next" at bounding box center [637, 264] width 408 height 42
click at [726, 164] on div "online" at bounding box center [728, 160] width 58 height 20
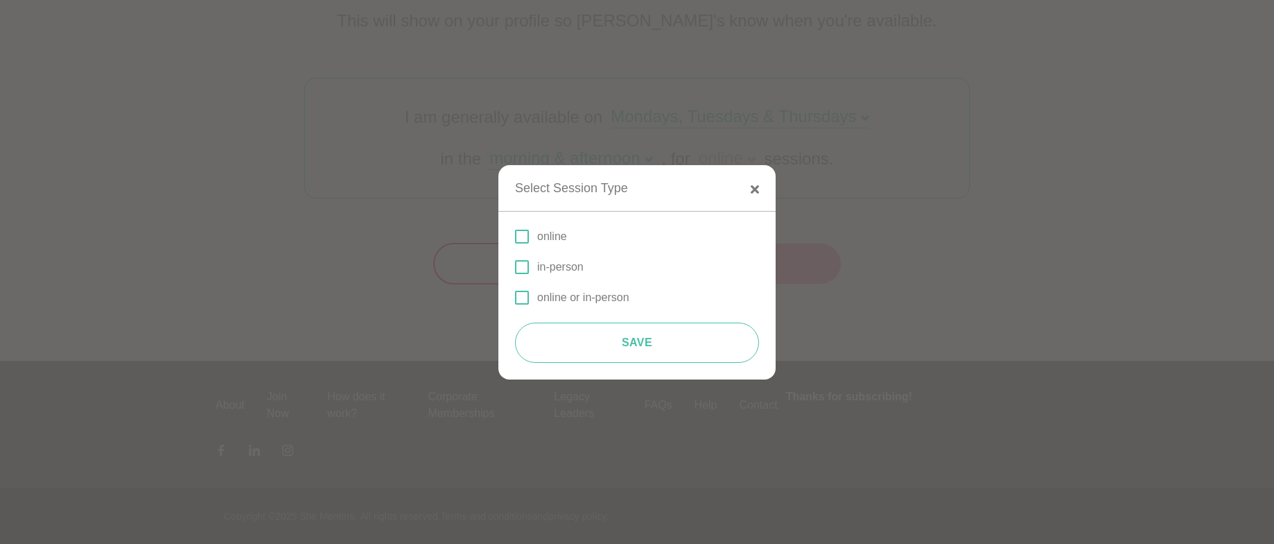
click at [534, 235] on label "online" at bounding box center [637, 236] width 244 height 17
click at [515, 236] on input "online" at bounding box center [515, 236] width 0 height 0
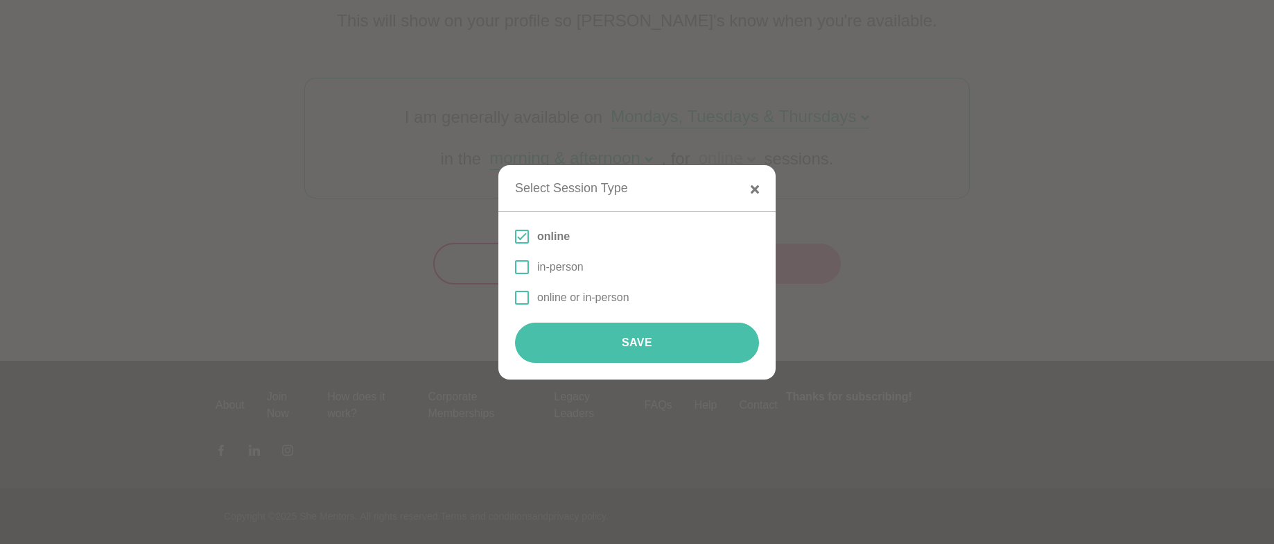
click at [607, 334] on button "Save" at bounding box center [637, 342] width 244 height 40
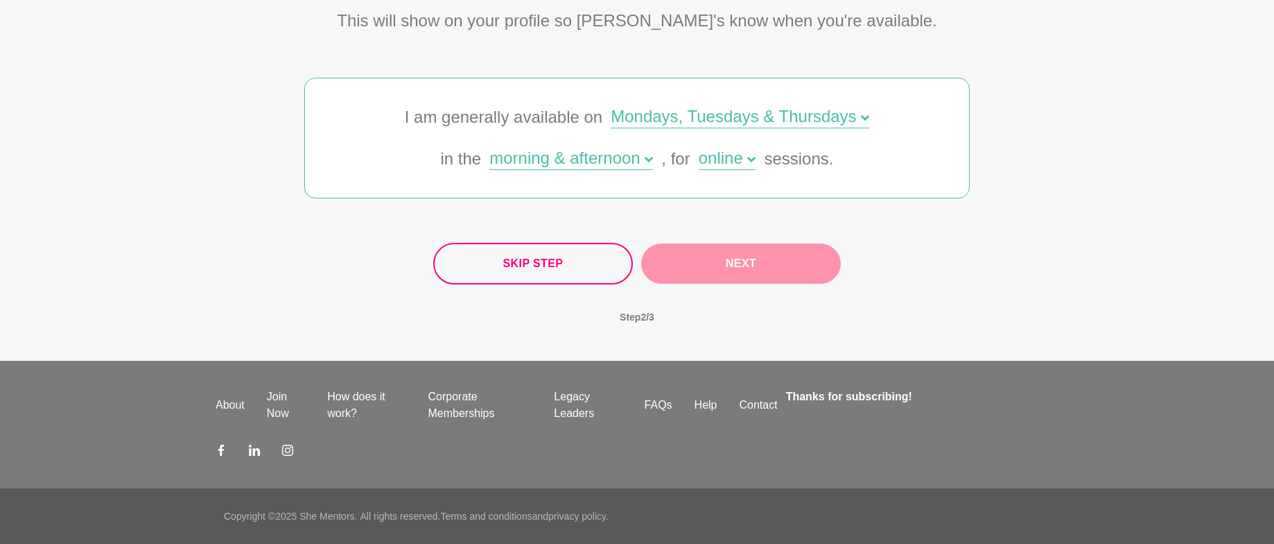
click at [702, 266] on button "Next" at bounding box center [741, 263] width 200 height 40
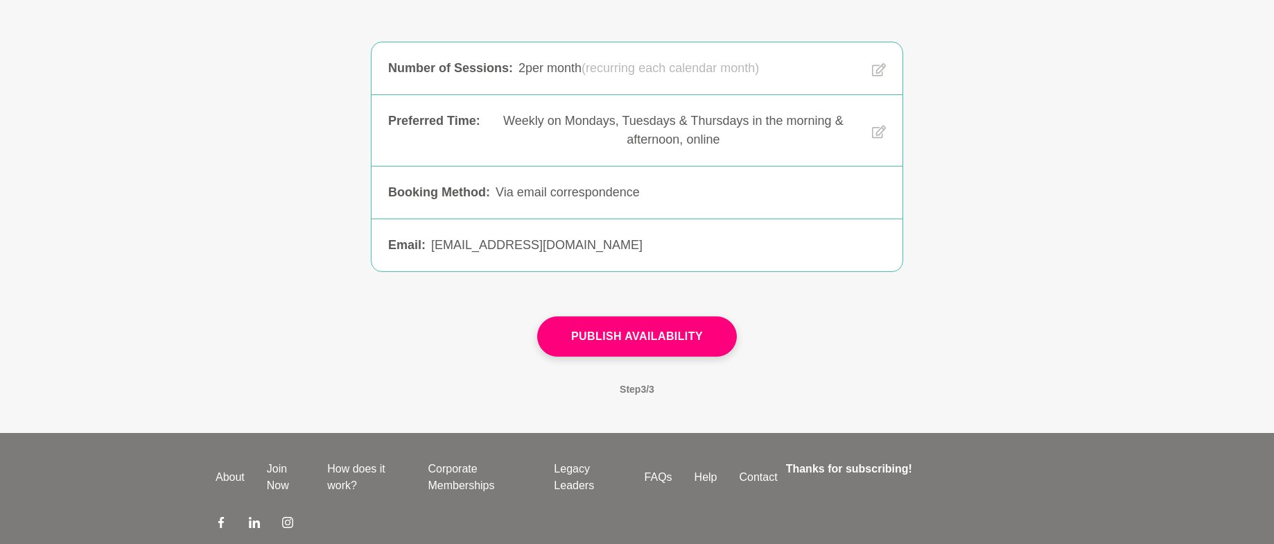
click at [553, 192] on div "Via email correspondence" at bounding box center [691, 192] width 390 height 19
drag, startPoint x: 389, startPoint y: 189, endPoint x: 644, endPoint y: 197, distance: 255.3
click at [644, 197] on div "Booking Method : Via email correspondence" at bounding box center [637, 192] width 498 height 19
click at [668, 193] on div "Via email correspondence" at bounding box center [691, 192] width 390 height 19
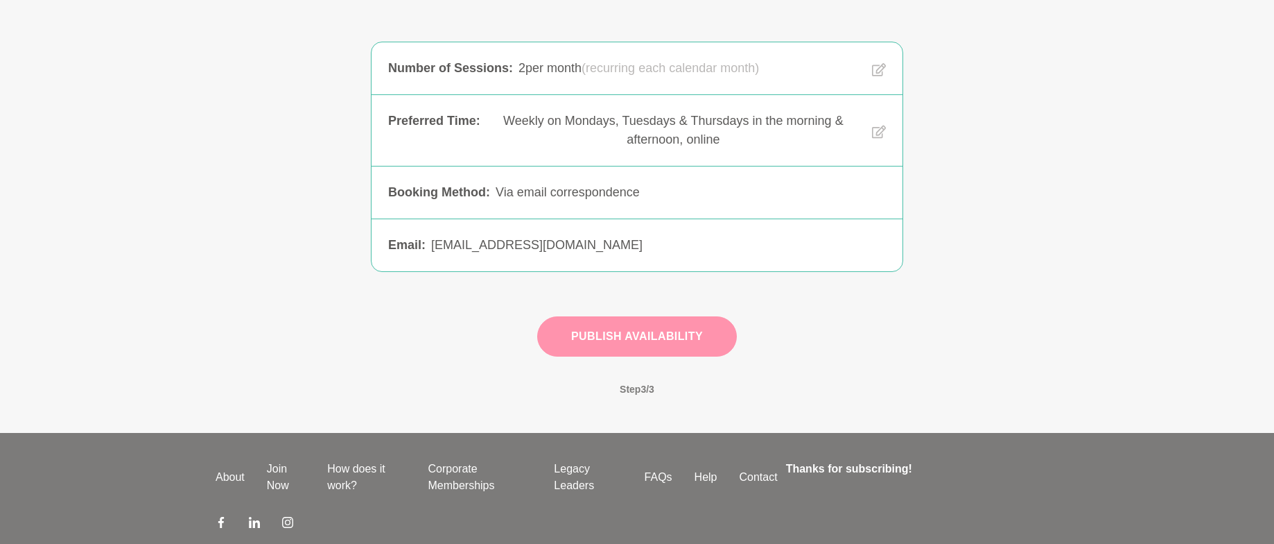
click at [644, 334] on button "Publish Availability" at bounding box center [637, 336] width 200 height 40
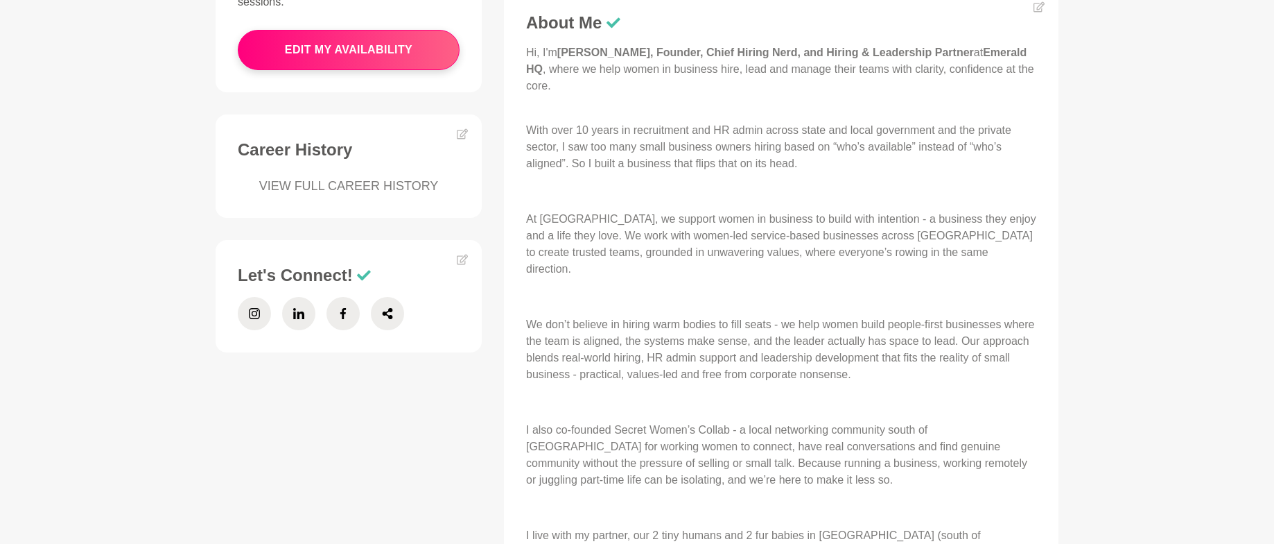
scroll to position [547, 0]
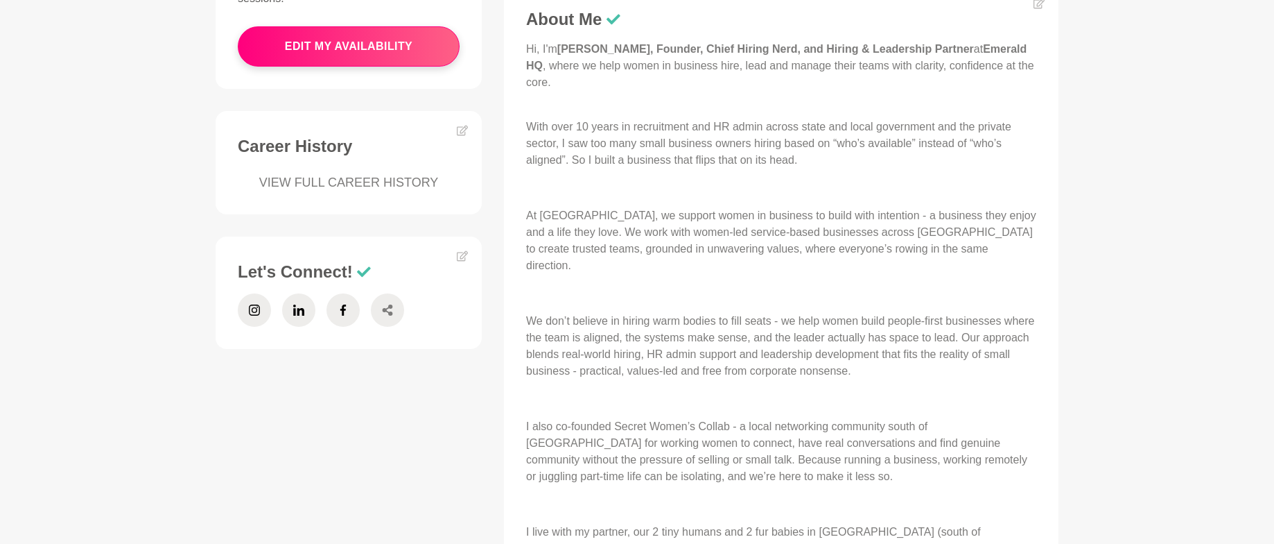
click at [388, 308] on icon at bounding box center [388, 309] width 10 height 11
click at [744, 340] on p "We don’t believe in hiring warm bodies to fill seats - we help women build peop…" at bounding box center [781, 346] width 510 height 67
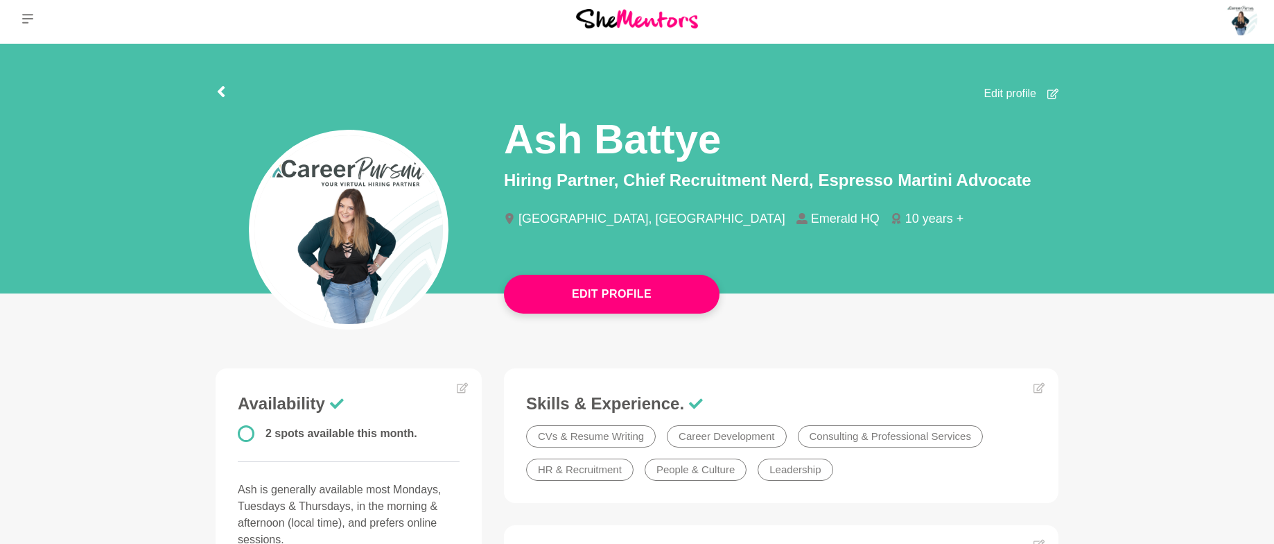
scroll to position [0, 0]
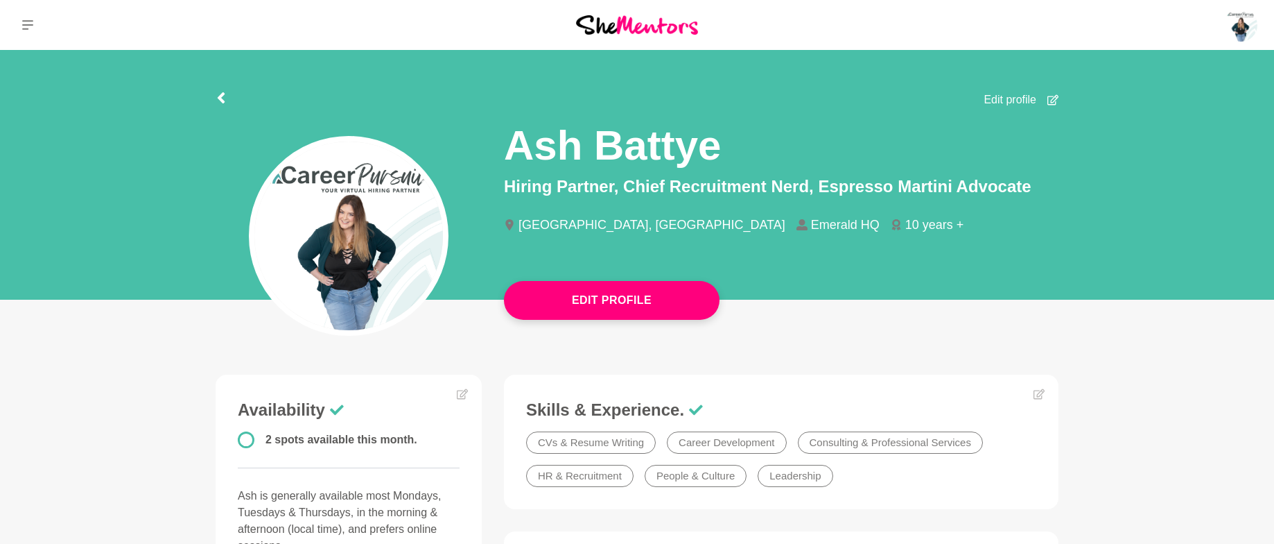
click at [1023, 97] on span "Edit profile" at bounding box center [1010, 100] width 53 height 17
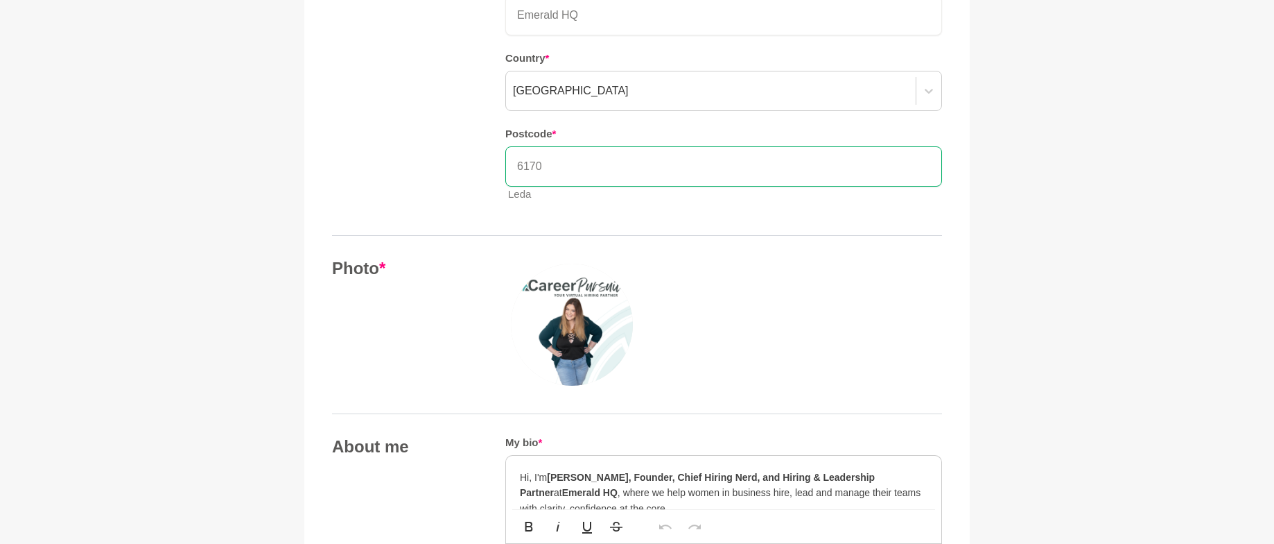
scroll to position [348, 0]
click at [575, 324] on img at bounding box center [572, 322] width 122 height 122
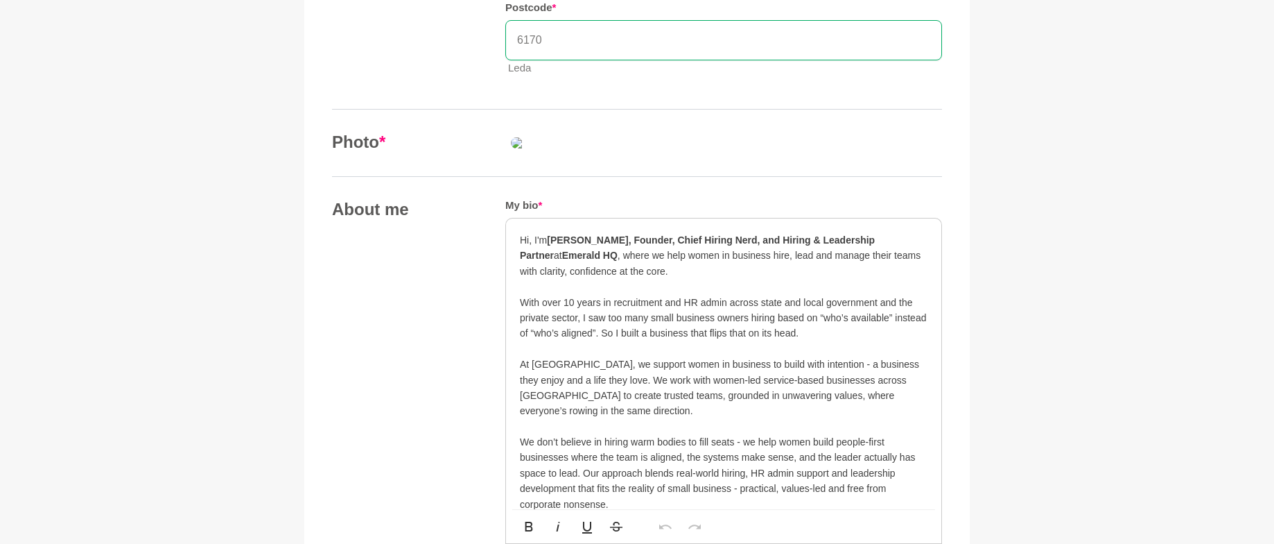
scroll to position [537, 0]
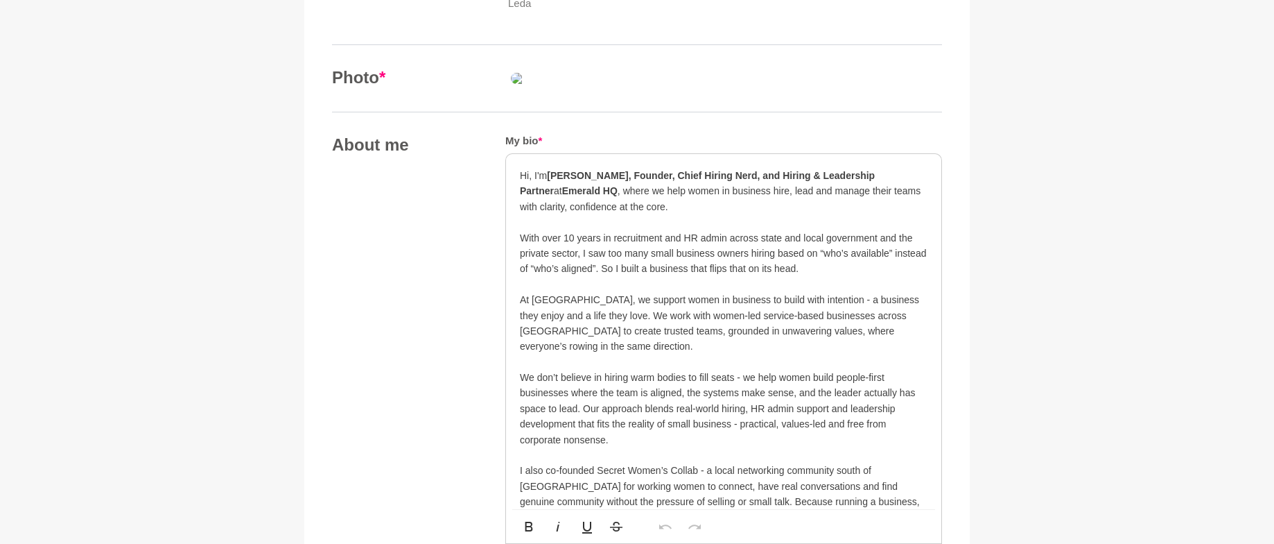
click at [621, 89] on img at bounding box center [605, 78] width 200 height 22
click at [616, 89] on img at bounding box center [605, 78] width 200 height 22
click at [884, 89] on div at bounding box center [723, 78] width 437 height 22
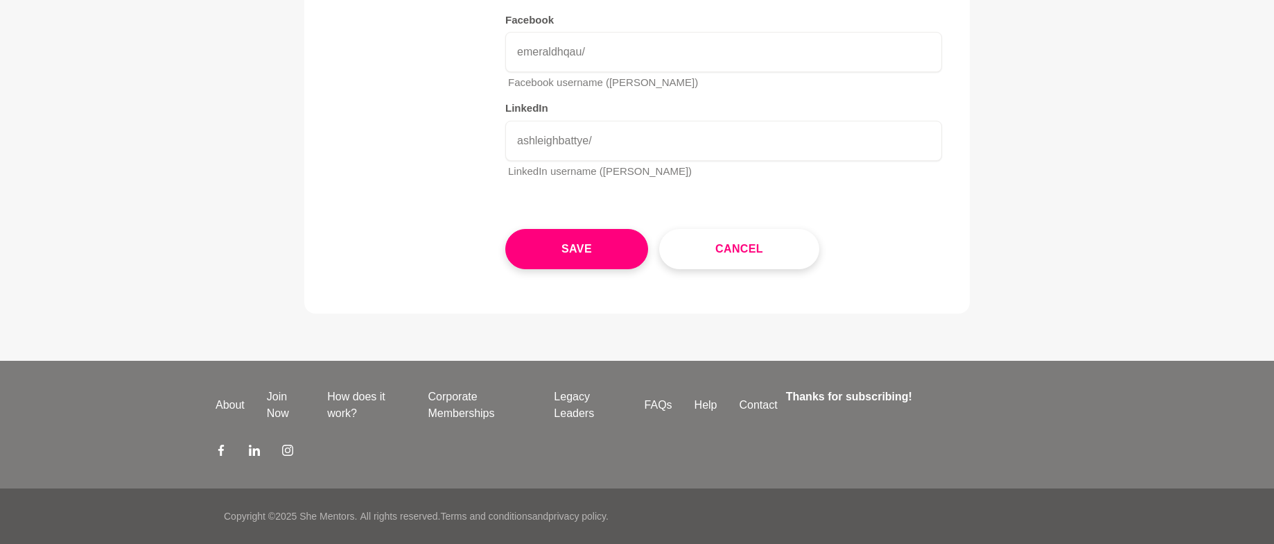
scroll to position [2782, 0]
click at [557, 258] on button "Save" at bounding box center [576, 249] width 143 height 40
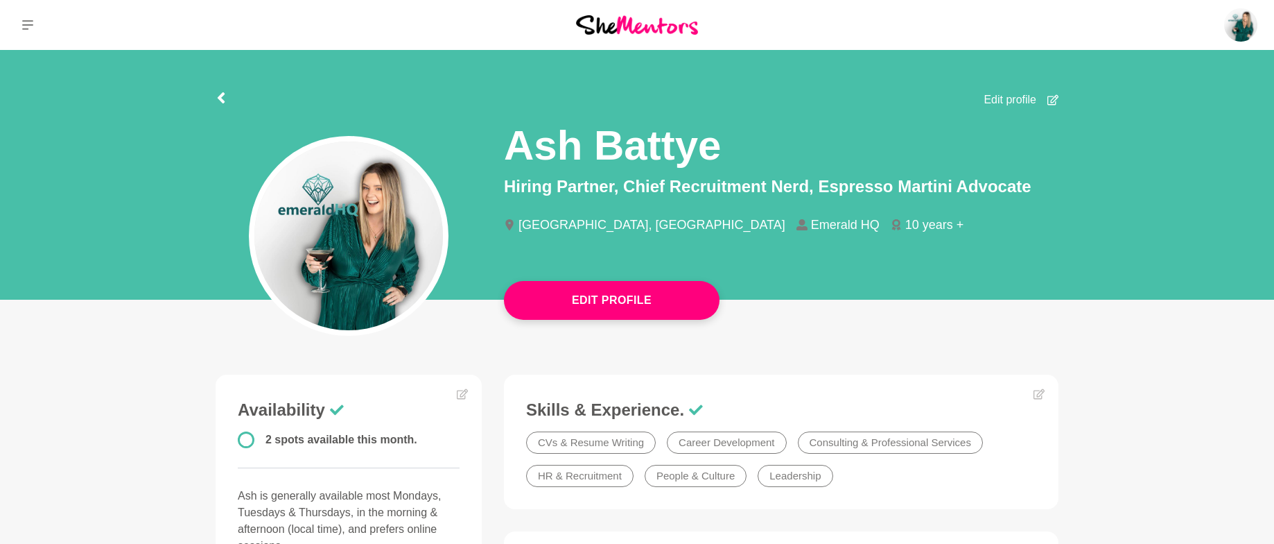
click at [638, 24] on img at bounding box center [637, 24] width 122 height 19
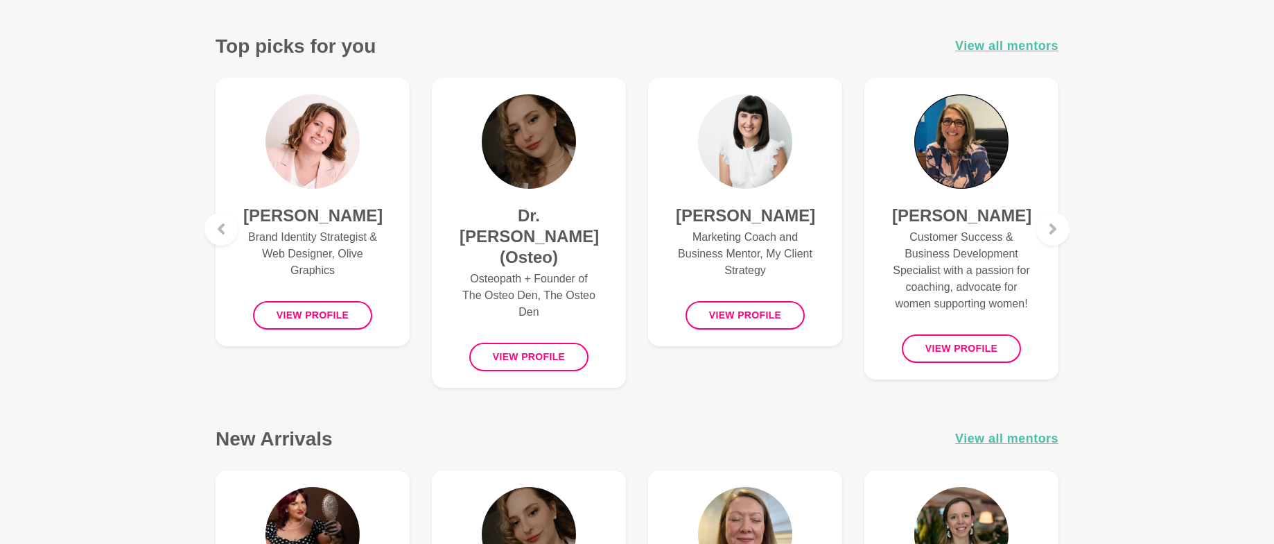
scroll to position [530, 0]
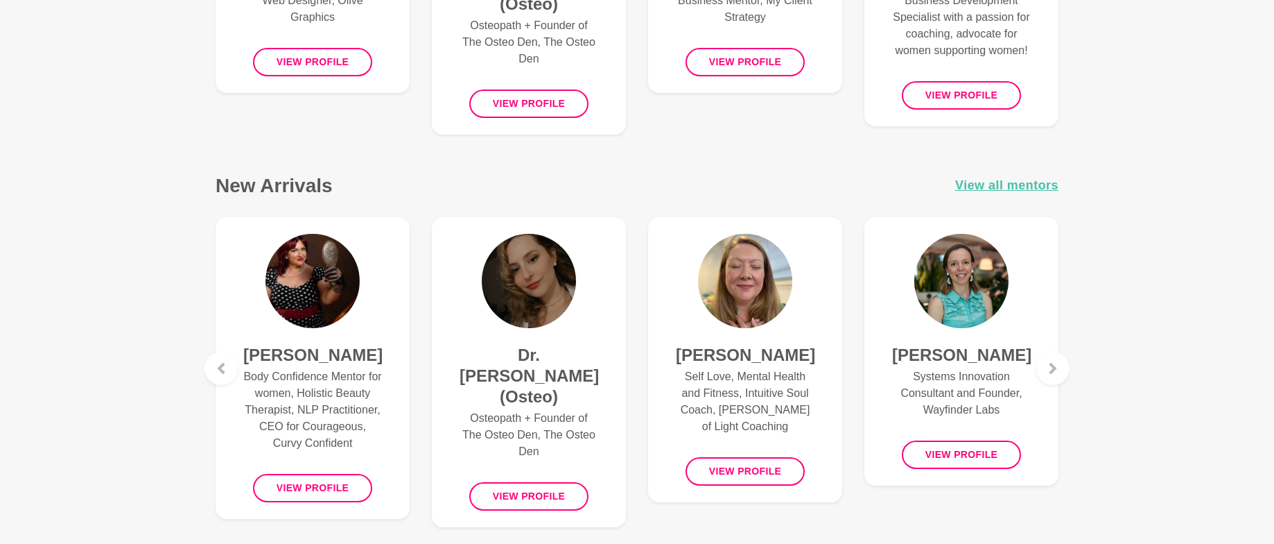
scroll to position [813, 0]
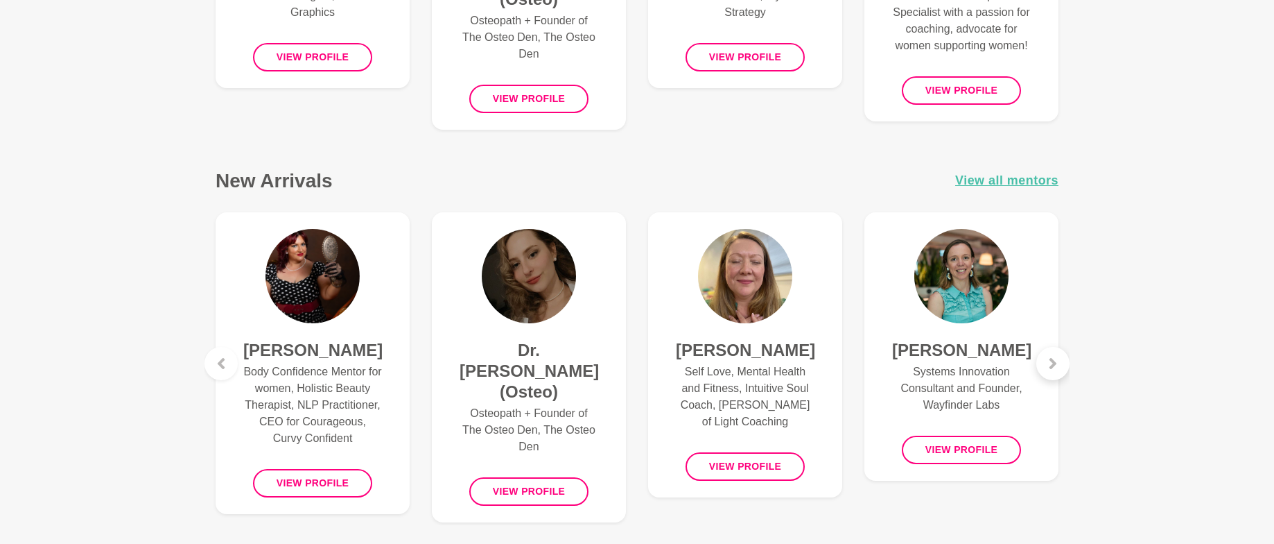
click at [1053, 358] on icon at bounding box center [1053, 363] width 11 height 11
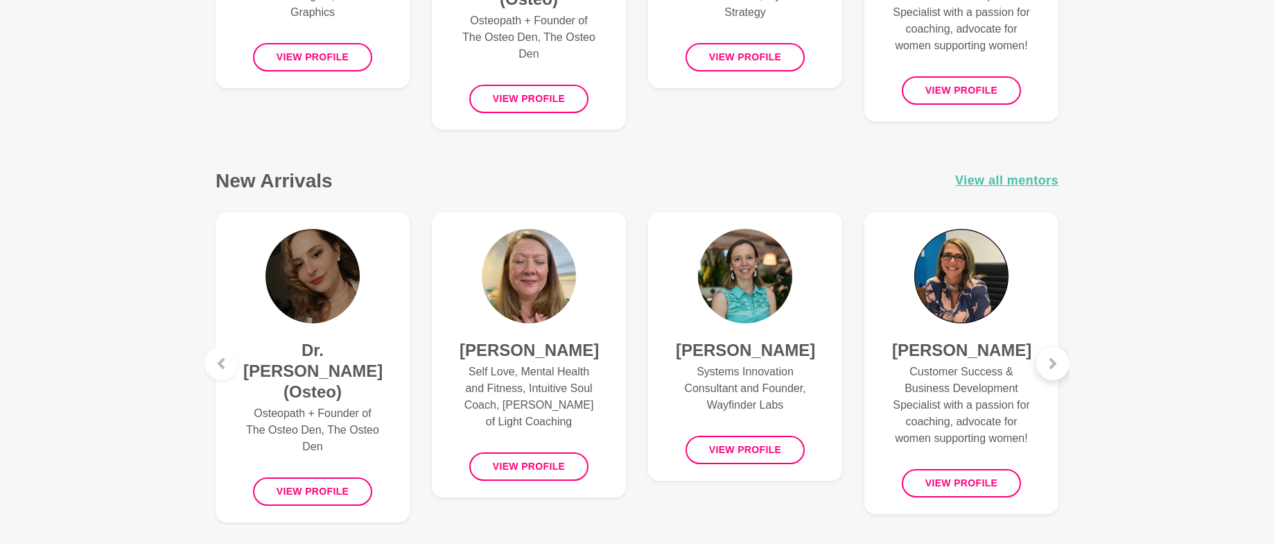
click at [1057, 370] on div at bounding box center [1053, 363] width 33 height 33
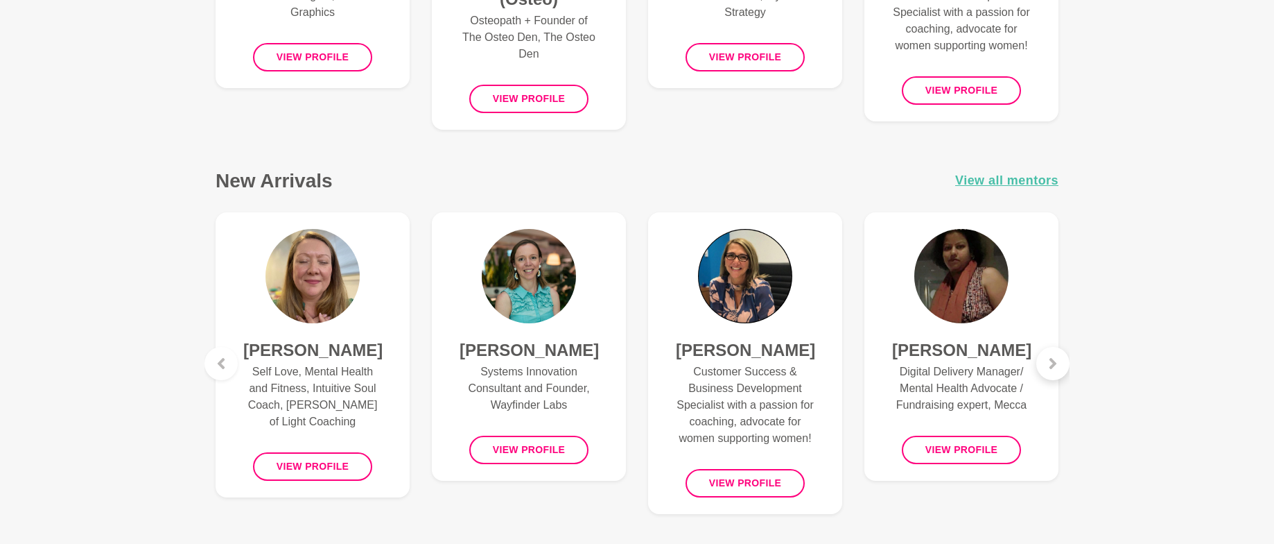
click at [1057, 370] on div at bounding box center [1053, 363] width 33 height 33
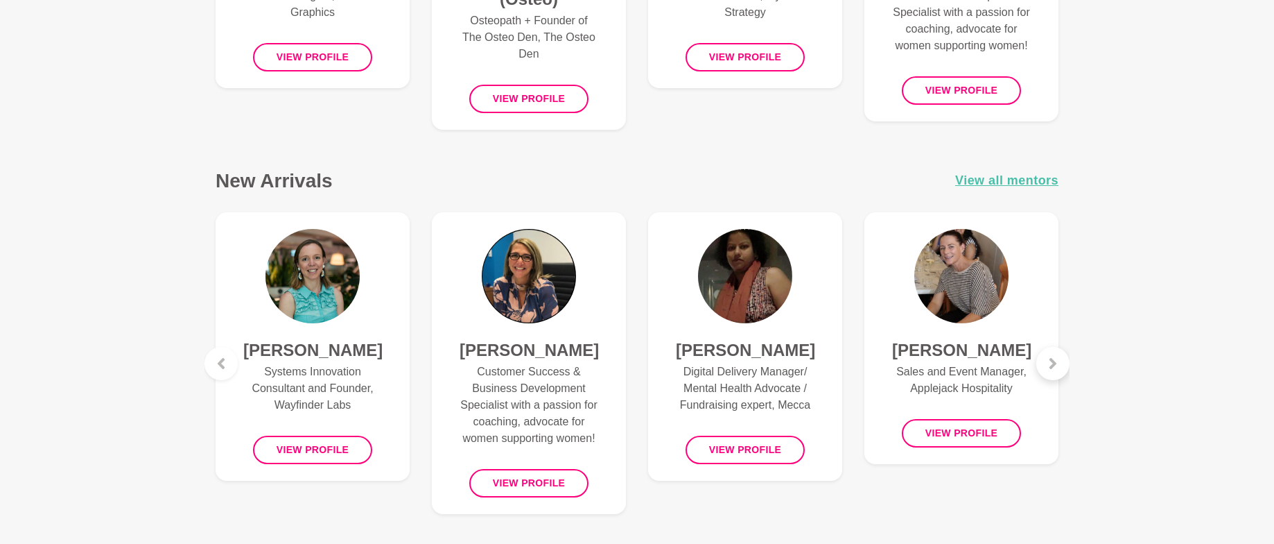
click at [1057, 370] on div at bounding box center [1053, 363] width 33 height 33
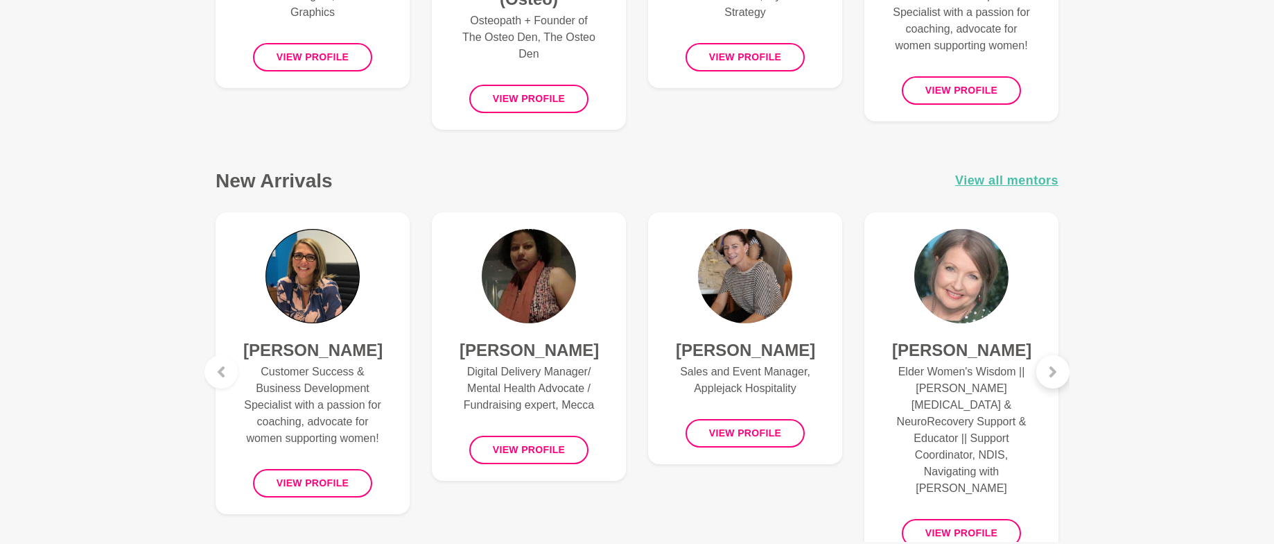
click at [1057, 370] on icon at bounding box center [1053, 371] width 11 height 11
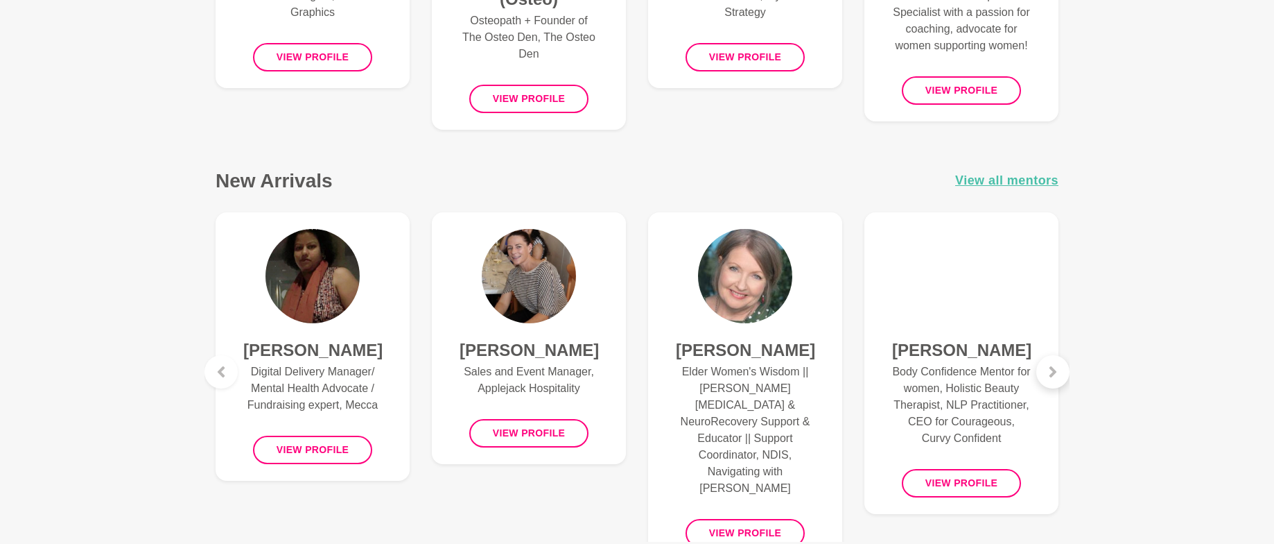
click at [1057, 370] on icon at bounding box center [1053, 371] width 11 height 11
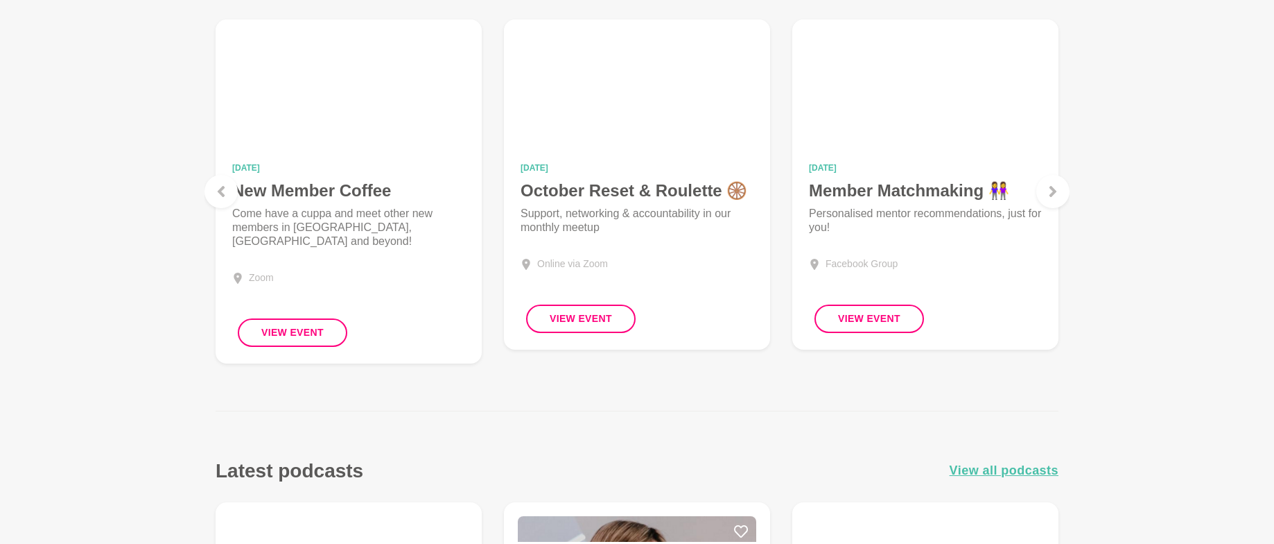
scroll to position [1462, 0]
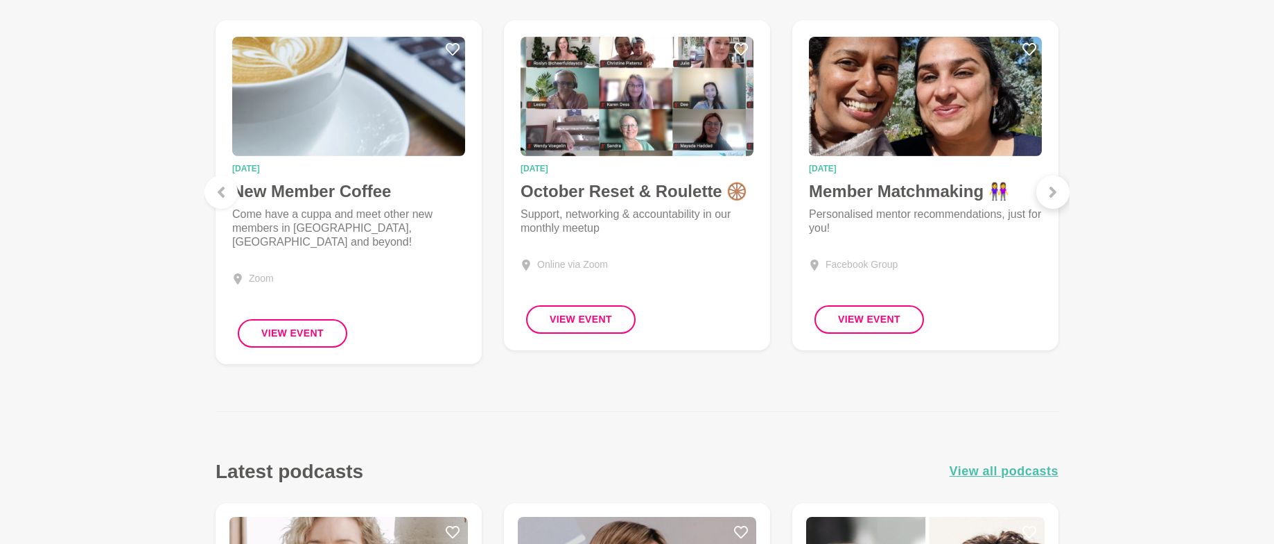
click at [1052, 182] on div at bounding box center [1053, 191] width 33 height 33
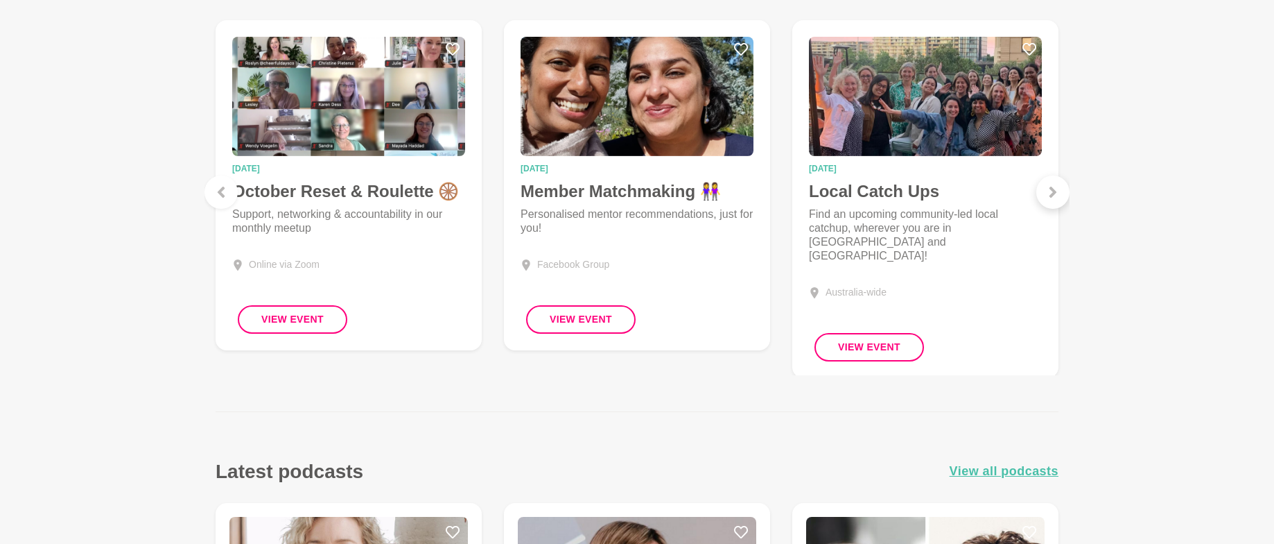
click at [1046, 191] on div at bounding box center [1053, 191] width 33 height 33
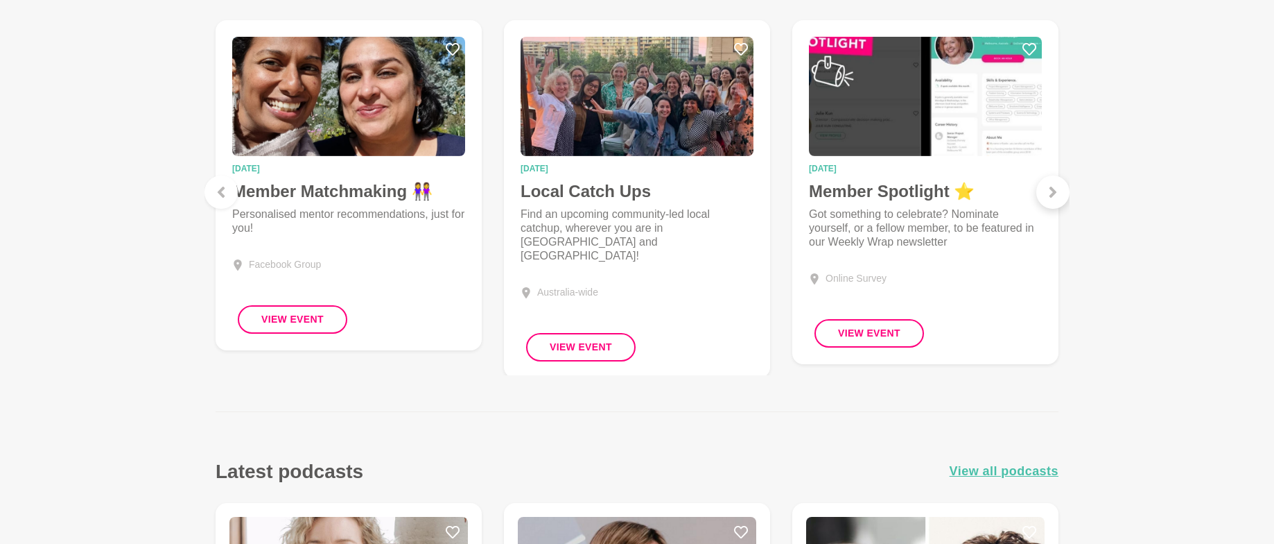
click at [1046, 191] on div at bounding box center [1053, 191] width 33 height 33
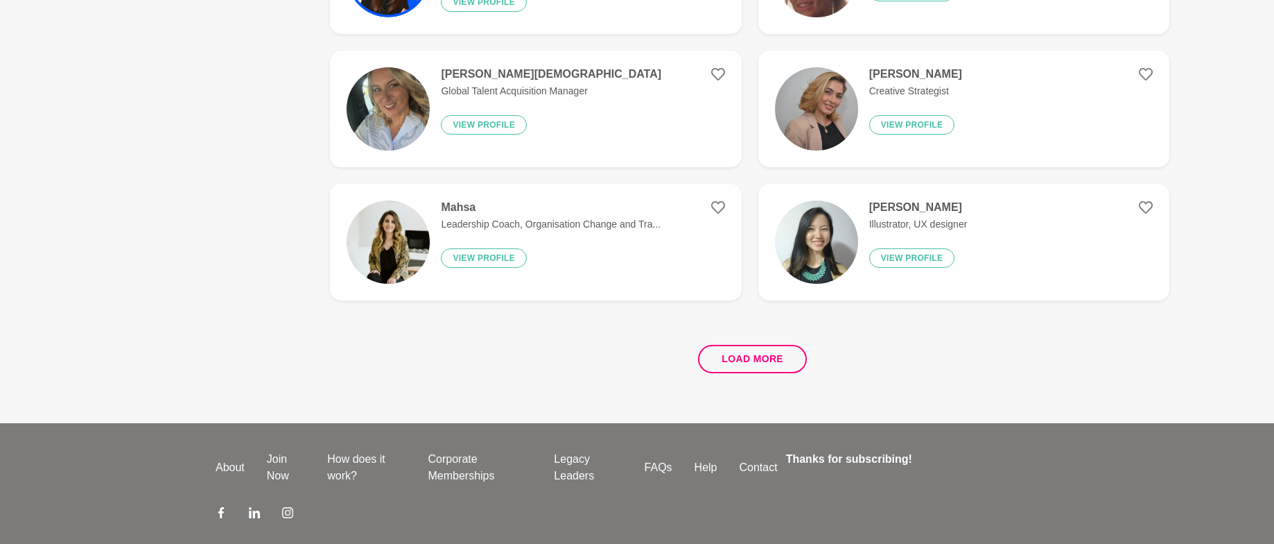
scroll to position [2605, 0]
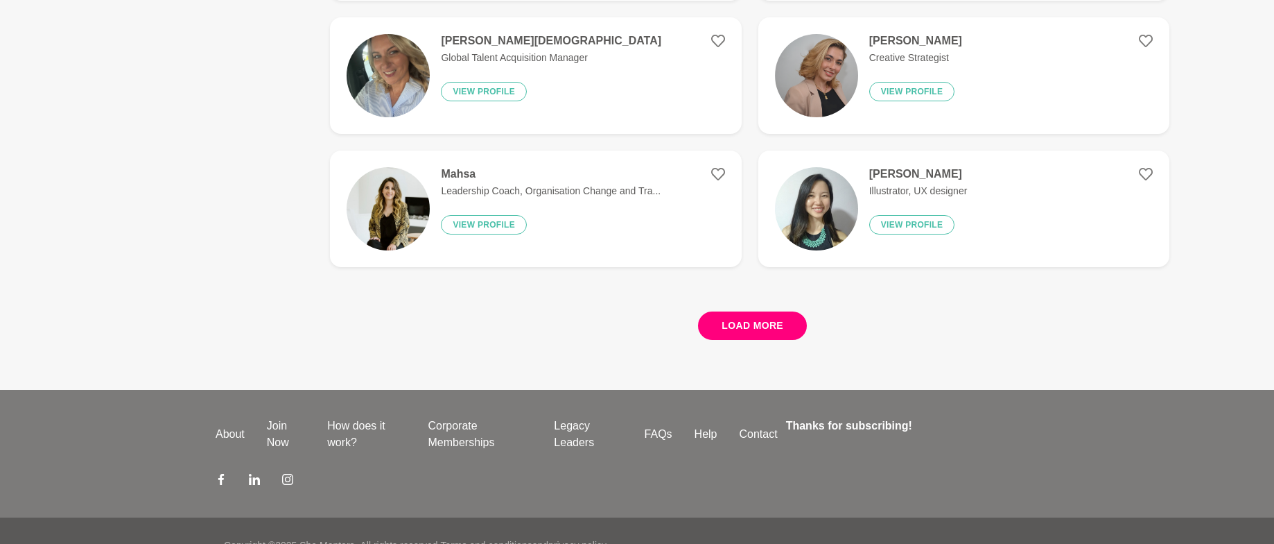
click at [729, 329] on button "Load more" at bounding box center [752, 325] width 109 height 28
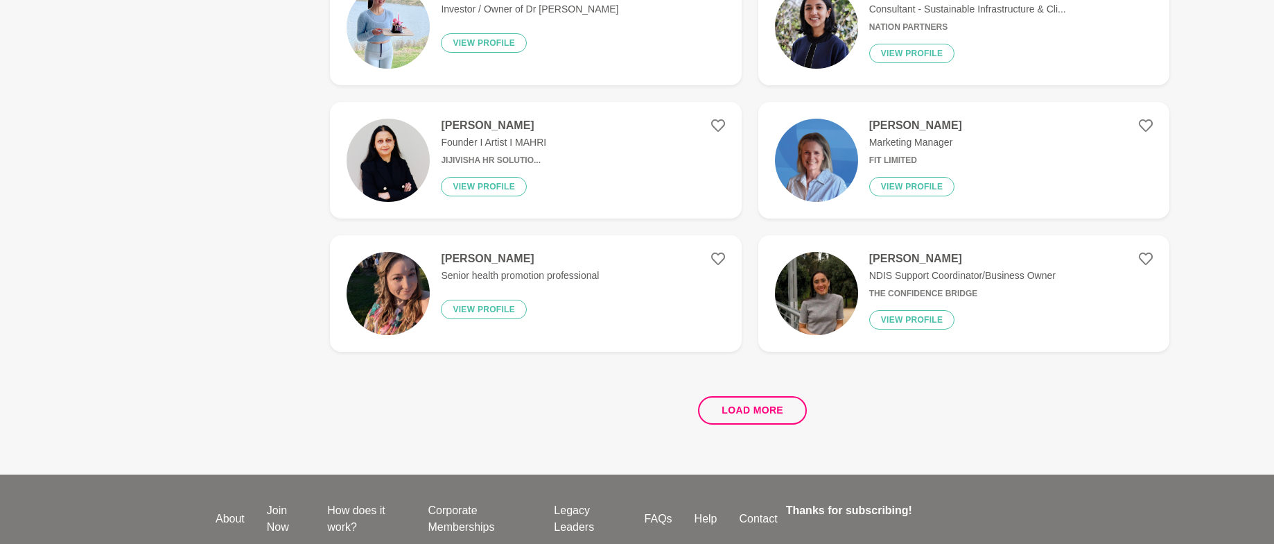
scroll to position [2523, 0]
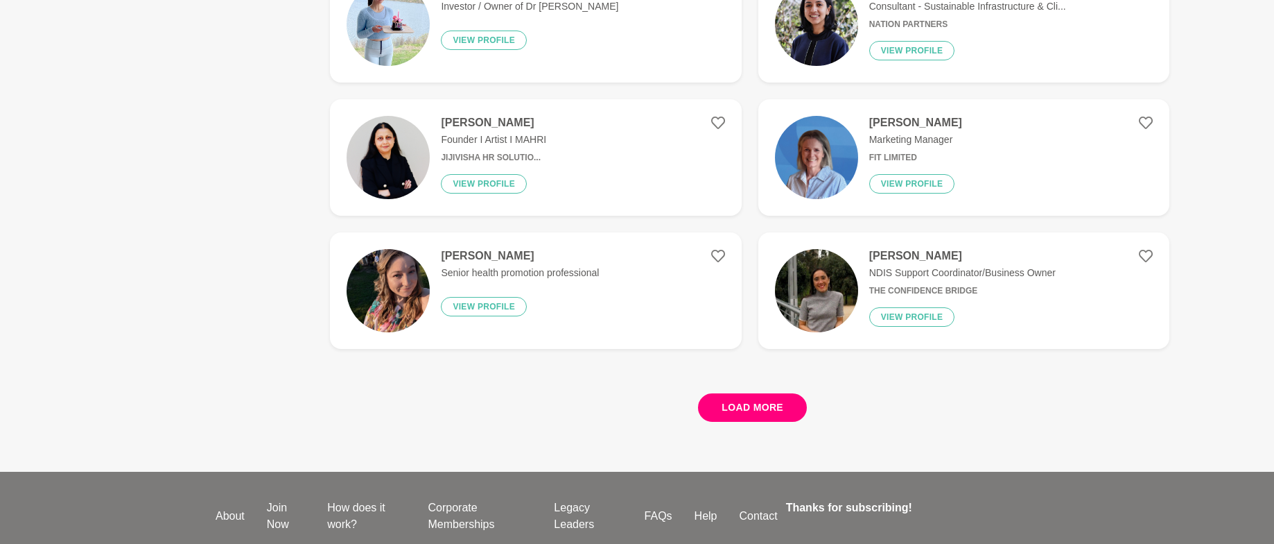
click at [760, 405] on button "Load more" at bounding box center [752, 407] width 109 height 28
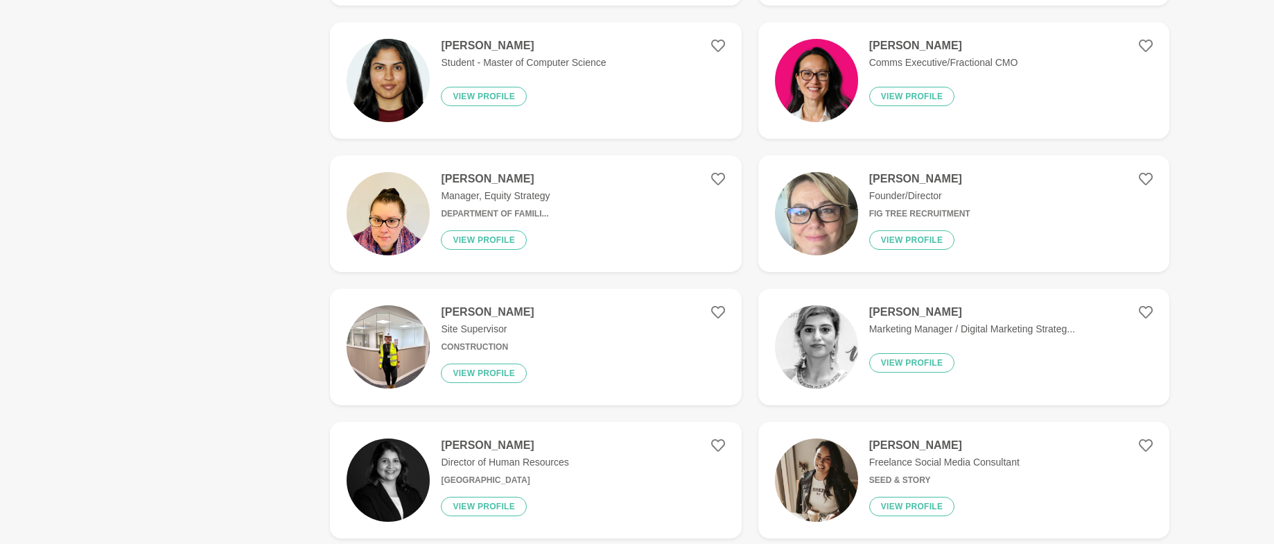
scroll to position [482, 0]
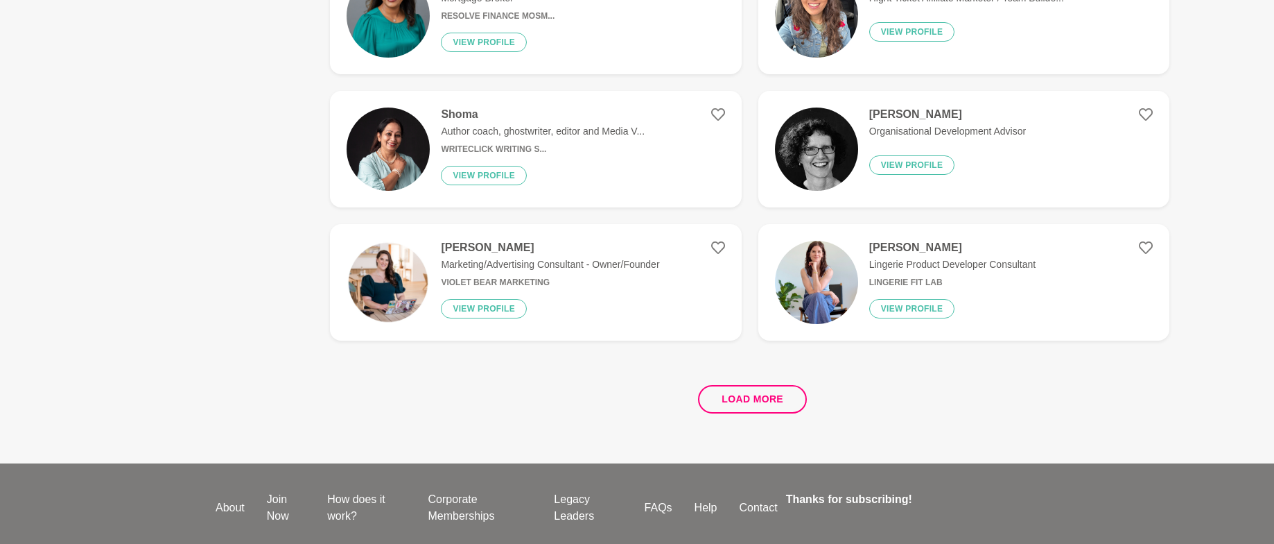
scroll to position [2532, 0]
click at [747, 401] on button "Load more" at bounding box center [752, 398] width 109 height 28
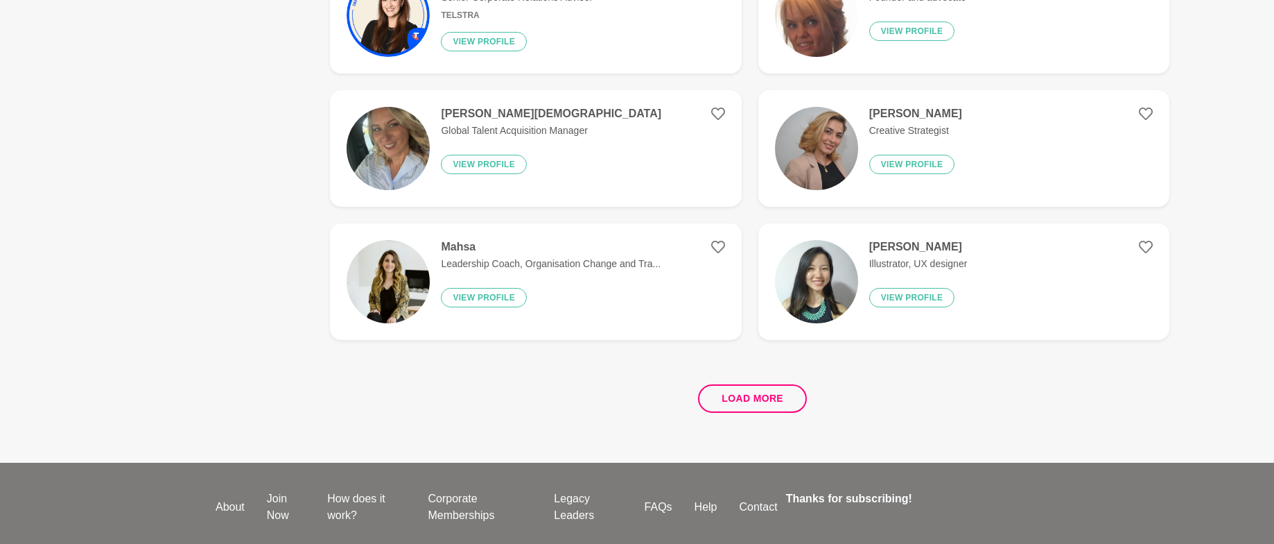
scroll to position [0, 0]
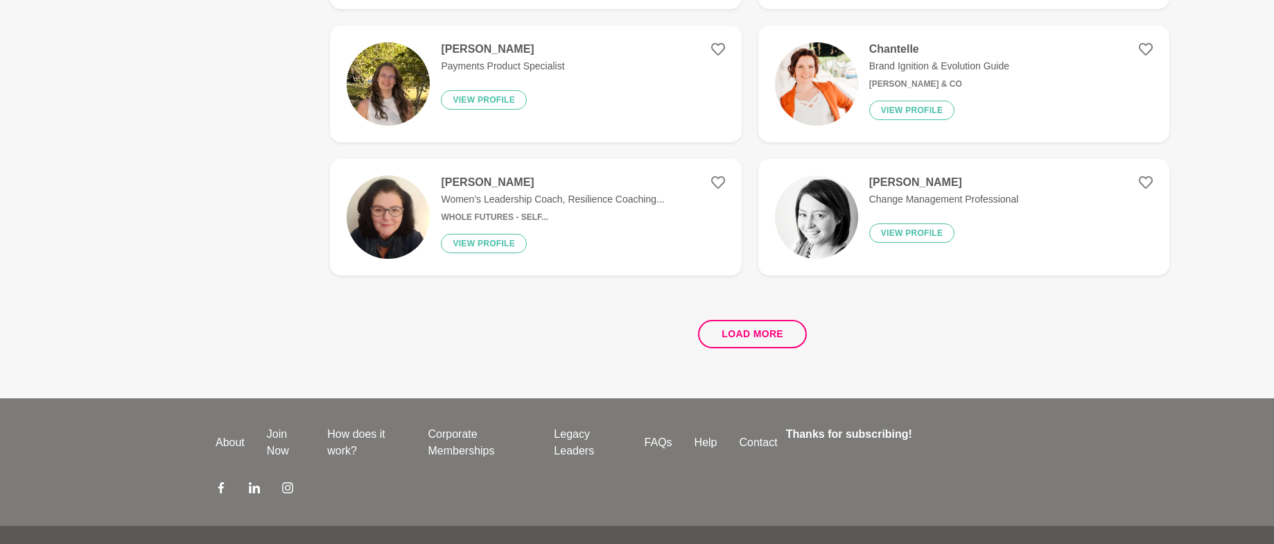
scroll to position [2599, 0]
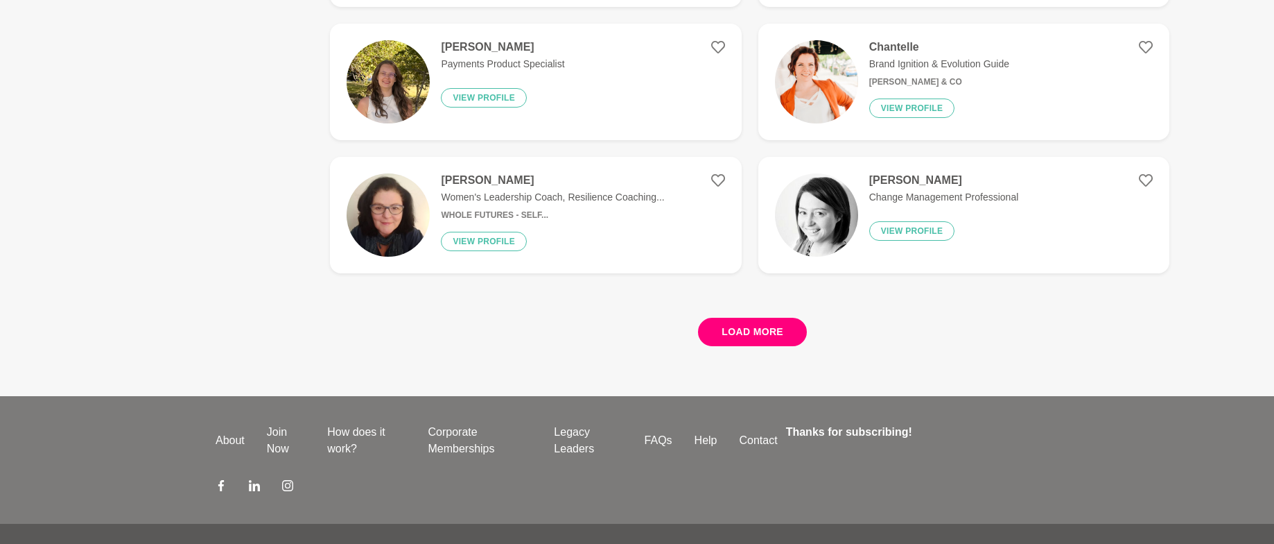
click at [768, 324] on button "Load more" at bounding box center [752, 332] width 109 height 28
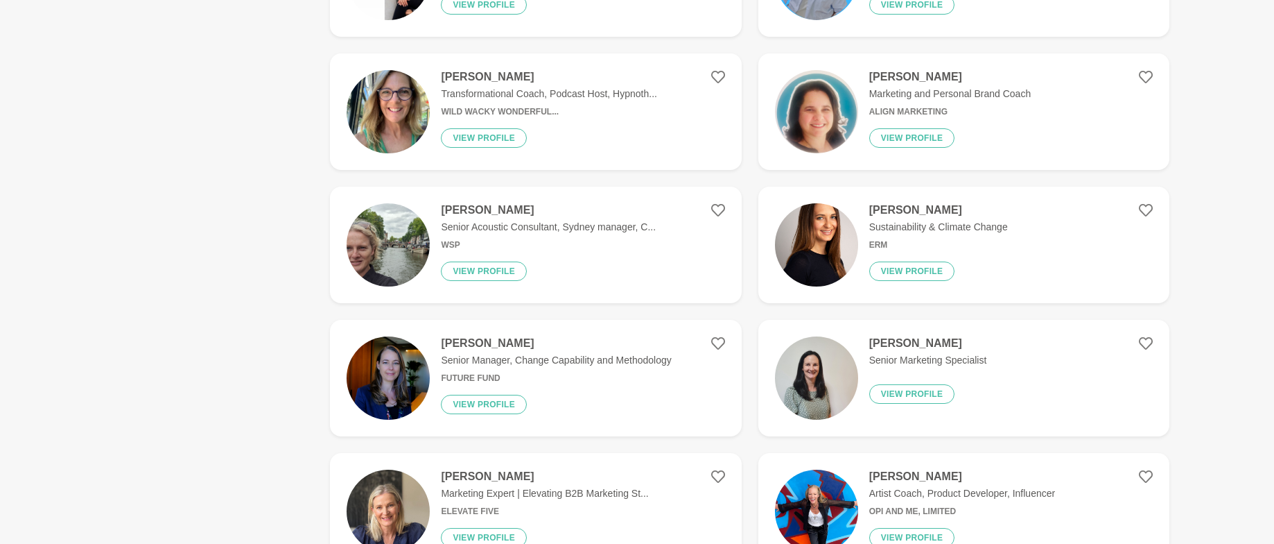
scroll to position [2170, 0]
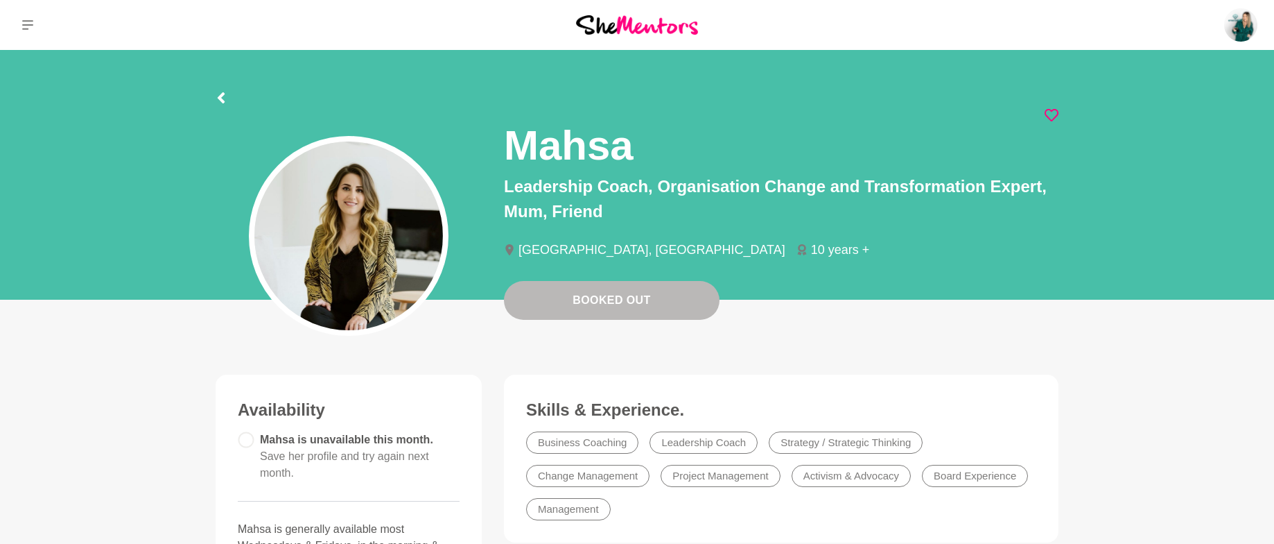
click at [1054, 111] on icon at bounding box center [1052, 115] width 14 height 14
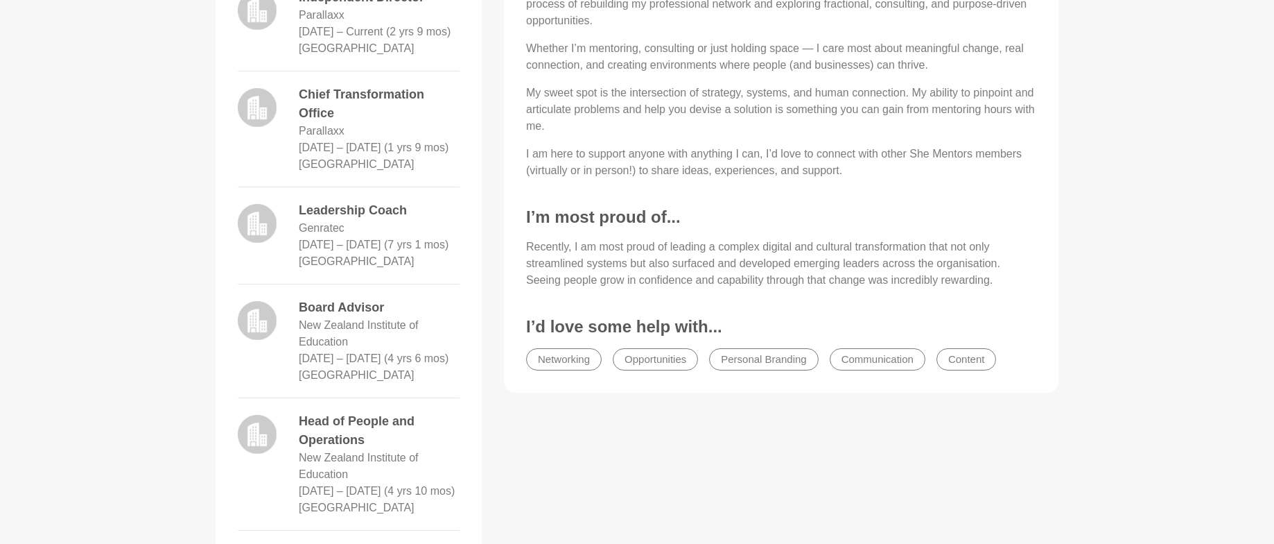
scroll to position [750, 0]
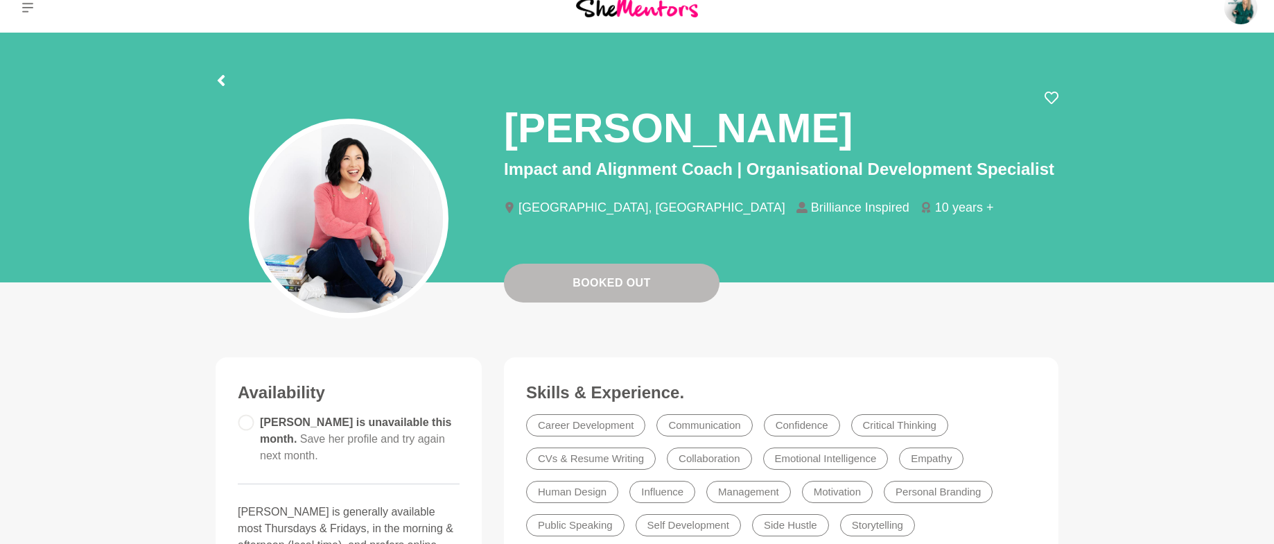
scroll to position [17, 0]
click at [1050, 105] on icon at bounding box center [1052, 99] width 14 height 14
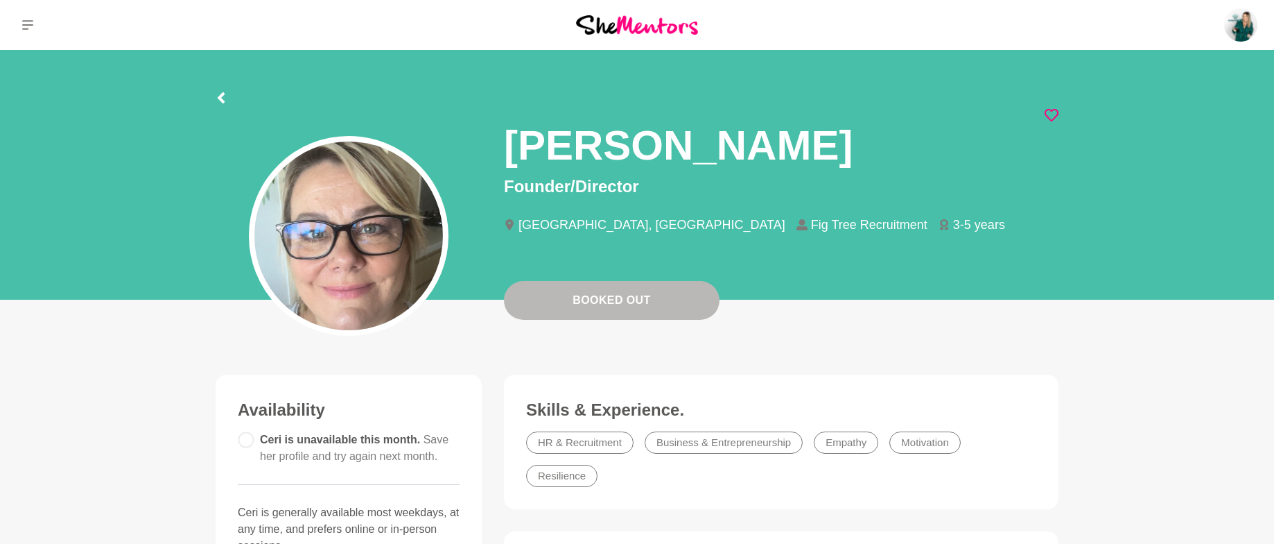
click at [1056, 116] on icon at bounding box center [1052, 115] width 14 height 12
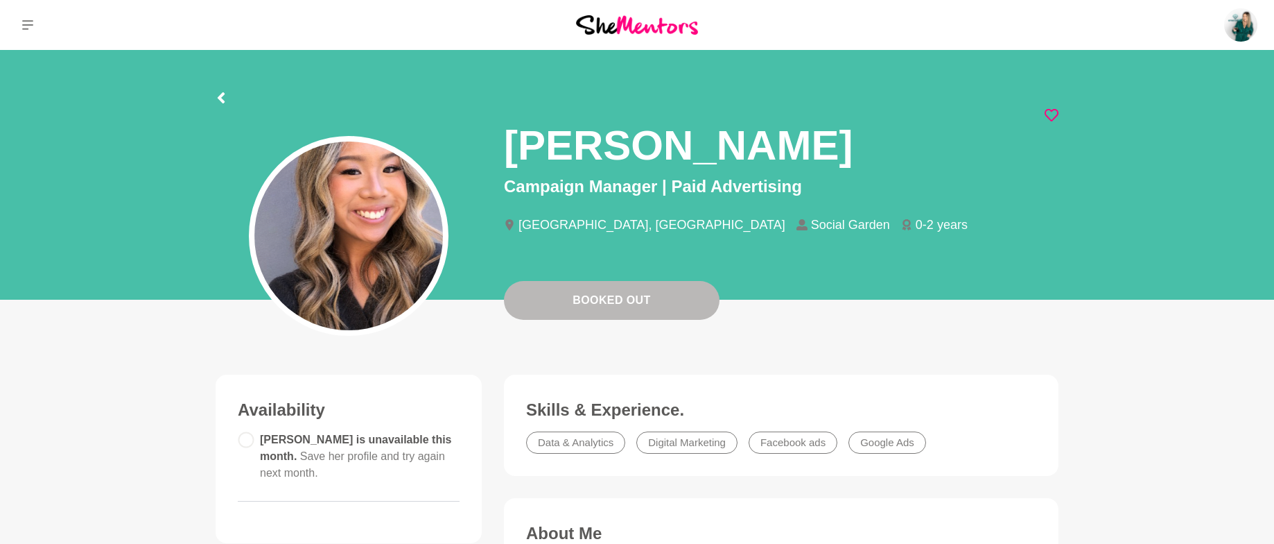
click at [1050, 115] on icon at bounding box center [1052, 115] width 14 height 14
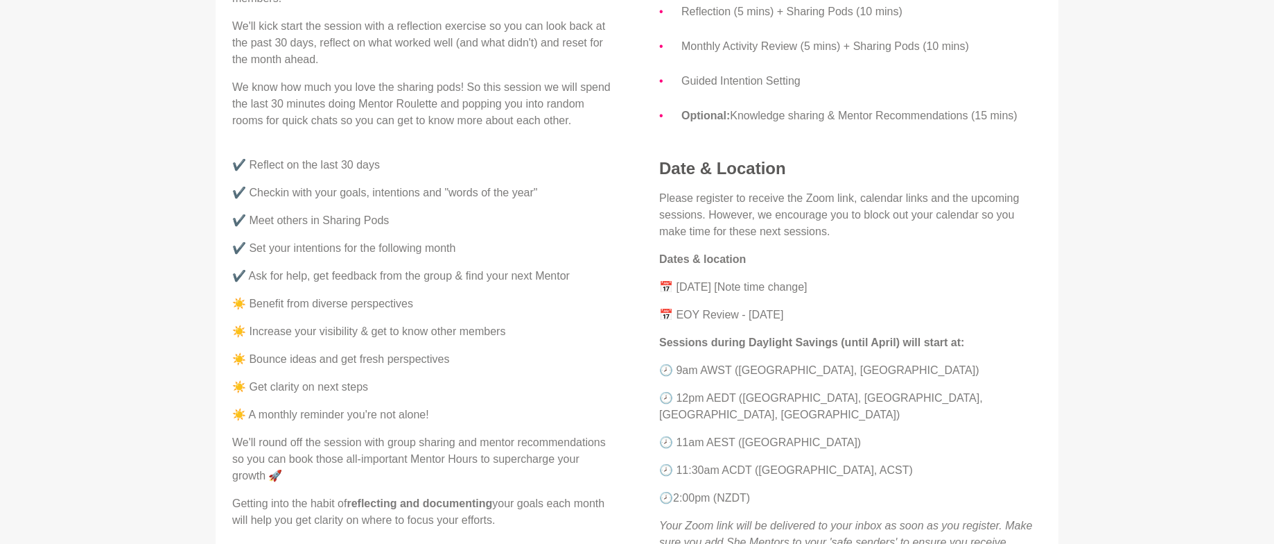
scroll to position [520, 0]
